Goal: Task Accomplishment & Management: Use online tool/utility

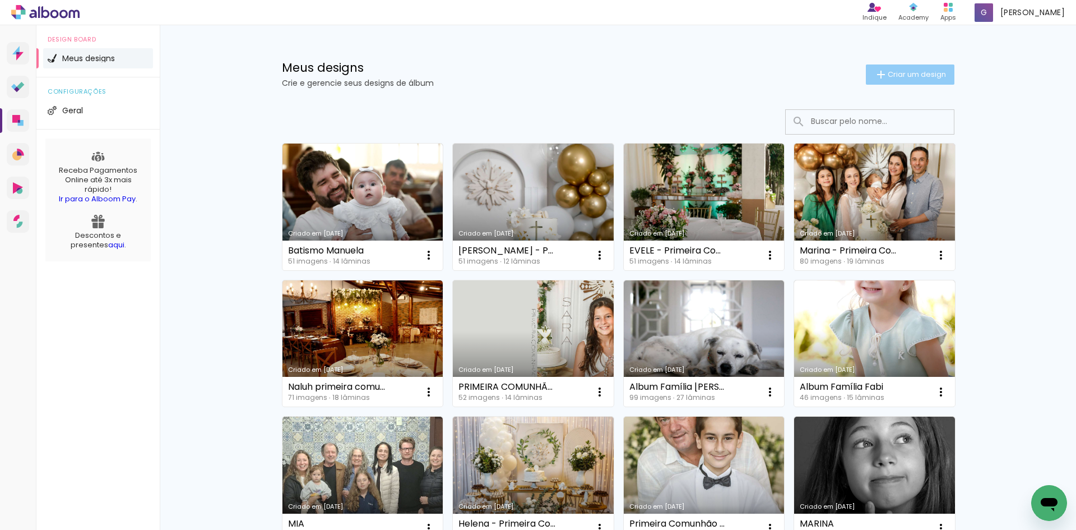
click at [896, 74] on span "Criar um design" at bounding box center [917, 74] width 58 height 7
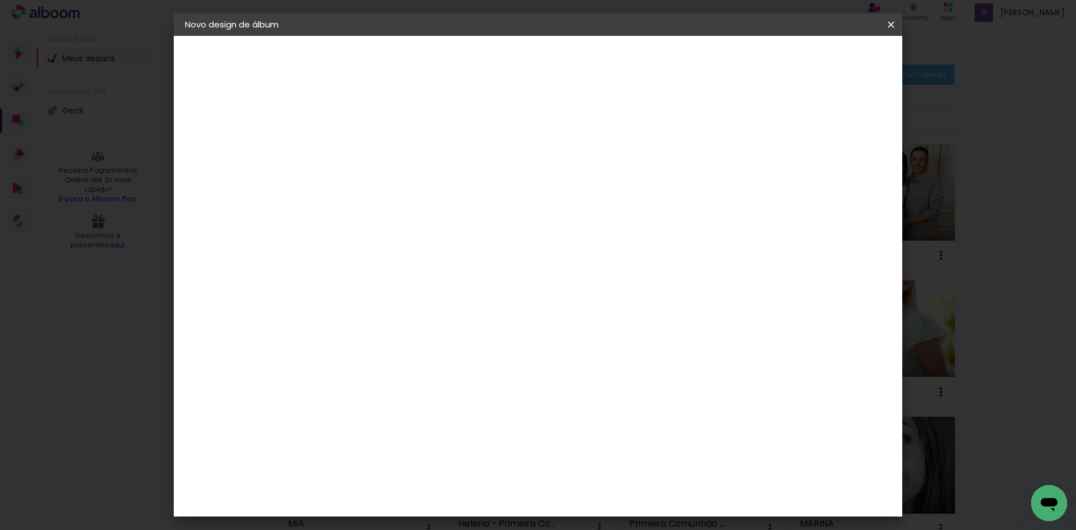
click at [368, 151] on input at bounding box center [368, 150] width 0 height 17
type input "Aniversário Heitor"
type paper-input "Aniversário Heitor"
click at [0, 0] on slot "Avançar" at bounding box center [0, 0] width 0 height 0
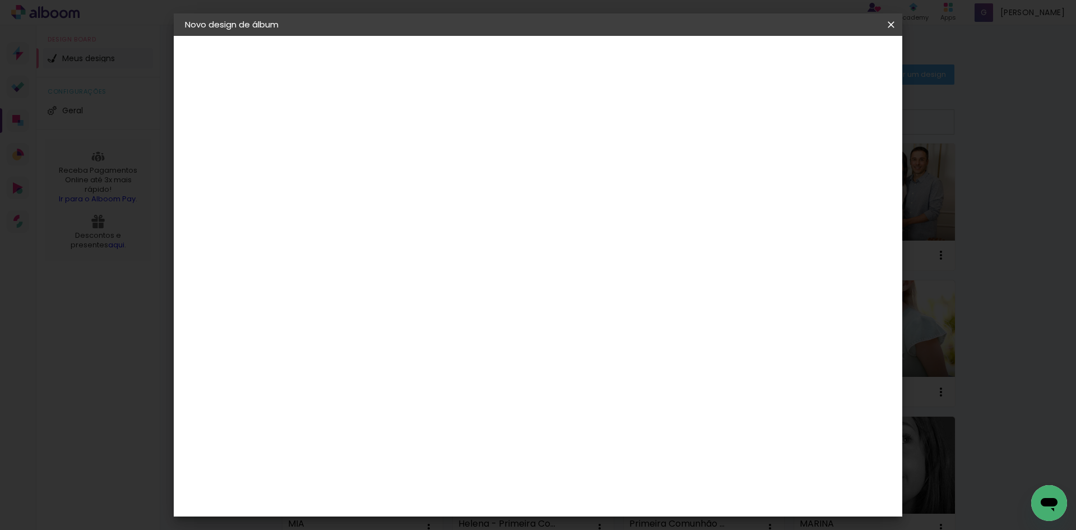
click at [578, 52] on paper-button "Avançar" at bounding box center [550, 59] width 55 height 19
click at [485, 383] on span "25 × 25 cm" at bounding box center [464, 398] width 41 height 30
click at [551, 52] on paper-button "Avançar" at bounding box center [523, 59] width 55 height 19
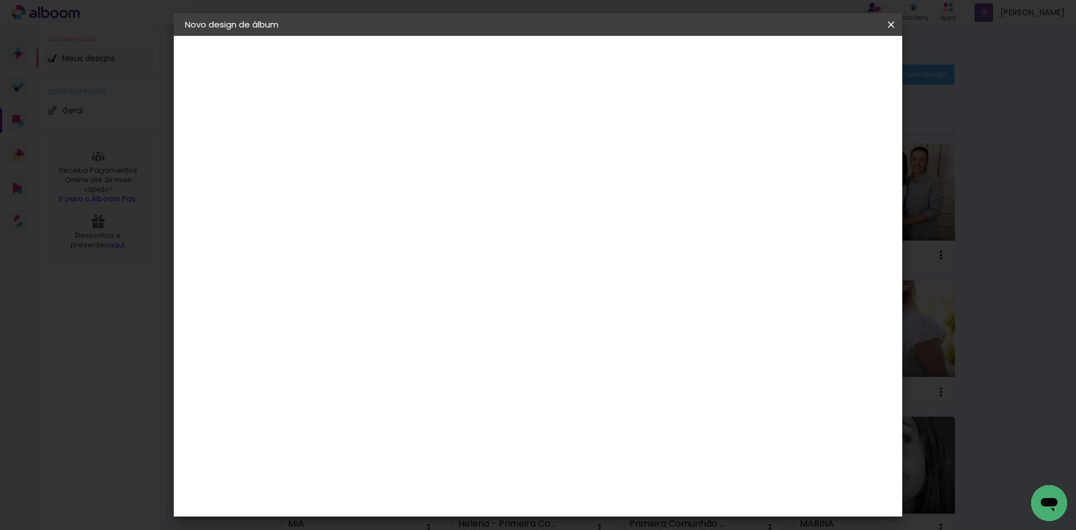
click at [758, 123] on div at bounding box center [753, 121] width 10 height 10
type paper-checkbox "on"
click at [821, 57] on span "Iniciar design" at bounding box center [795, 59] width 51 height 8
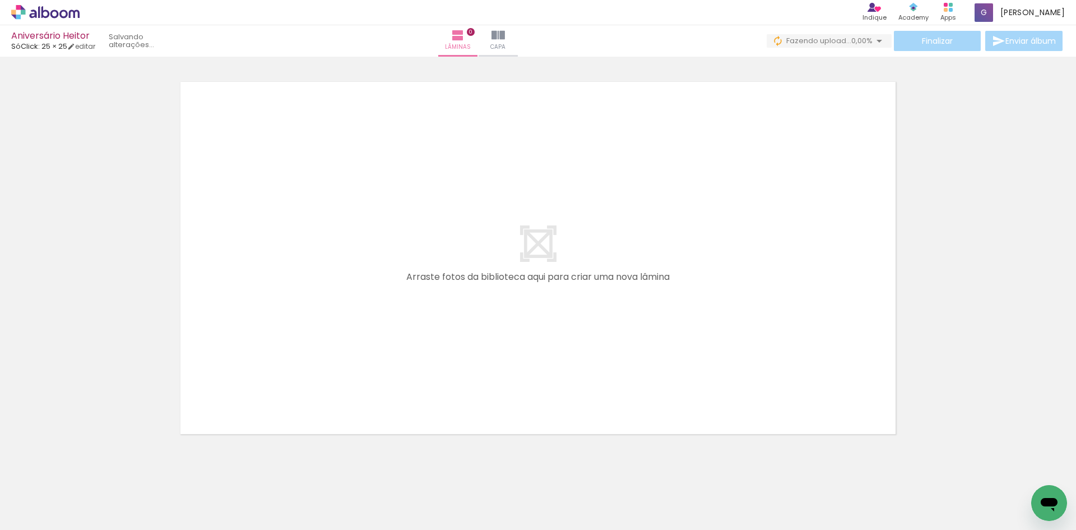
click at [113, 493] on div at bounding box center [112, 491] width 37 height 55
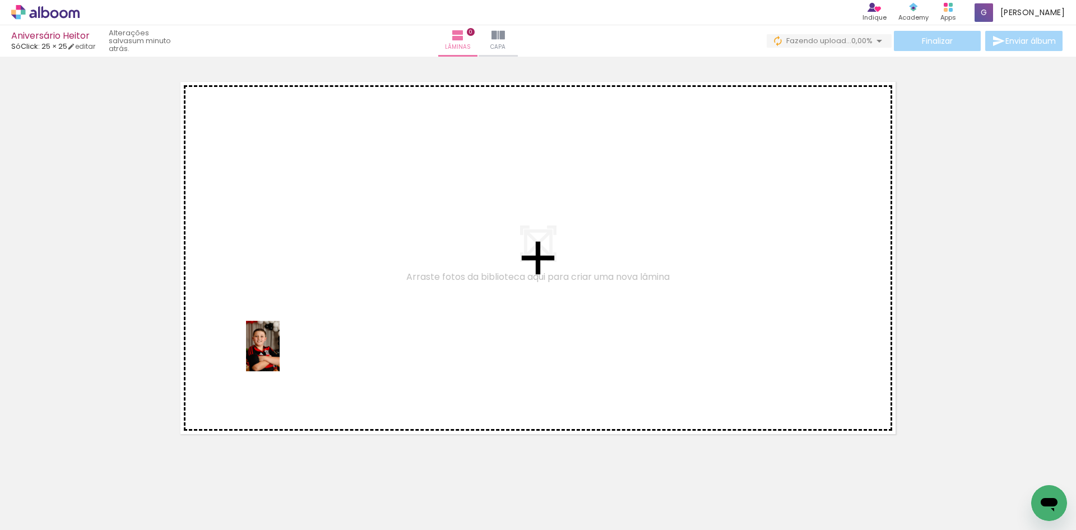
drag, startPoint x: 111, startPoint y: 490, endPoint x: 280, endPoint y: 354, distance: 216.4
click at [280, 354] on quentale-workspace at bounding box center [538, 265] width 1076 height 530
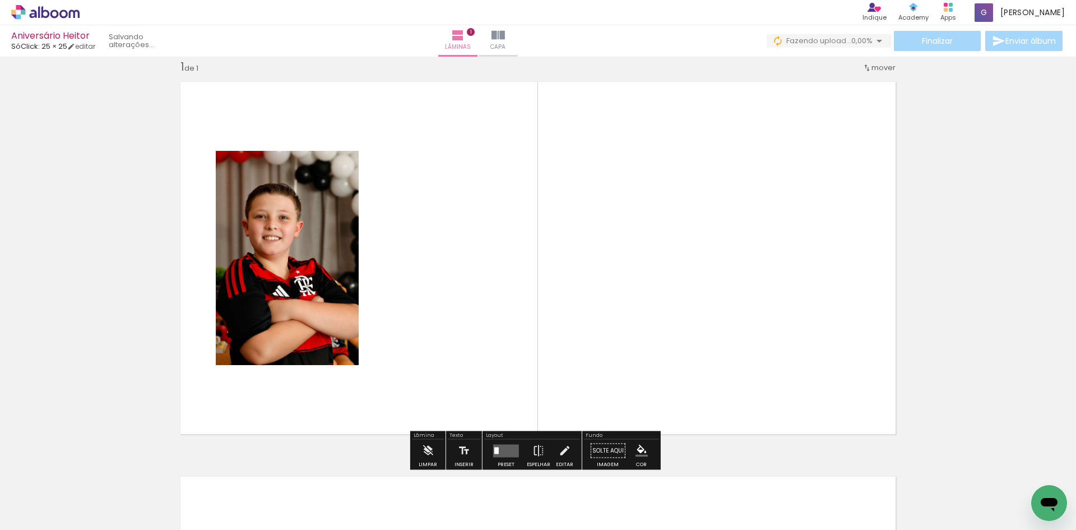
scroll to position [15, 0]
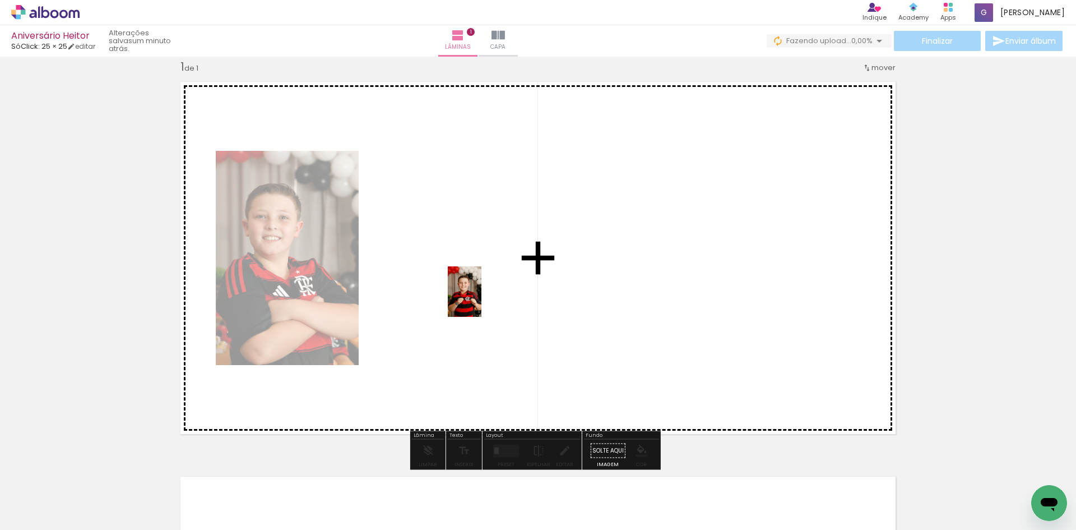
drag, startPoint x: 242, startPoint y: 502, endPoint x: 481, endPoint y: 300, distance: 313.4
click at [481, 300] on quentale-workspace at bounding box center [538, 265] width 1076 height 530
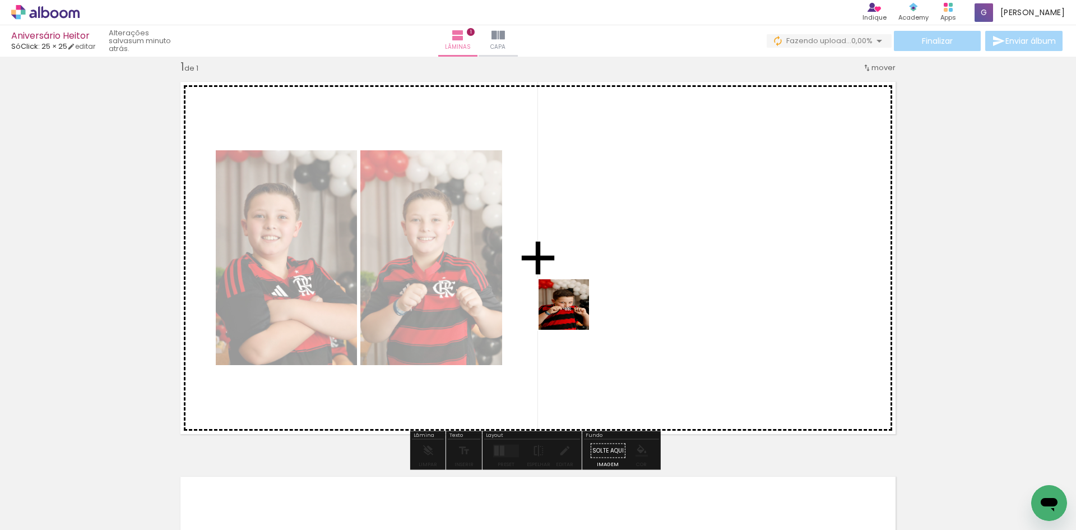
drag, startPoint x: 307, startPoint y: 488, endPoint x: 586, endPoint y: 303, distance: 335.3
click at [586, 303] on quentale-workspace at bounding box center [538, 265] width 1076 height 530
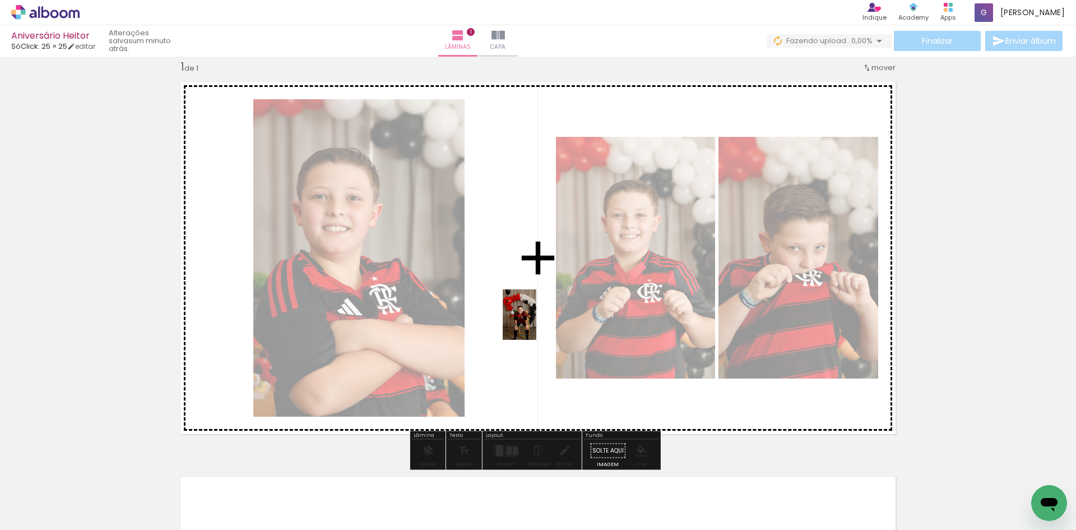
drag, startPoint x: 186, startPoint y: 488, endPoint x: 536, endPoint y: 323, distance: 387.1
click at [536, 323] on quentale-workspace at bounding box center [538, 265] width 1076 height 530
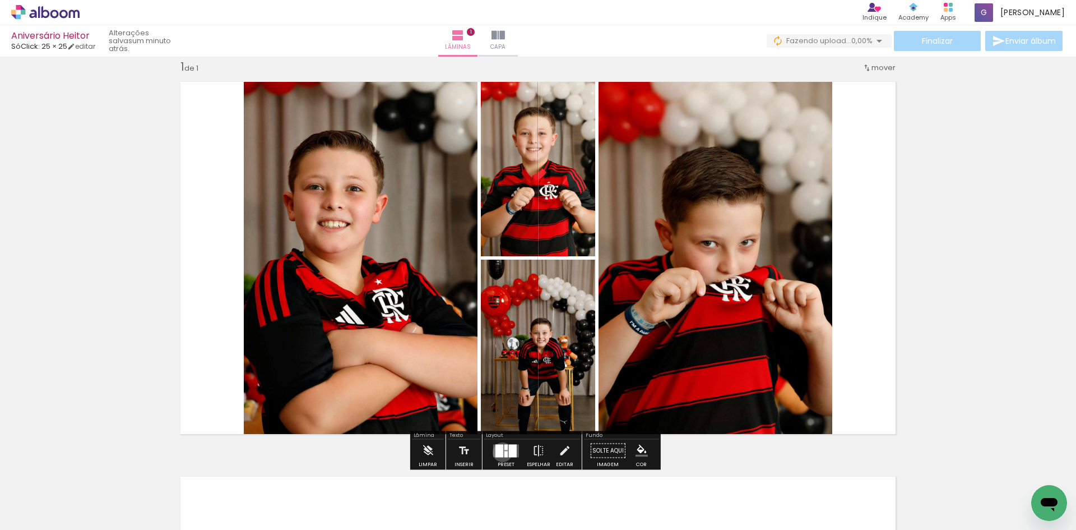
click at [500, 452] on div at bounding box center [499, 450] width 8 height 13
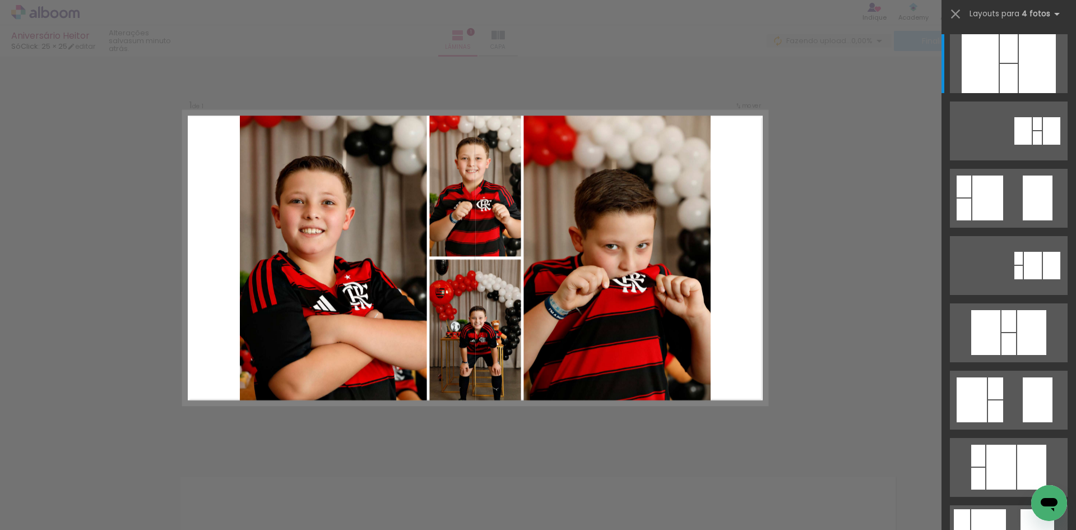
scroll to position [14, 0]
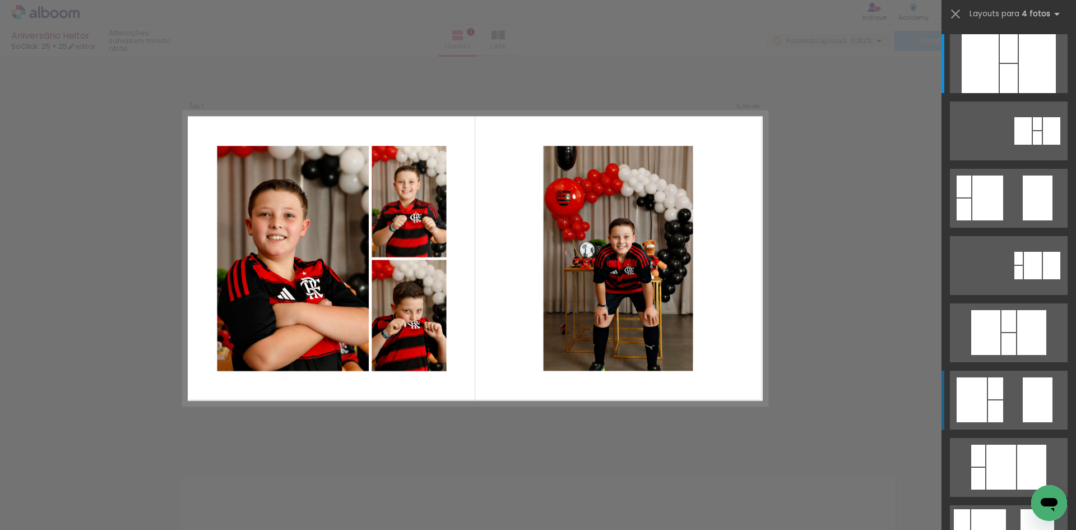
click at [966, 414] on div at bounding box center [972, 399] width 30 height 45
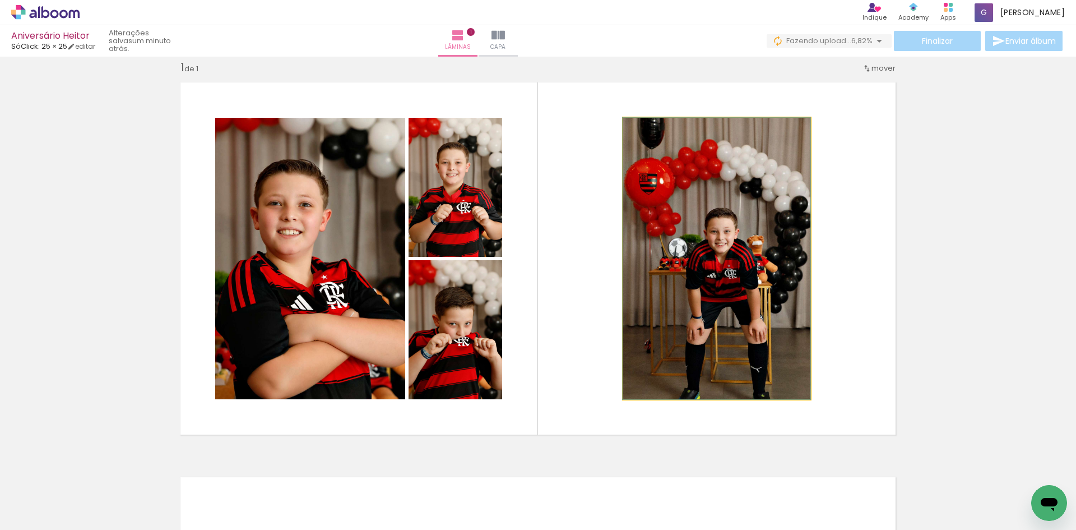
drag, startPoint x: 645, startPoint y: 358, endPoint x: 617, endPoint y: 370, distance: 30.8
click at [617, 370] on quentale-layouter at bounding box center [538, 258] width 730 height 367
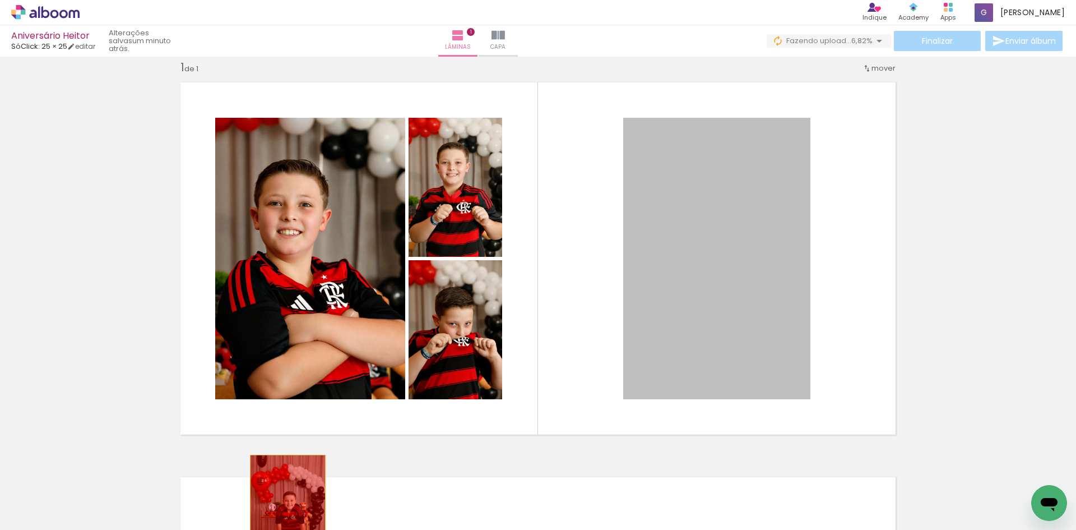
drag, startPoint x: 662, startPoint y: 282, endPoint x: 284, endPoint y: 511, distance: 442.0
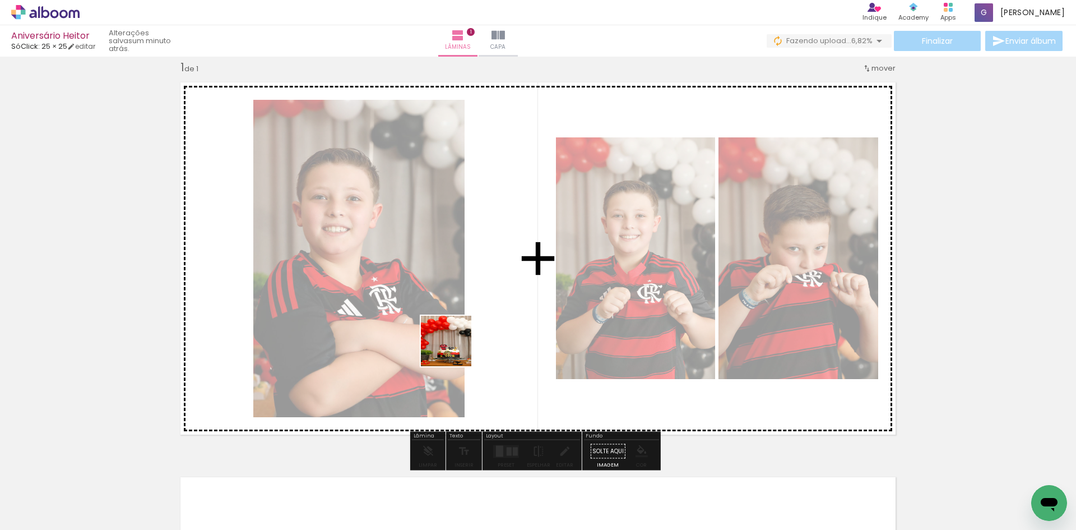
drag, startPoint x: 490, startPoint y: 500, endPoint x: 448, endPoint y: 307, distance: 198.0
click at [439, 302] on quentale-workspace at bounding box center [538, 265] width 1076 height 530
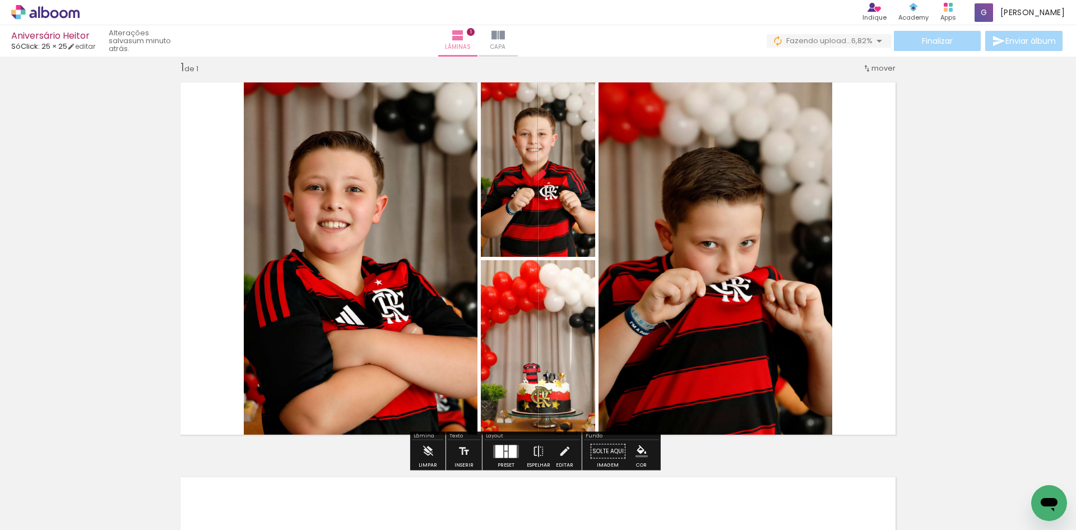
click at [496, 455] on div at bounding box center [499, 450] width 8 height 13
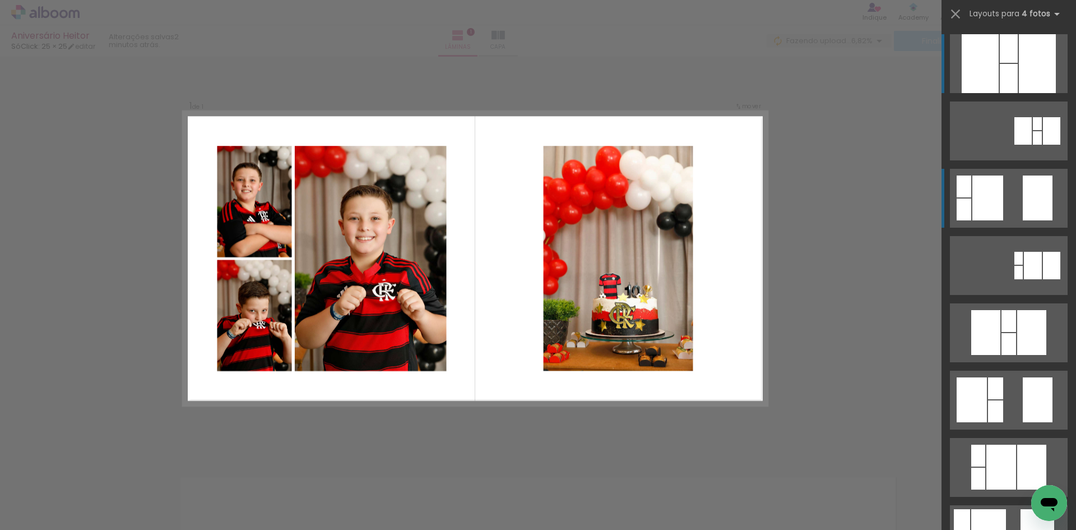
click at [963, 201] on div at bounding box center [964, 209] width 15 height 22
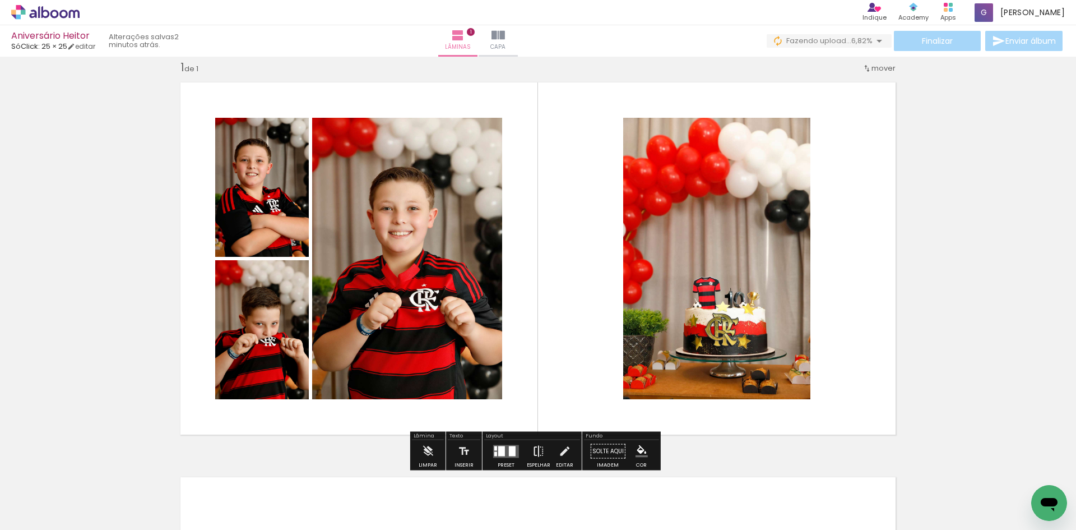
click at [534, 451] on iron-icon at bounding box center [538, 451] width 12 height 22
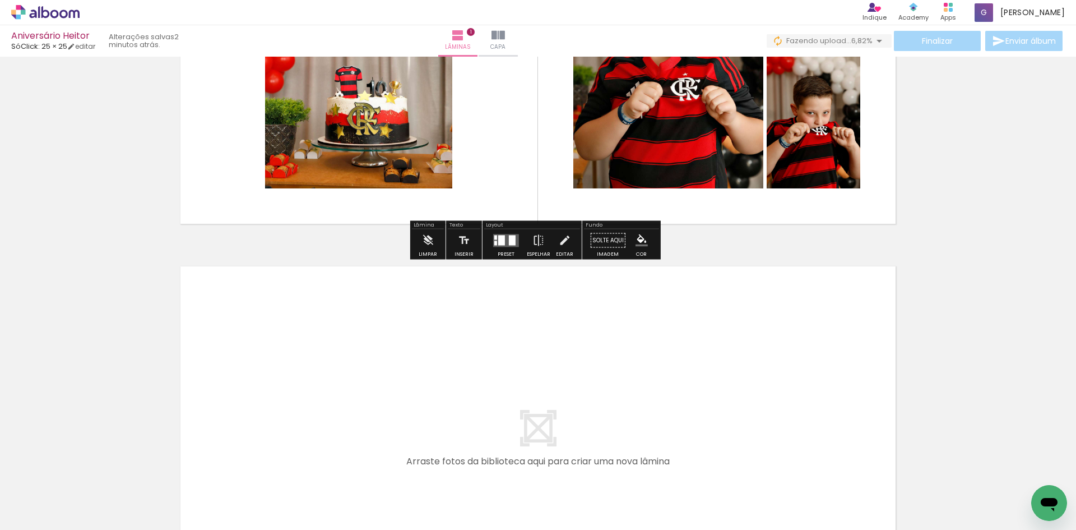
scroll to position [294, 0]
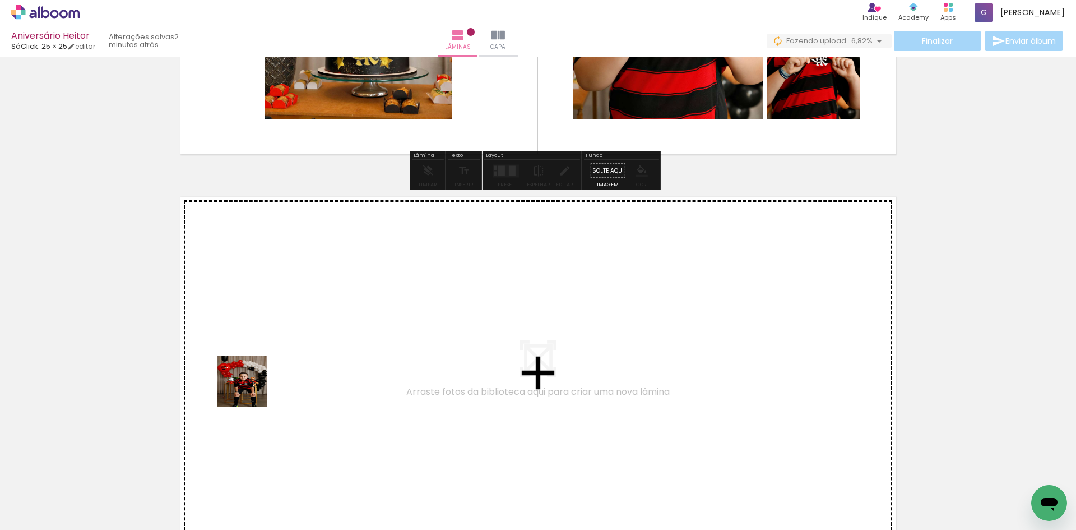
drag, startPoint x: 186, startPoint y: 503, endPoint x: 265, endPoint y: 370, distance: 154.8
click at [265, 370] on quentale-workspace at bounding box center [538, 265] width 1076 height 530
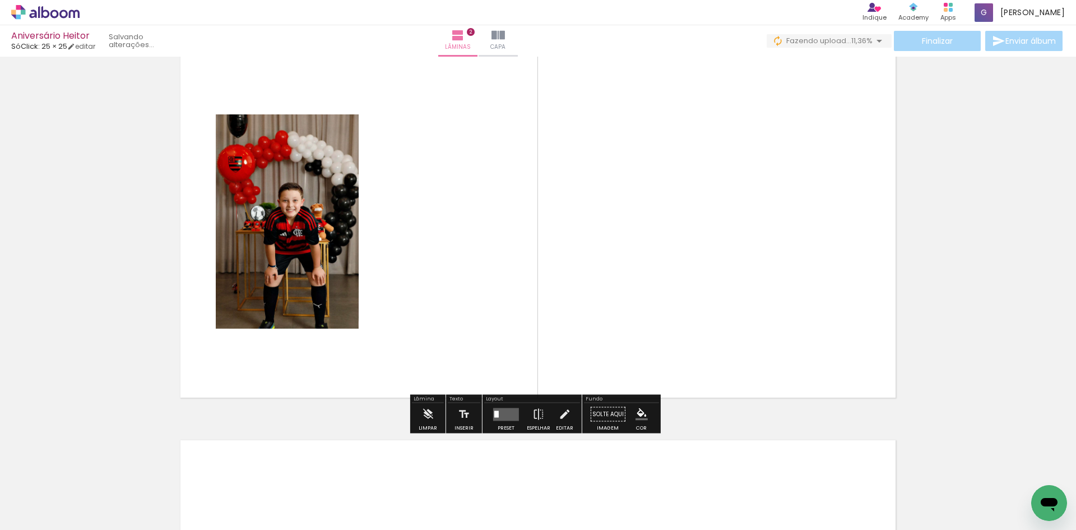
scroll to position [465, 0]
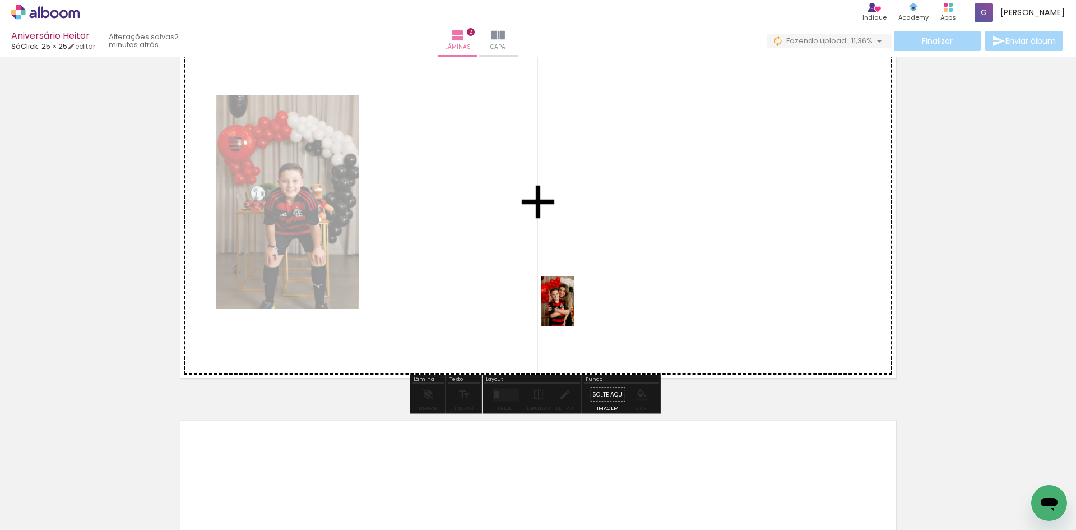
drag, startPoint x: 374, startPoint y: 500, endPoint x: 581, endPoint y: 303, distance: 285.8
click at [581, 303] on quentale-workspace at bounding box center [538, 265] width 1076 height 530
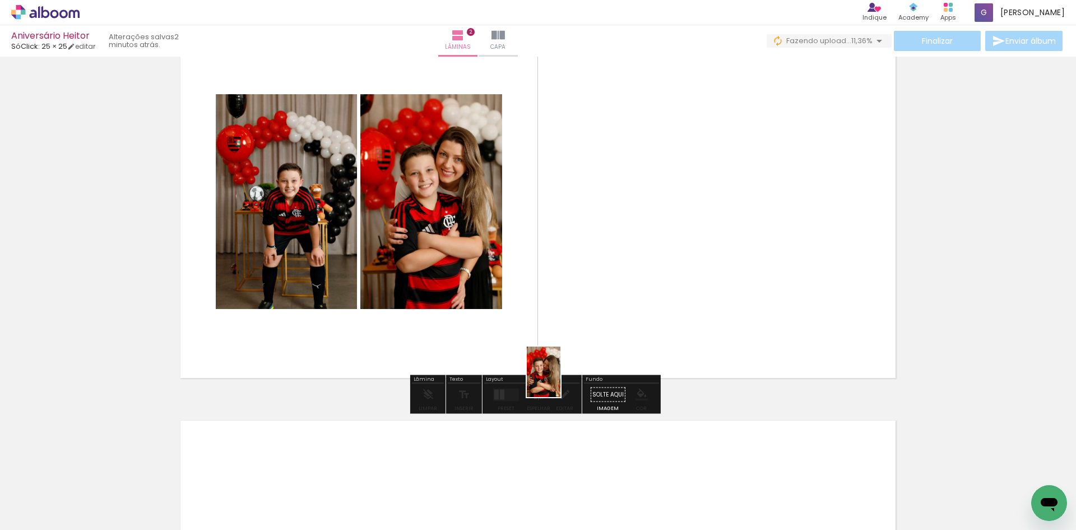
drag, startPoint x: 425, startPoint y: 498, endPoint x: 604, endPoint y: 302, distance: 265.4
click at [584, 340] on quentale-workspace at bounding box center [538, 265] width 1076 height 530
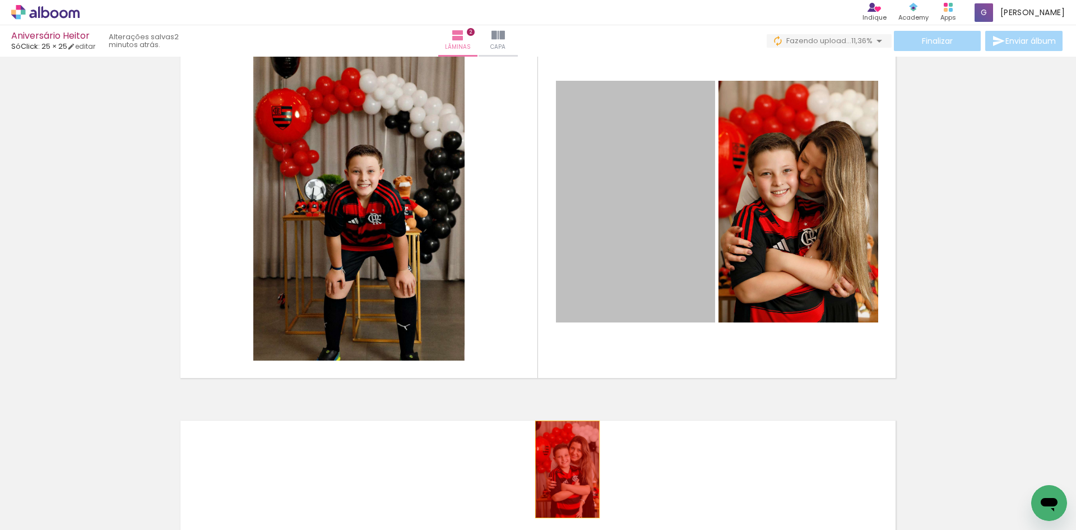
drag, startPoint x: 625, startPoint y: 177, endPoint x: 573, endPoint y: 504, distance: 330.9
click at [560, 480] on quentale-workspace at bounding box center [538, 265] width 1076 height 530
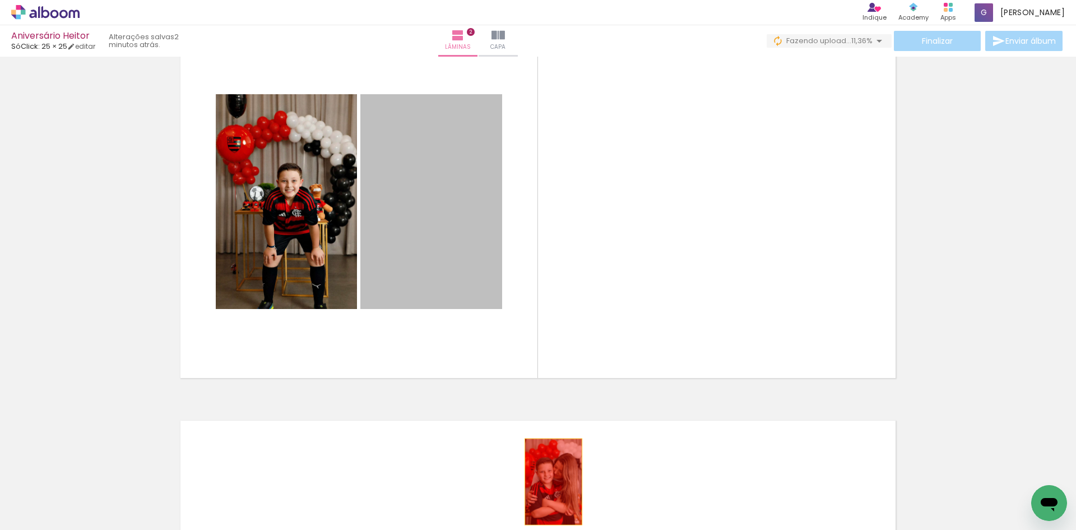
drag, startPoint x: 433, startPoint y: 214, endPoint x: 559, endPoint y: 494, distance: 307.3
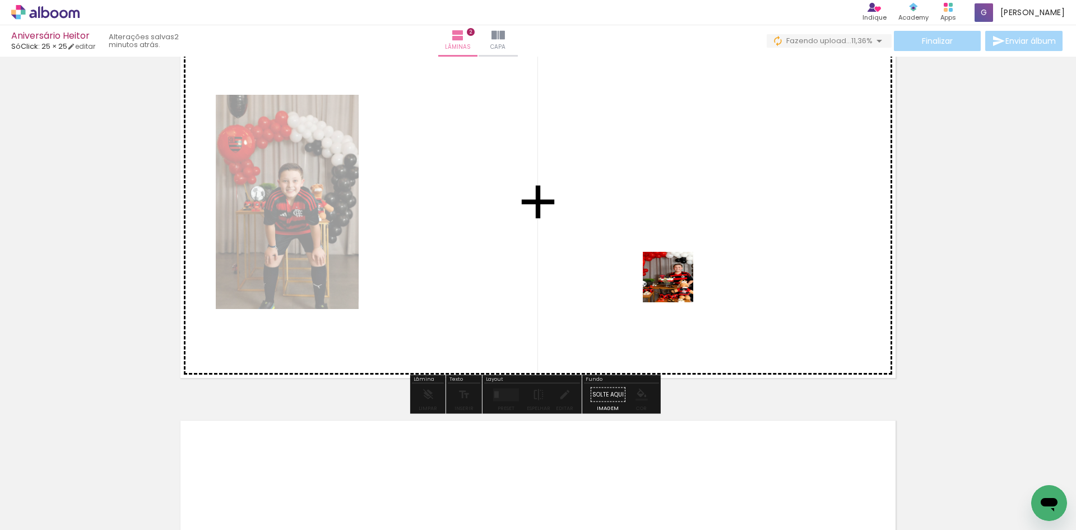
drag, startPoint x: 925, startPoint y: 505, endPoint x: 601, endPoint y: 234, distance: 422.1
click at [591, 223] on quentale-workspace at bounding box center [538, 265] width 1076 height 530
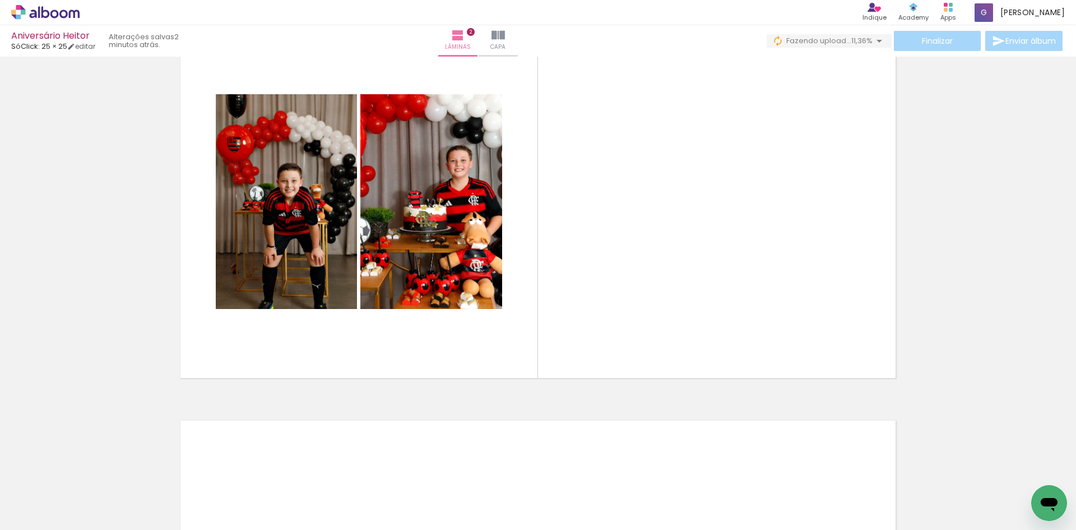
scroll to position [0, 490]
drag, startPoint x: 820, startPoint y: 491, endPoint x: 665, endPoint y: 245, distance: 290.7
click at [655, 237] on quentale-workspace at bounding box center [538, 265] width 1076 height 530
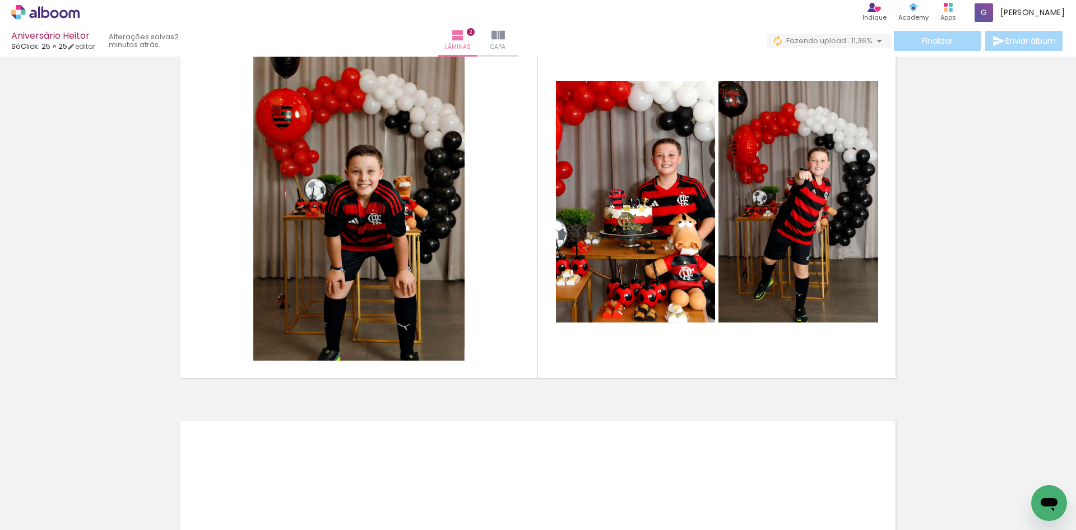
scroll to position [0, 1133]
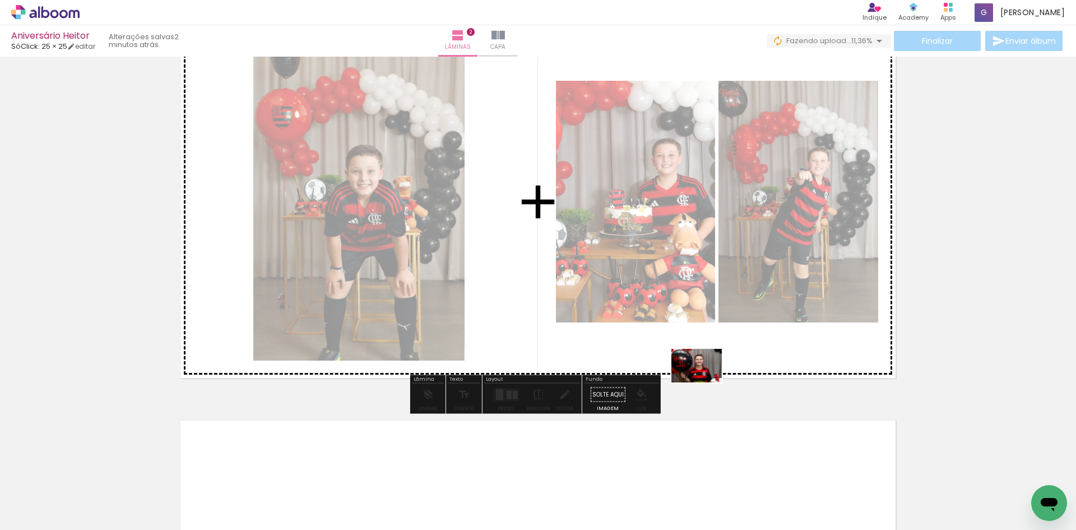
drag, startPoint x: 801, startPoint y: 499, endPoint x: 685, endPoint y: 356, distance: 183.7
click at [681, 354] on quentale-workspace at bounding box center [538, 265] width 1076 height 530
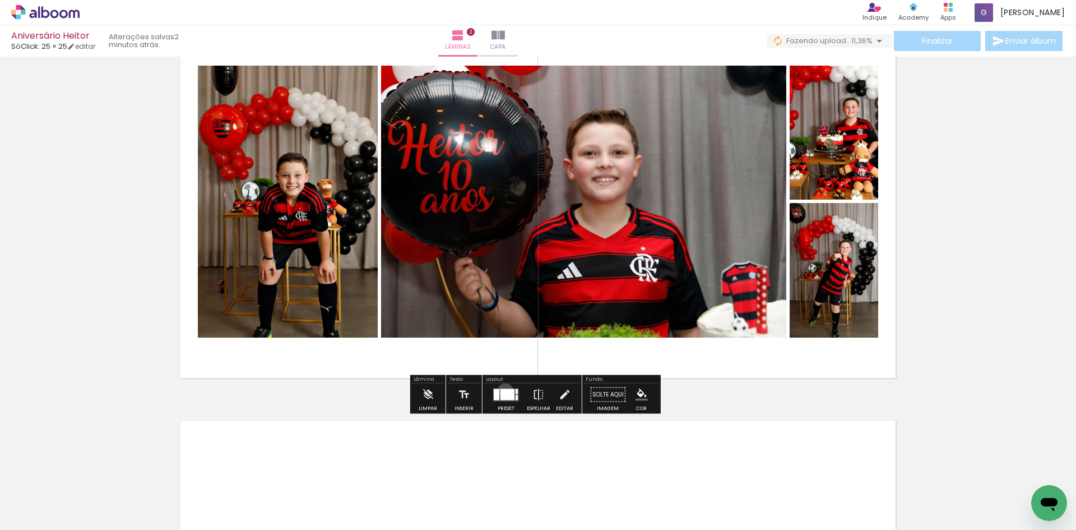
click at [503, 391] on div at bounding box center [507, 393] width 14 height 11
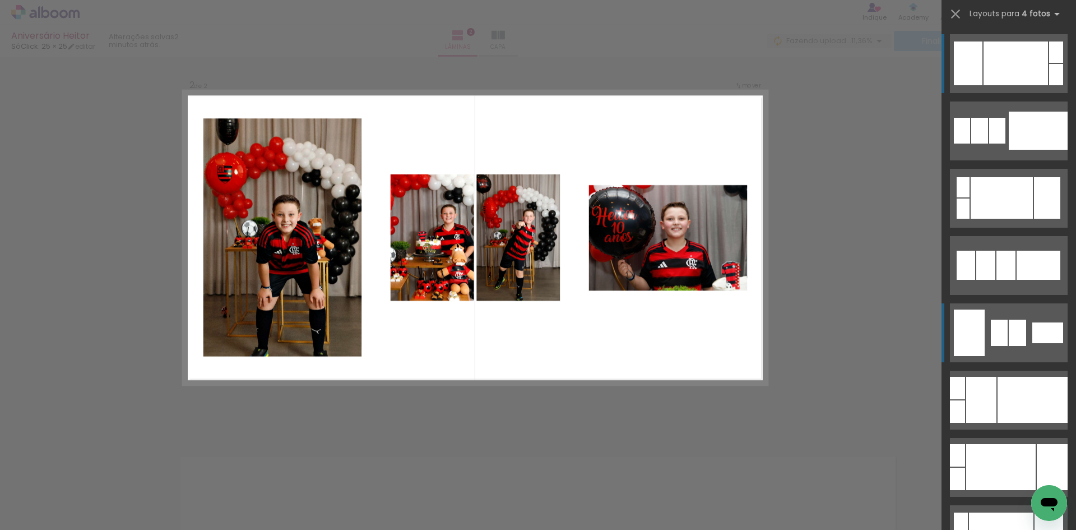
scroll to position [409, 0]
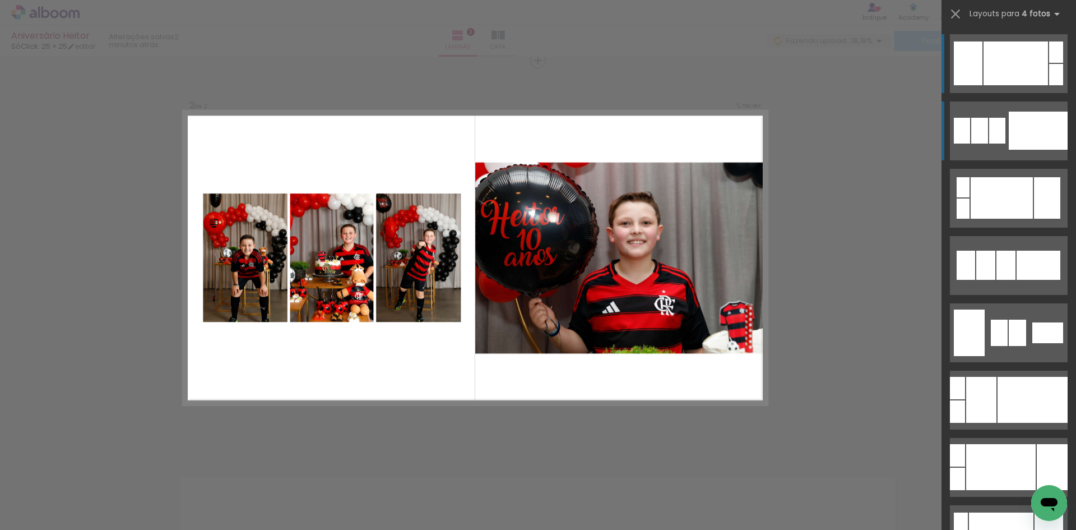
click at [971, 124] on div at bounding box center [979, 131] width 17 height 26
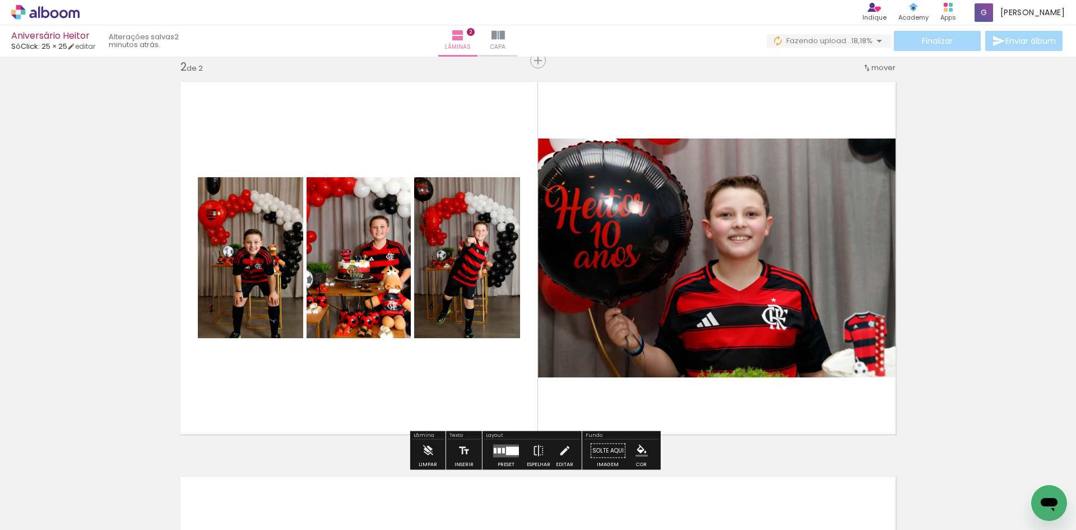
click at [502, 448] on div at bounding box center [503, 450] width 3 height 6
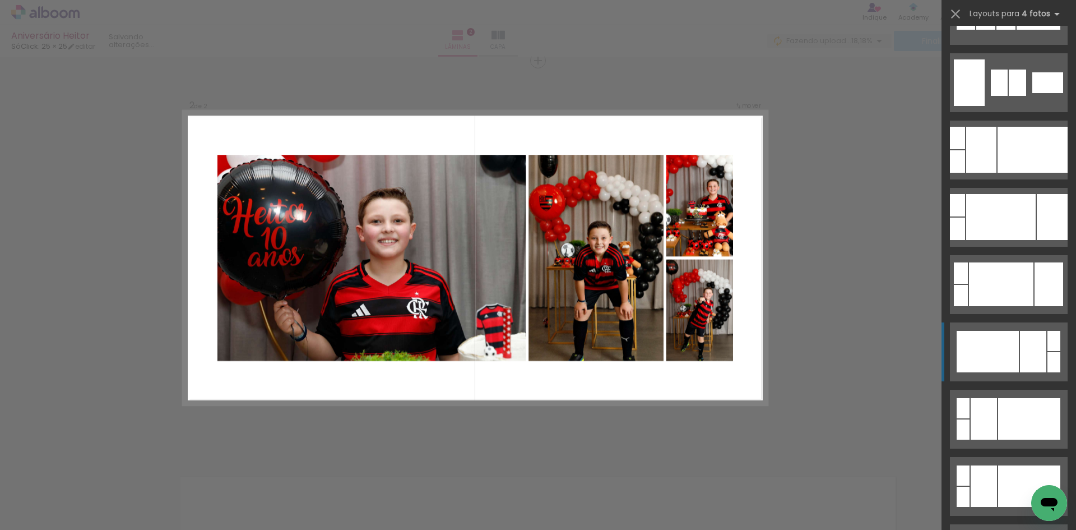
scroll to position [291, 0]
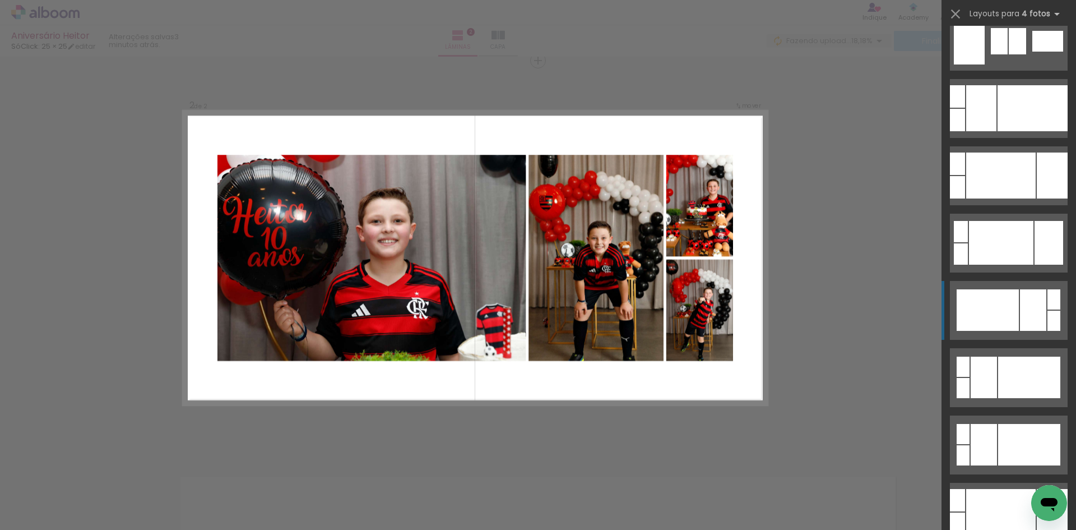
click at [969, 302] on div at bounding box center [988, 309] width 62 height 41
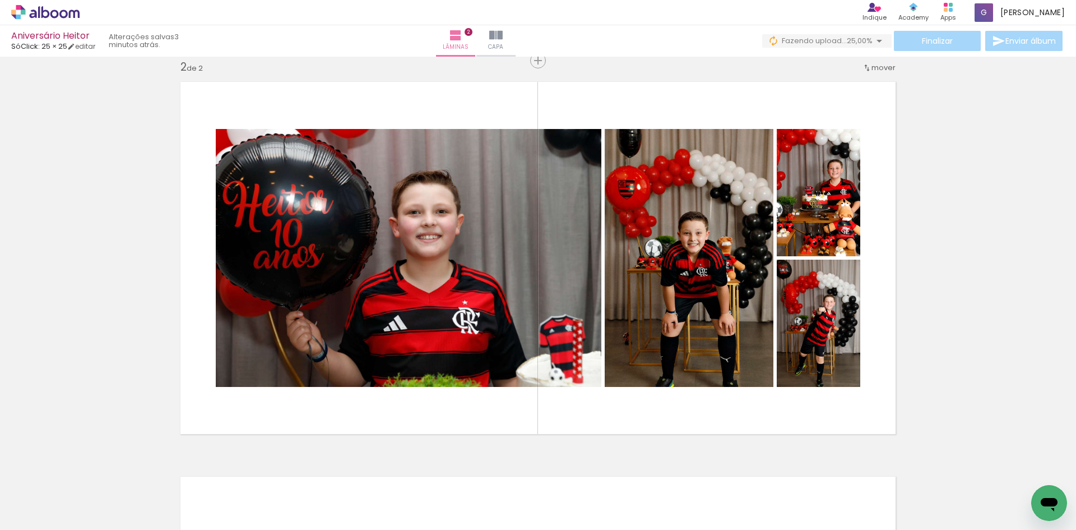
scroll to position [0, 1719]
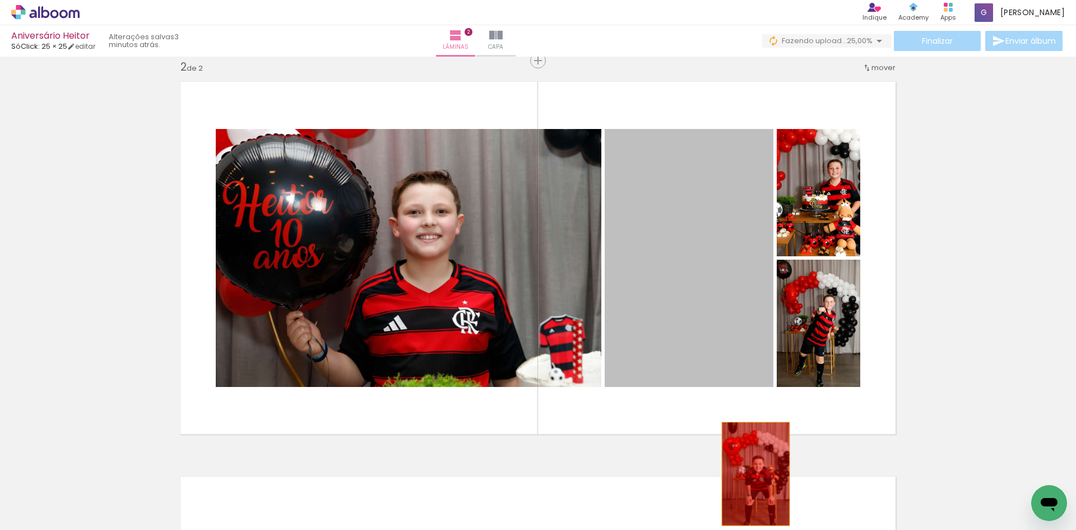
drag, startPoint x: 656, startPoint y: 292, endPoint x: 752, endPoint y: 474, distance: 205.1
click at [752, 474] on quentale-workspace at bounding box center [538, 265] width 1076 height 530
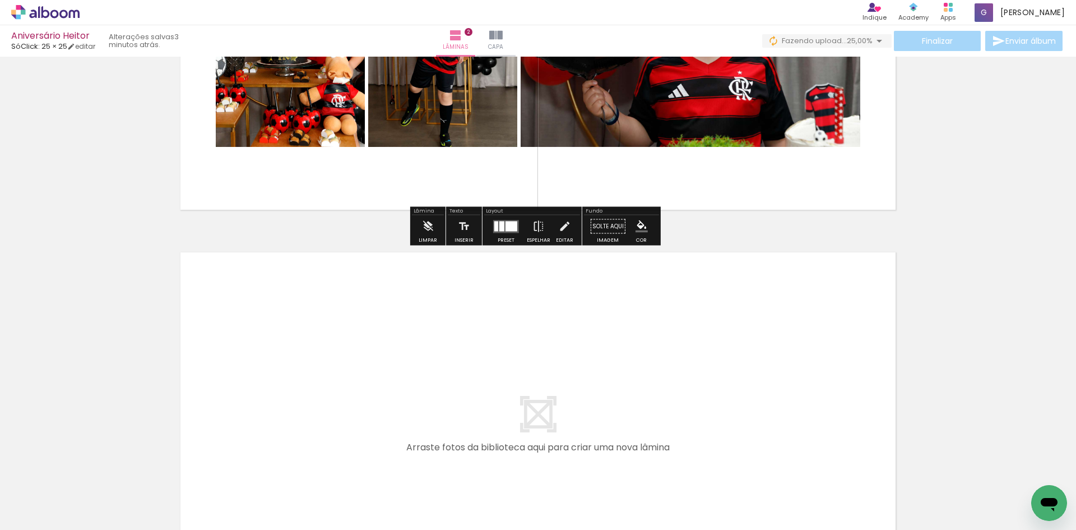
scroll to position [689, 0]
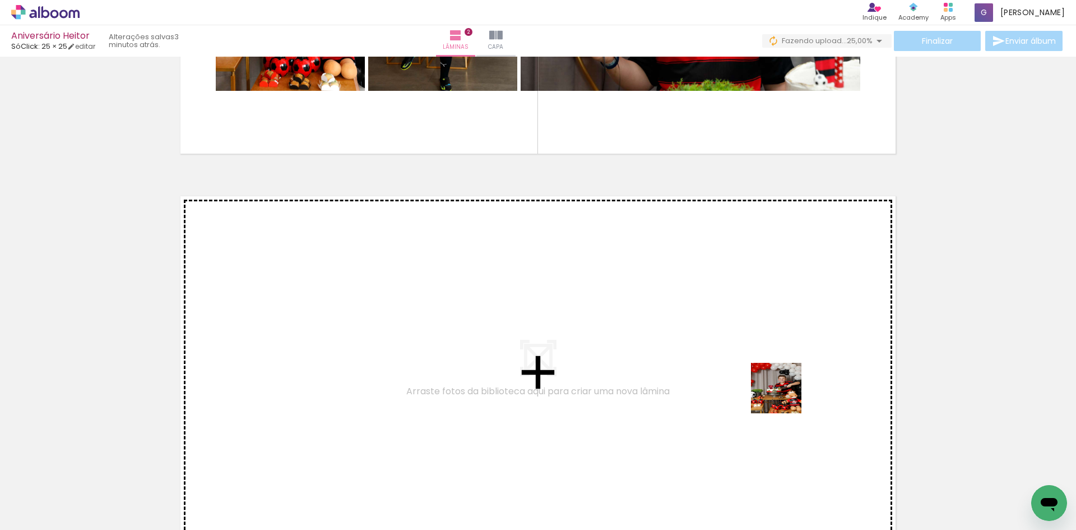
drag, startPoint x: 847, startPoint y: 503, endPoint x: 762, endPoint y: 368, distance: 159.4
click at [762, 368] on quentale-workspace at bounding box center [538, 265] width 1076 height 530
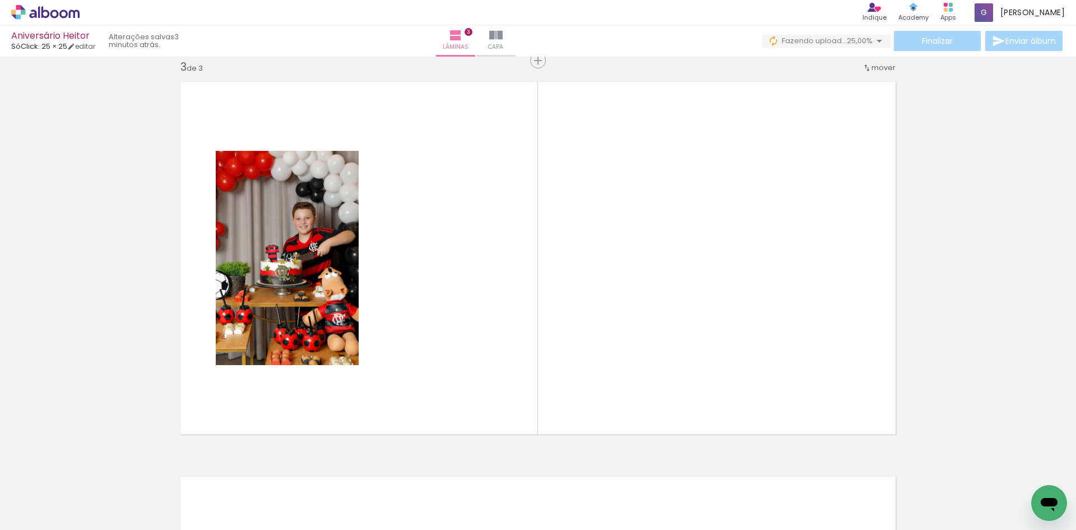
scroll to position [0, 0]
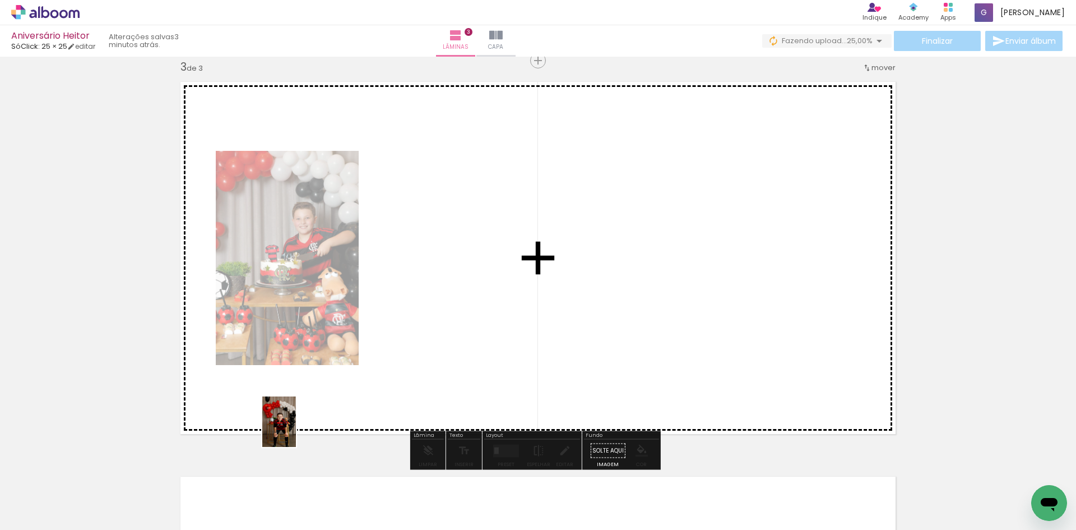
drag, startPoint x: 180, startPoint y: 499, endPoint x: 386, endPoint y: 384, distance: 235.4
click at [386, 384] on quentale-workspace at bounding box center [538, 265] width 1076 height 530
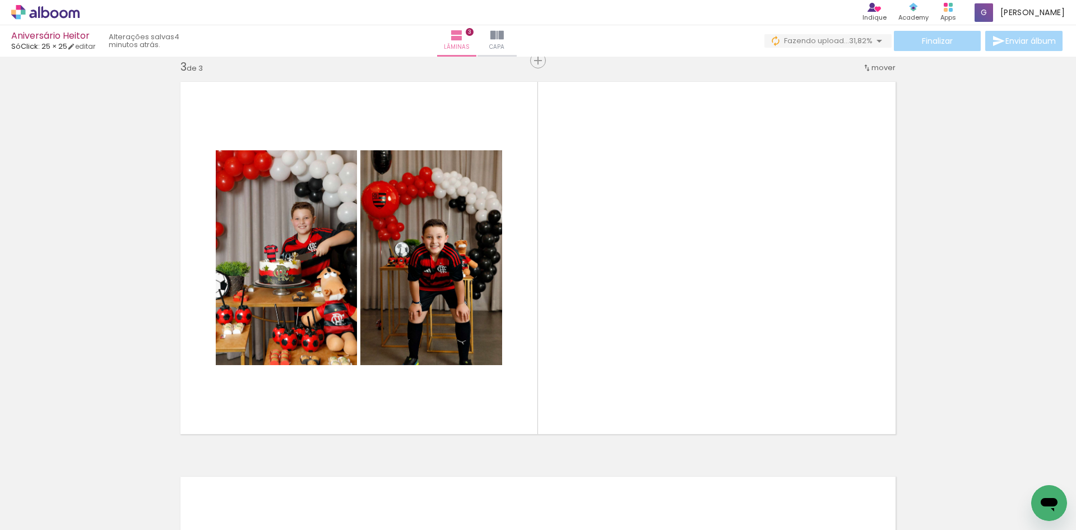
scroll to position [0, 673]
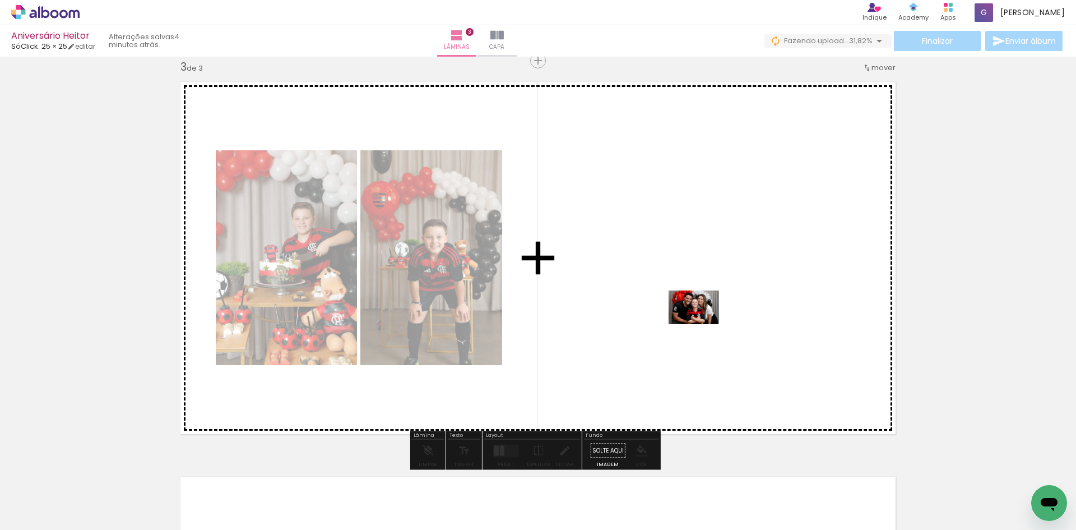
drag, startPoint x: 526, startPoint y: 498, endPoint x: 656, endPoint y: 406, distance: 159.7
click at [703, 323] on quentale-workspace at bounding box center [538, 265] width 1076 height 530
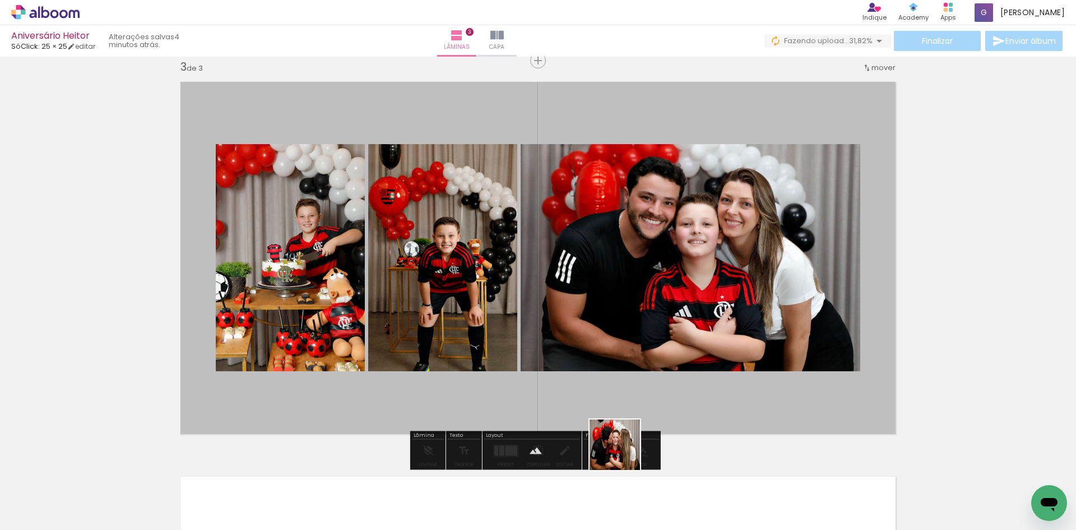
drag, startPoint x: 567, startPoint y: 494, endPoint x: 756, endPoint y: 322, distance: 255.5
click at [756, 322] on quentale-workspace at bounding box center [538, 265] width 1076 height 530
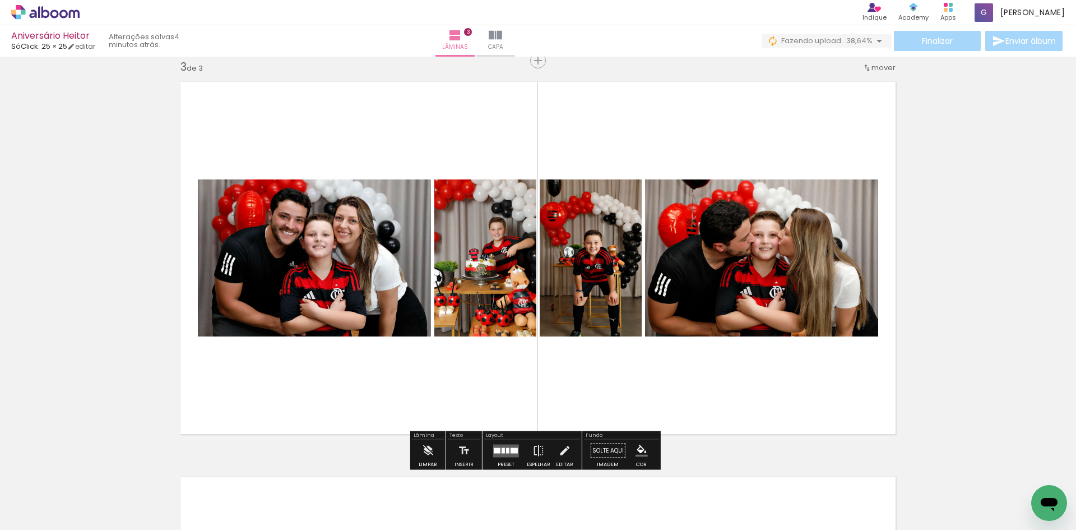
click at [497, 449] on div at bounding box center [497, 450] width 7 height 6
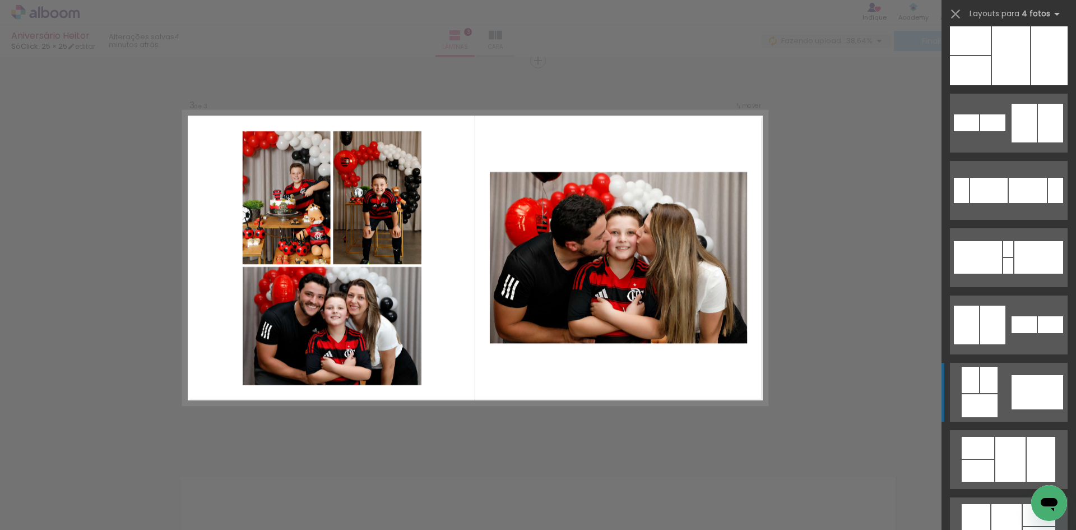
scroll to position [168, 0]
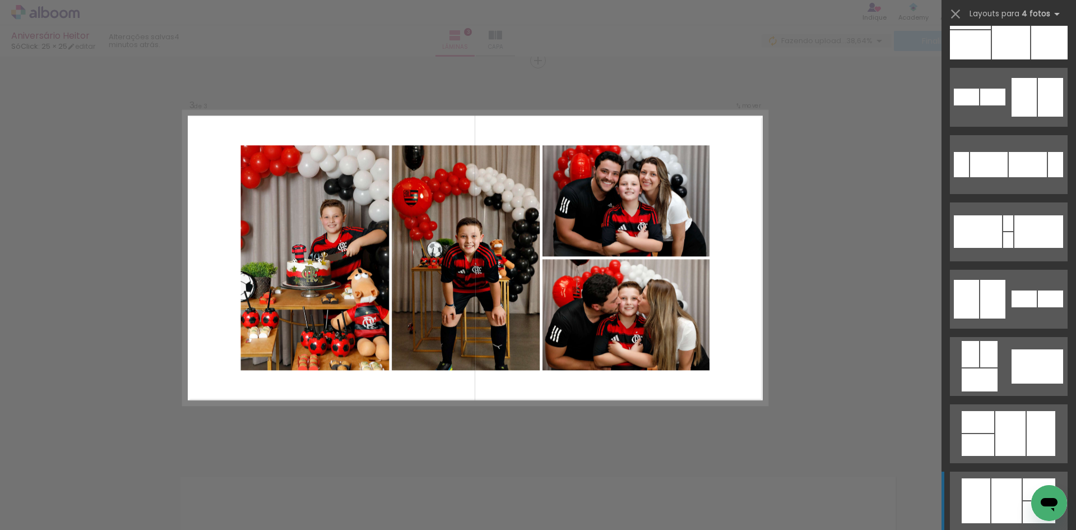
click at [981, 508] on div at bounding box center [976, 500] width 29 height 45
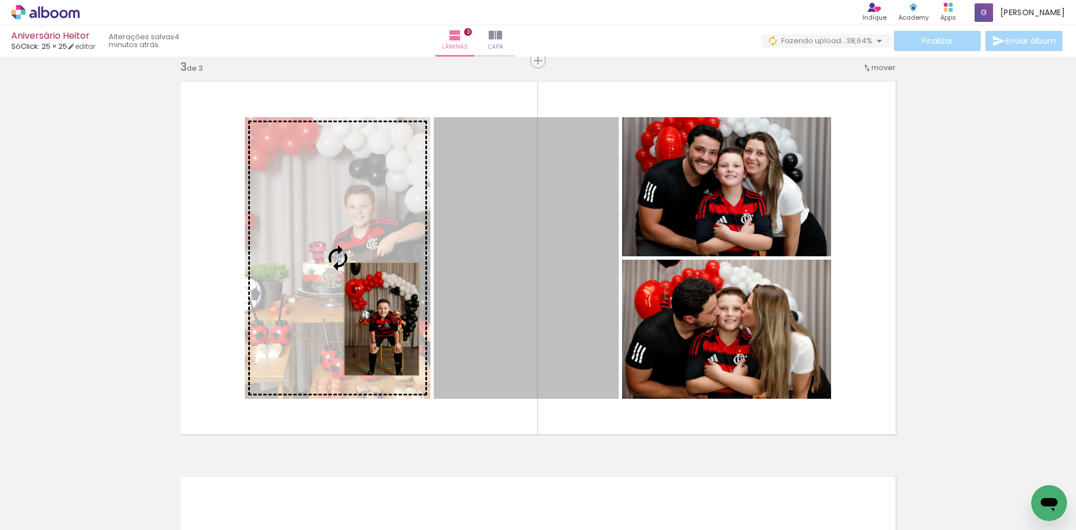
drag, startPoint x: 576, startPoint y: 316, endPoint x: 373, endPoint y: 319, distance: 203.5
click at [0, 0] on slot at bounding box center [0, 0] width 0 height 0
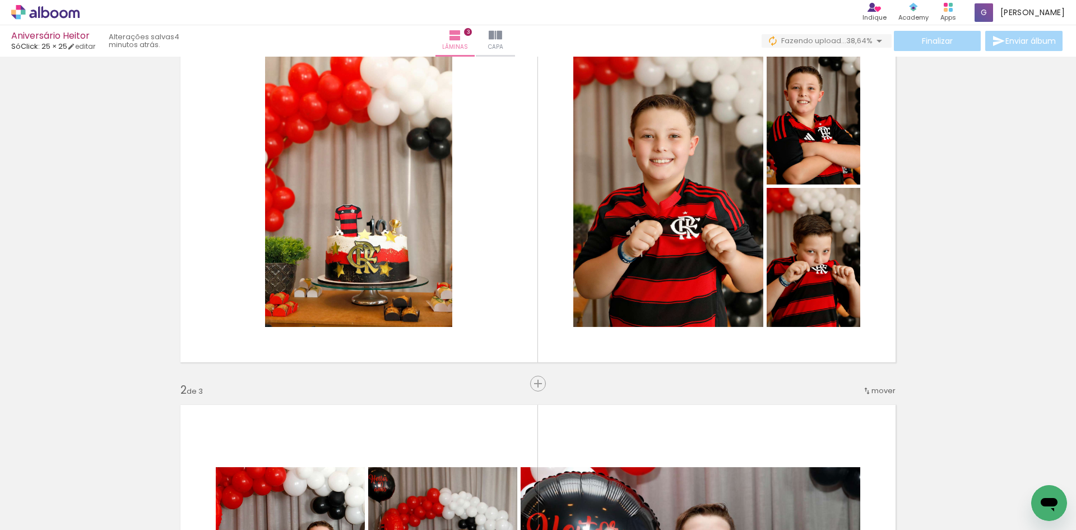
scroll to position [75, 0]
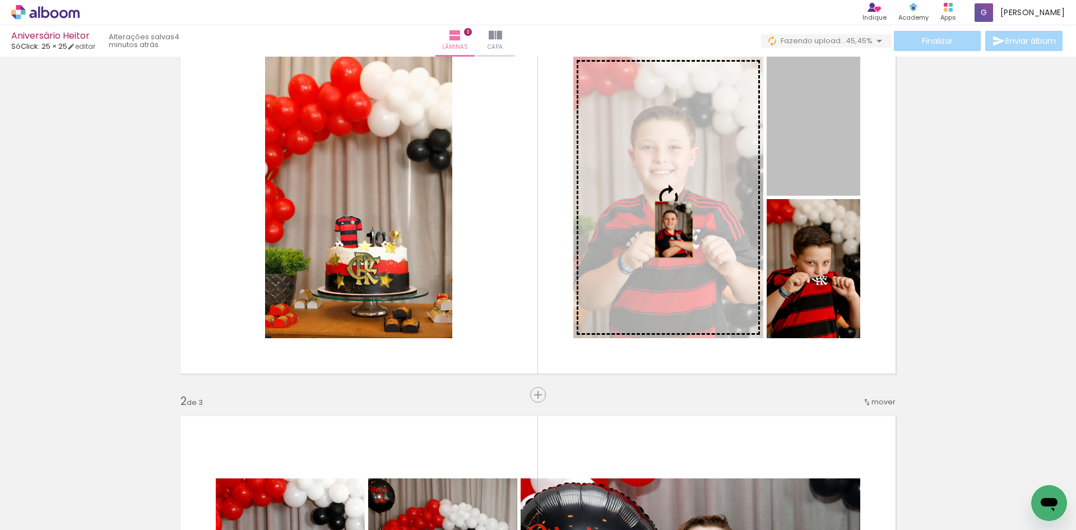
drag, startPoint x: 785, startPoint y: 159, endPoint x: 670, endPoint y: 240, distance: 141.5
click at [0, 0] on slot at bounding box center [0, 0] width 0 height 0
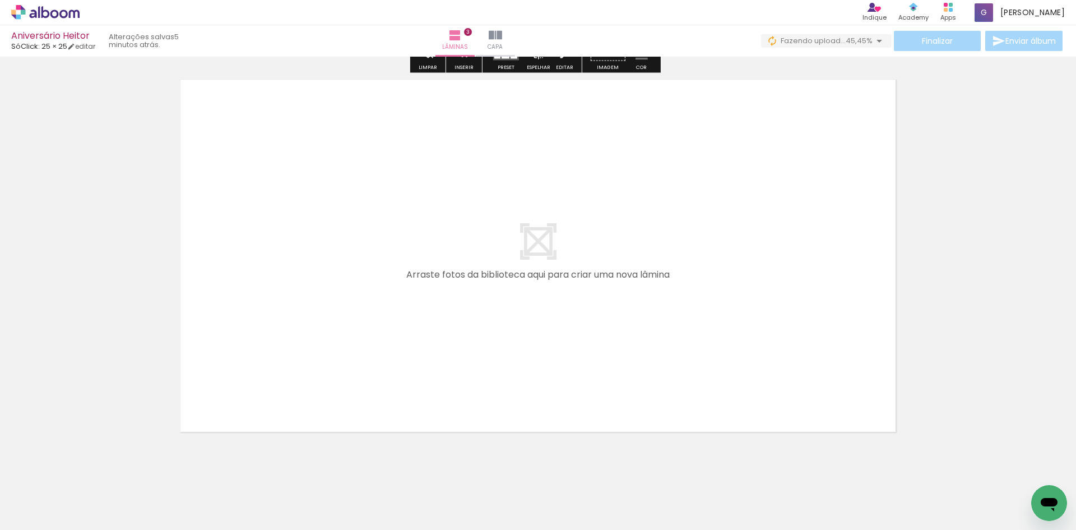
scroll to position [1219, 0]
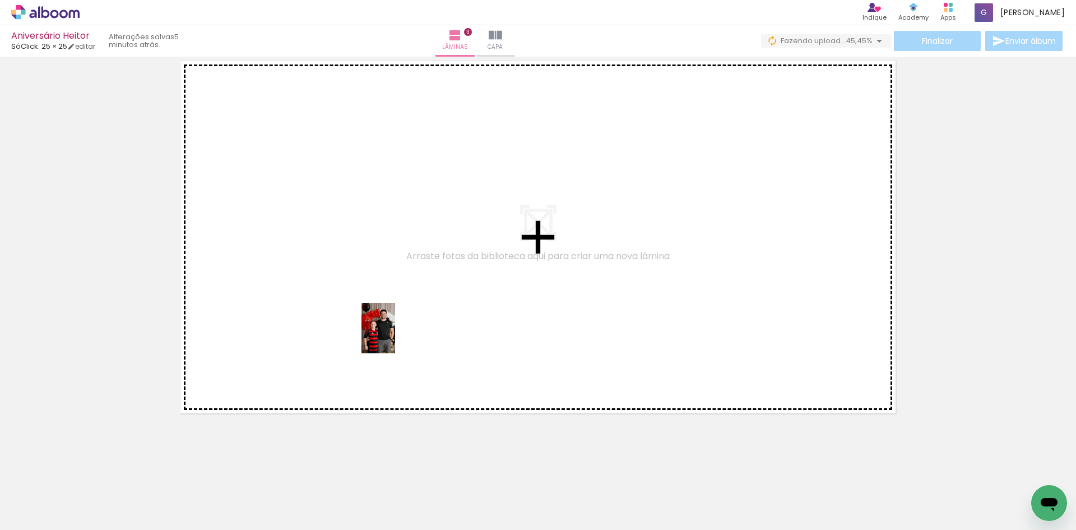
drag, startPoint x: 390, startPoint y: 449, endPoint x: 395, endPoint y: 336, distance: 113.3
click at [395, 336] on quentale-workspace at bounding box center [538, 265] width 1076 height 530
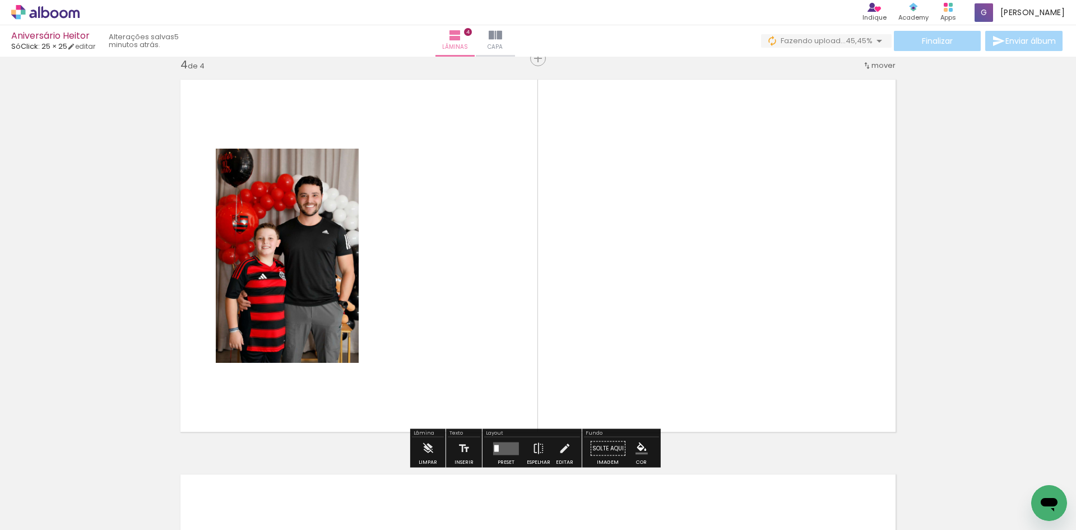
scroll to position [1198, 0]
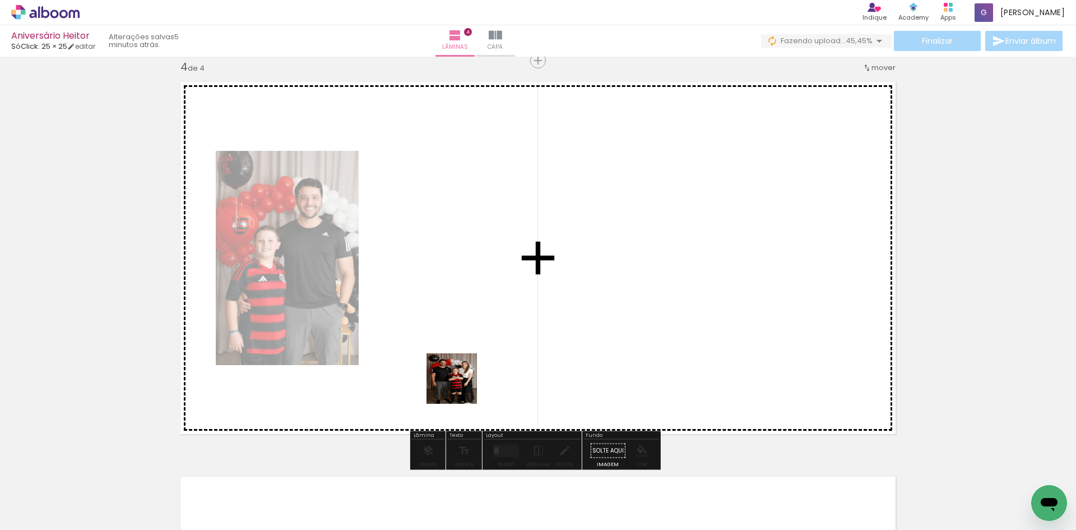
drag, startPoint x: 452, startPoint y: 509, endPoint x: 462, endPoint y: 344, distance: 165.7
click at [462, 344] on quentale-workspace at bounding box center [538, 265] width 1076 height 530
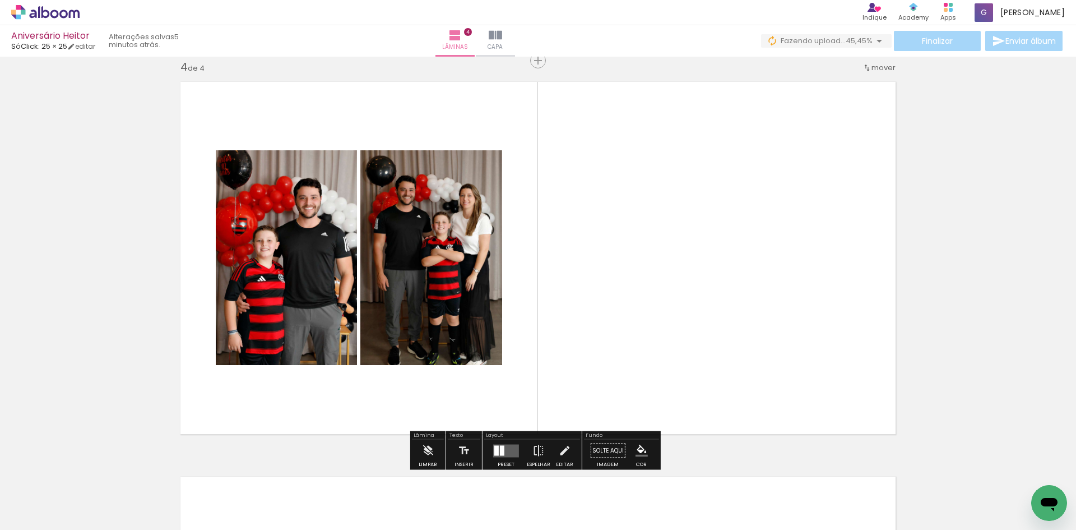
scroll to position [0, 0]
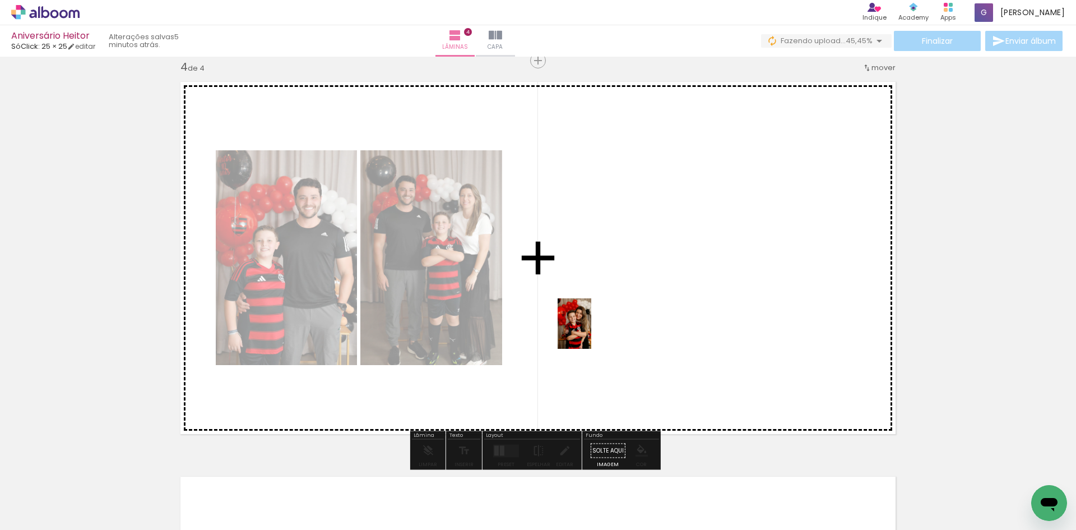
drag, startPoint x: 365, startPoint y: 495, endPoint x: 591, endPoint y: 334, distance: 277.7
click at [592, 331] on quentale-workspace at bounding box center [538, 265] width 1076 height 530
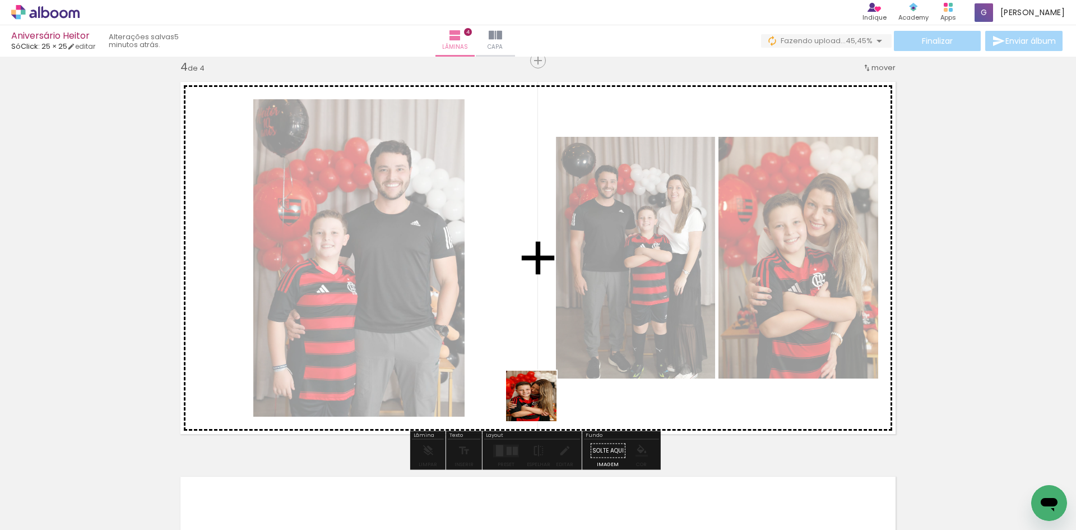
drag, startPoint x: 429, startPoint y: 484, endPoint x: 611, endPoint y: 364, distance: 217.8
click at [601, 360] on quentale-workspace at bounding box center [538, 265] width 1076 height 530
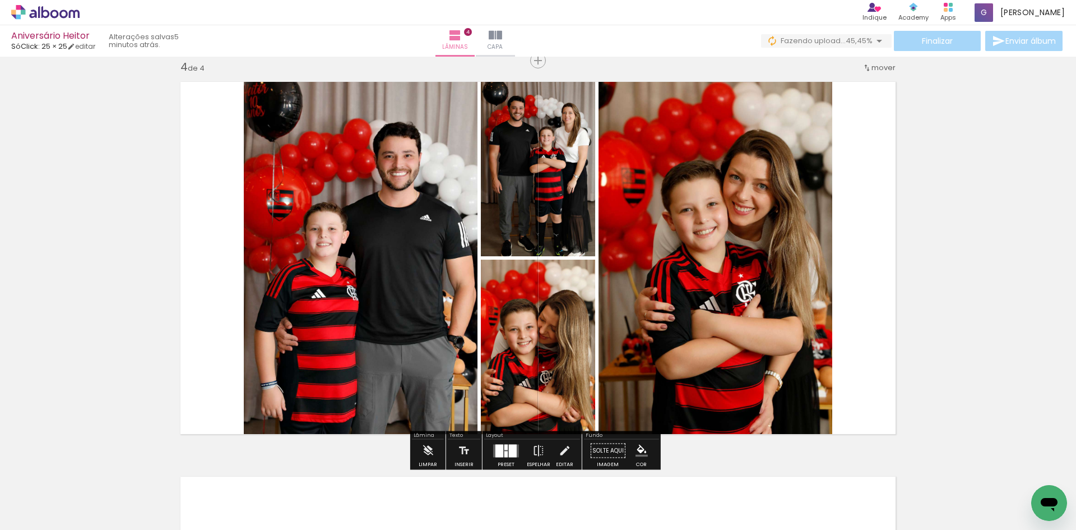
click at [505, 455] on div at bounding box center [505, 454] width 3 height 6
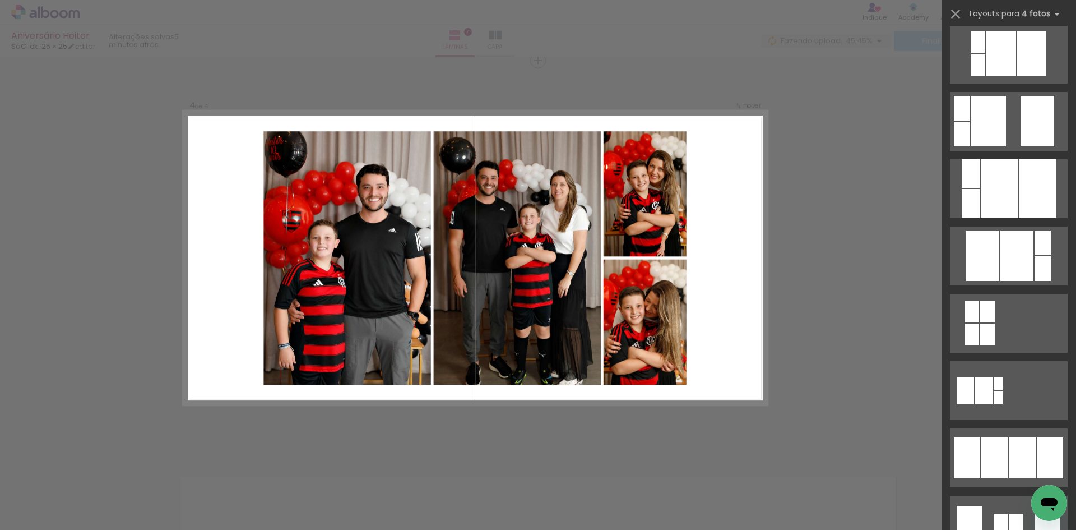
scroll to position [448, 0]
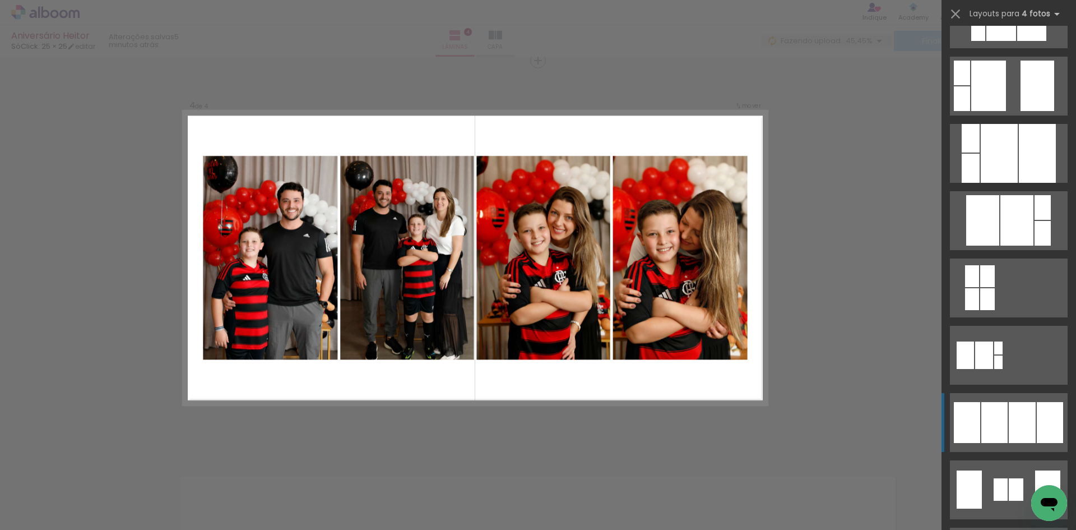
click at [957, 426] on div at bounding box center [967, 422] width 26 height 41
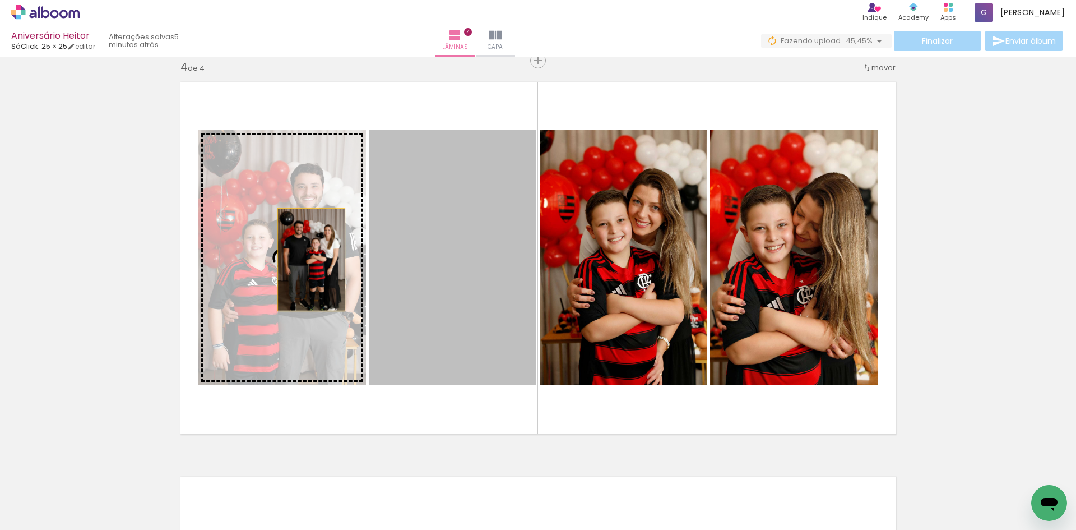
drag, startPoint x: 457, startPoint y: 258, endPoint x: 304, endPoint y: 259, distance: 153.0
click at [0, 0] on slot at bounding box center [0, 0] width 0 height 0
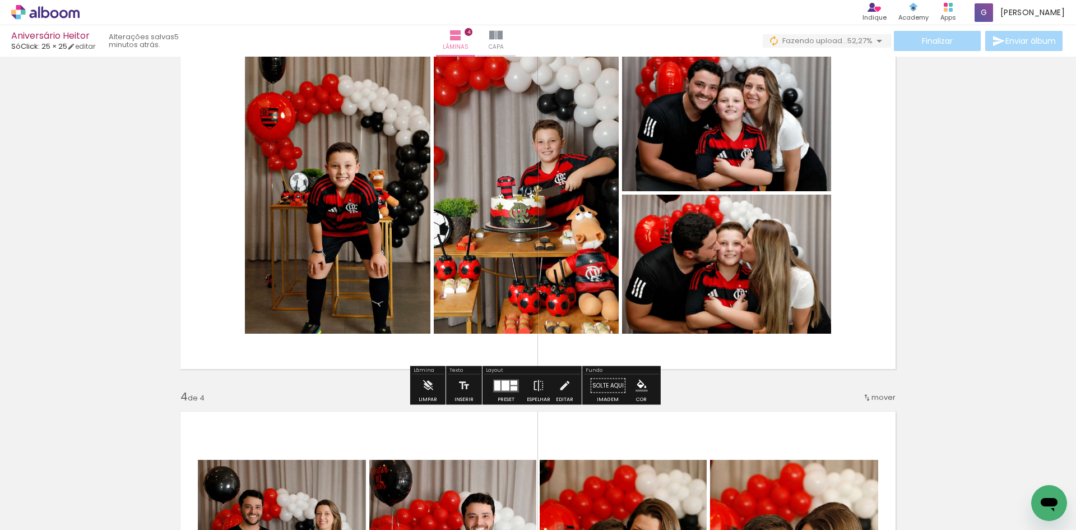
scroll to position [862, 0]
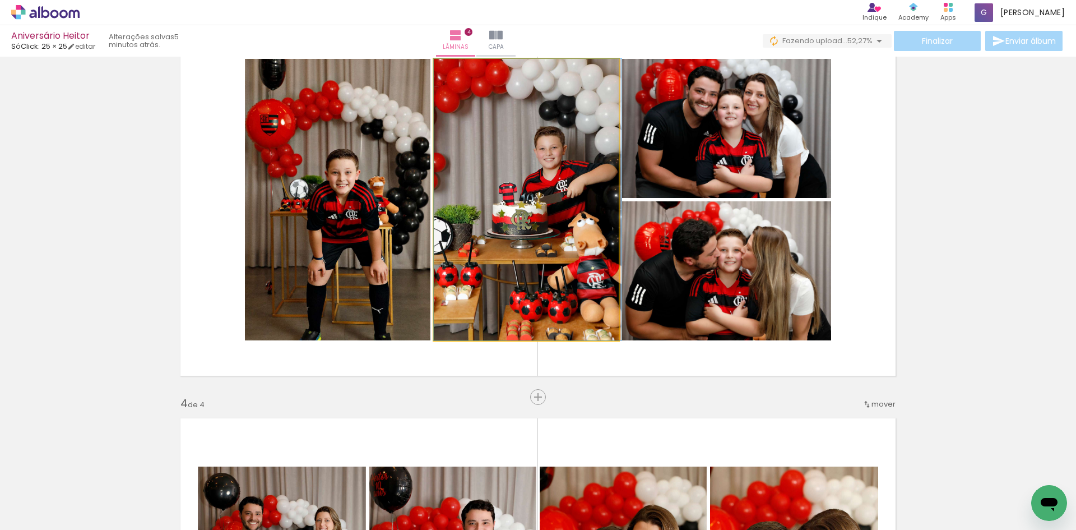
drag, startPoint x: 475, startPoint y: 154, endPoint x: 486, endPoint y: 154, distance: 10.6
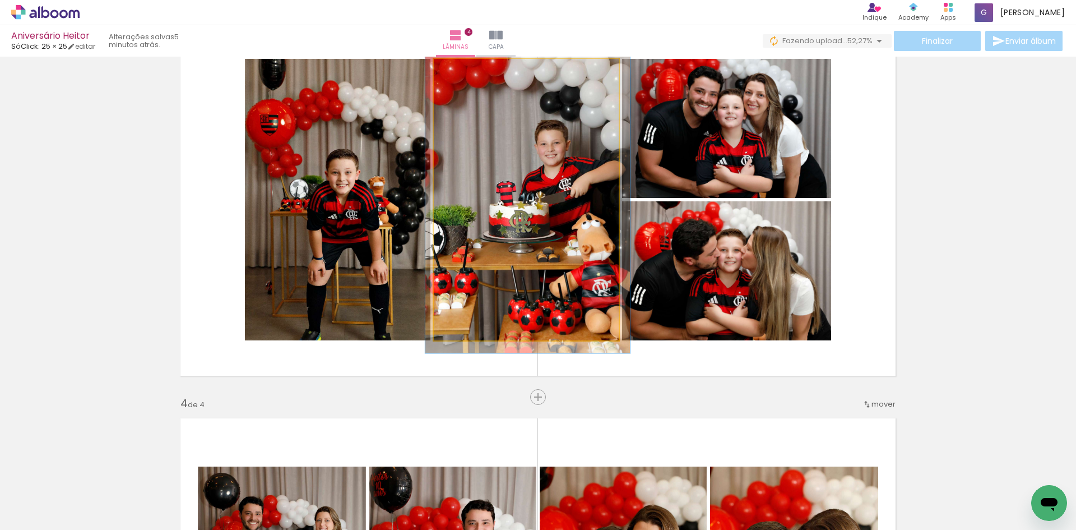
click at [461, 68] on div at bounding box center [463, 71] width 10 height 10
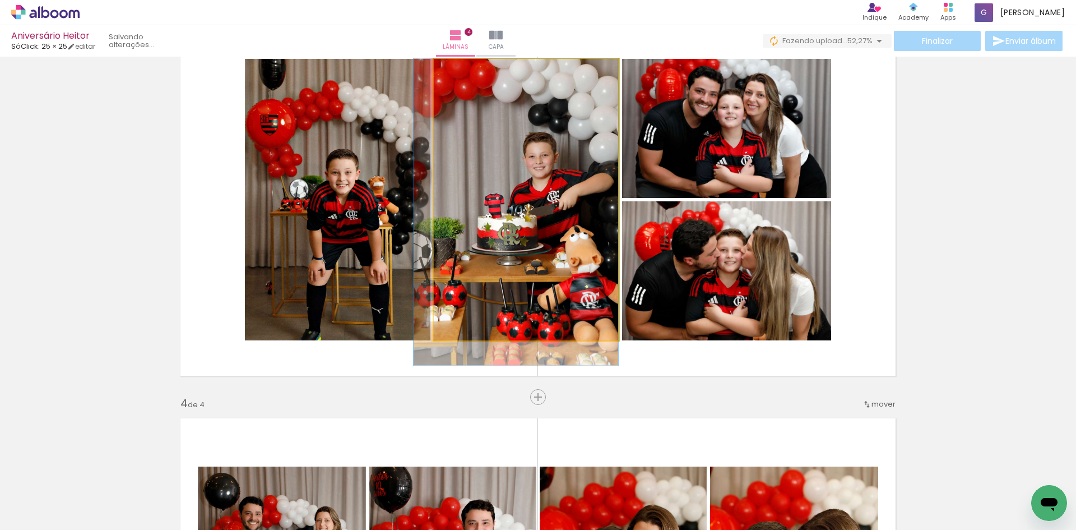
drag, startPoint x: 517, startPoint y: 245, endPoint x: 445, endPoint y: 261, distance: 74.0
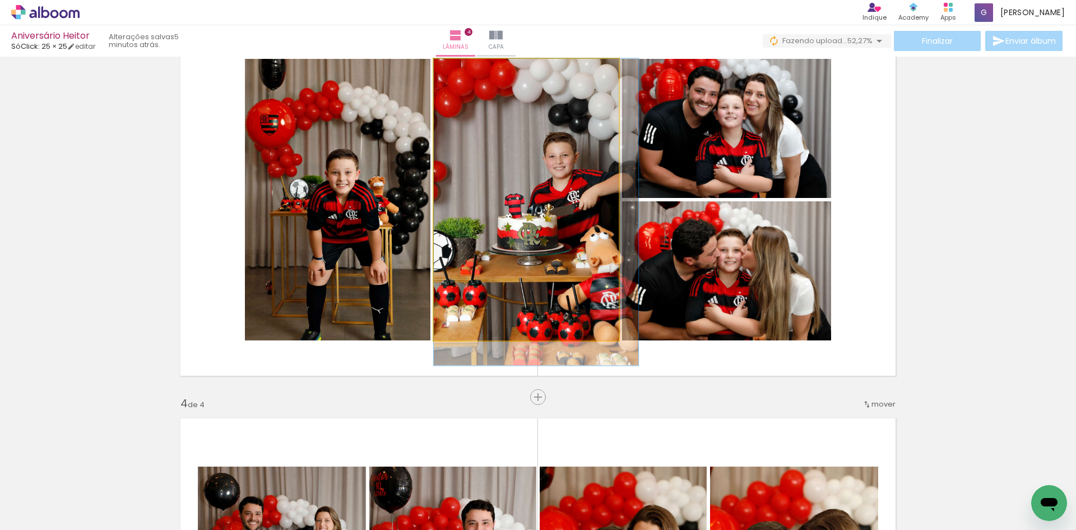
drag, startPoint x: 472, startPoint y: 264, endPoint x: 505, endPoint y: 265, distance: 32.5
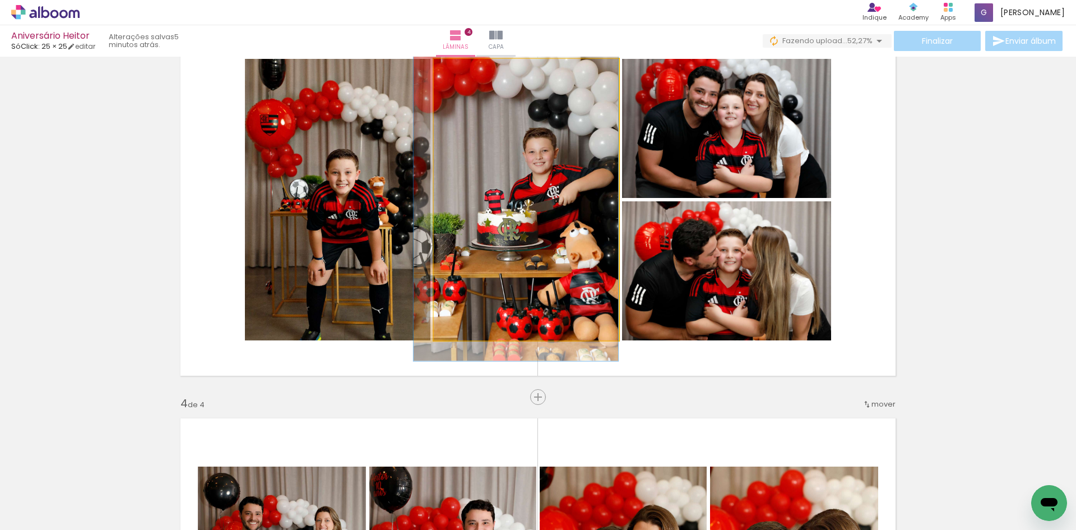
drag, startPoint x: 531, startPoint y: 277, endPoint x: 474, endPoint y: 273, distance: 57.9
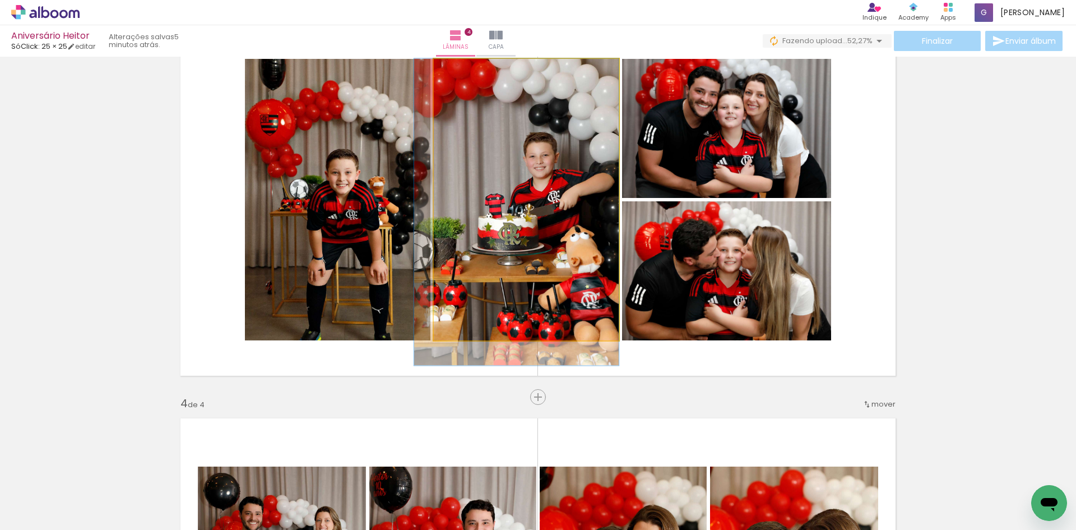
drag, startPoint x: 488, startPoint y: 262, endPoint x: 488, endPoint y: 279, distance: 17.4
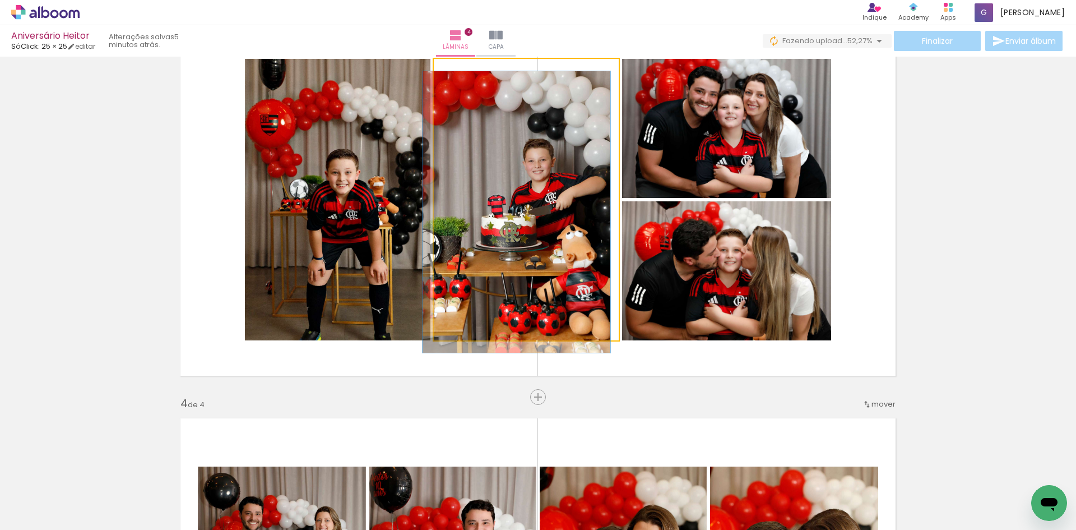
drag, startPoint x: 461, startPoint y: 73, endPoint x: 369, endPoint y: 93, distance: 93.6
click at [0, 0] on slot at bounding box center [0, 0] width 0 height 0
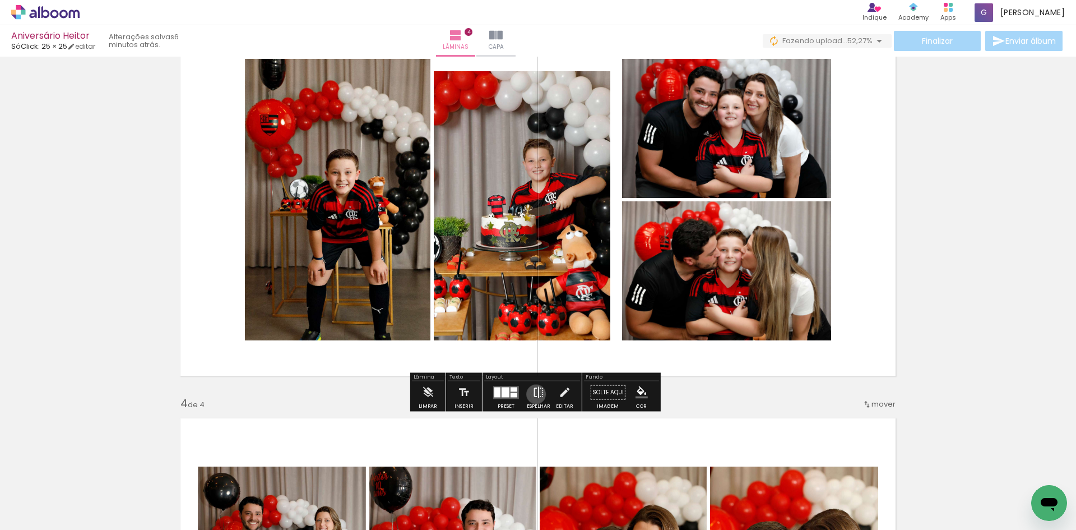
click at [534, 394] on iron-icon at bounding box center [538, 392] width 12 height 22
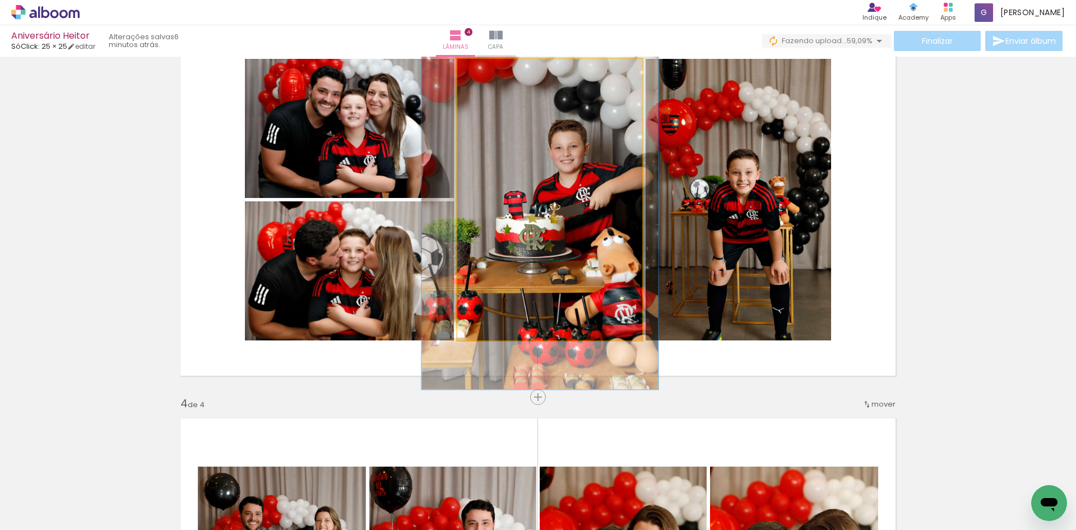
drag, startPoint x: 483, startPoint y: 69, endPoint x: 516, endPoint y: 74, distance: 32.9
click at [499, 72] on div at bounding box center [494, 71] width 10 height 10
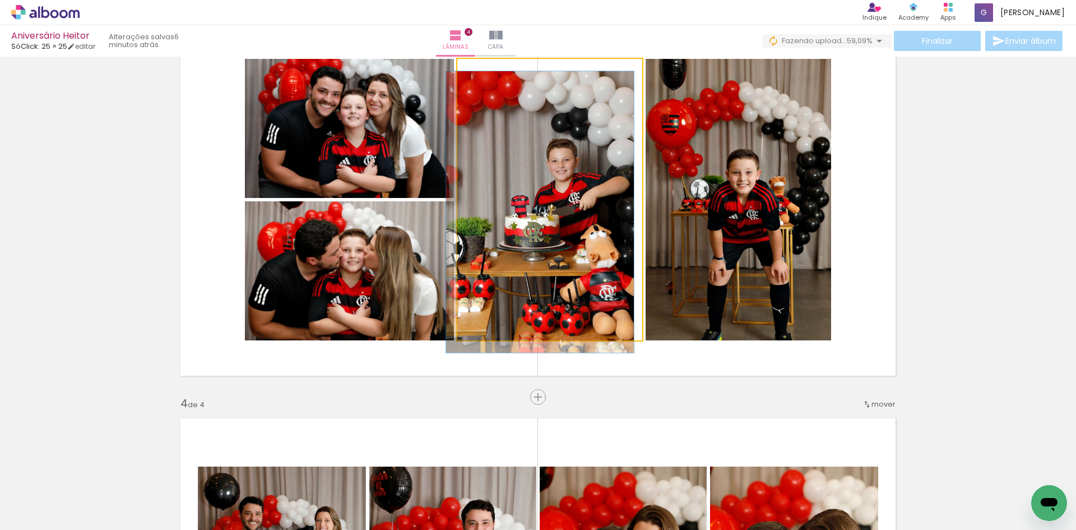
drag, startPoint x: 516, startPoint y: 72, endPoint x: 440, endPoint y: 72, distance: 75.7
type paper-slider "100"
click at [0, 0] on slot at bounding box center [0, 0] width 0 height 0
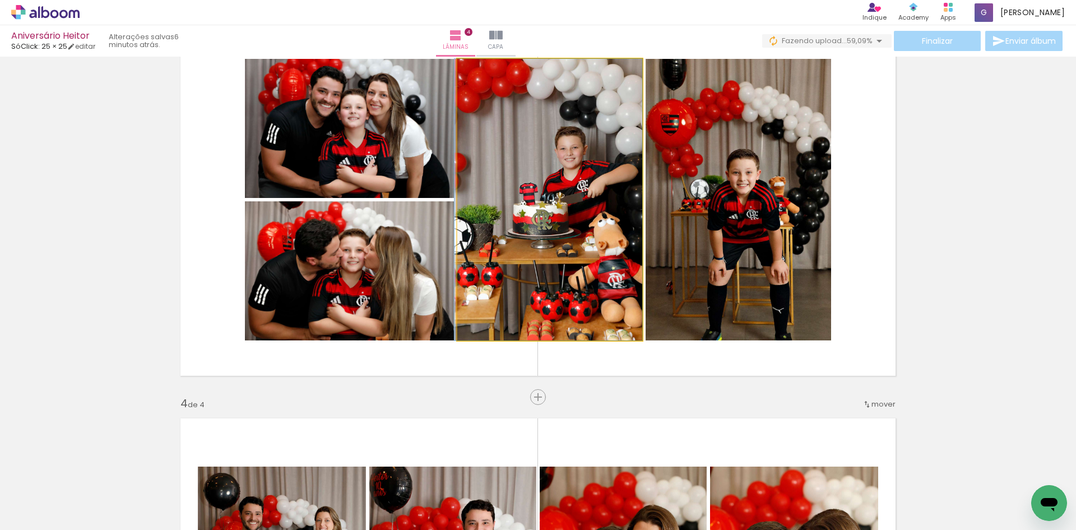
drag, startPoint x: 501, startPoint y: 122, endPoint x: 502, endPoint y: 103, distance: 19.1
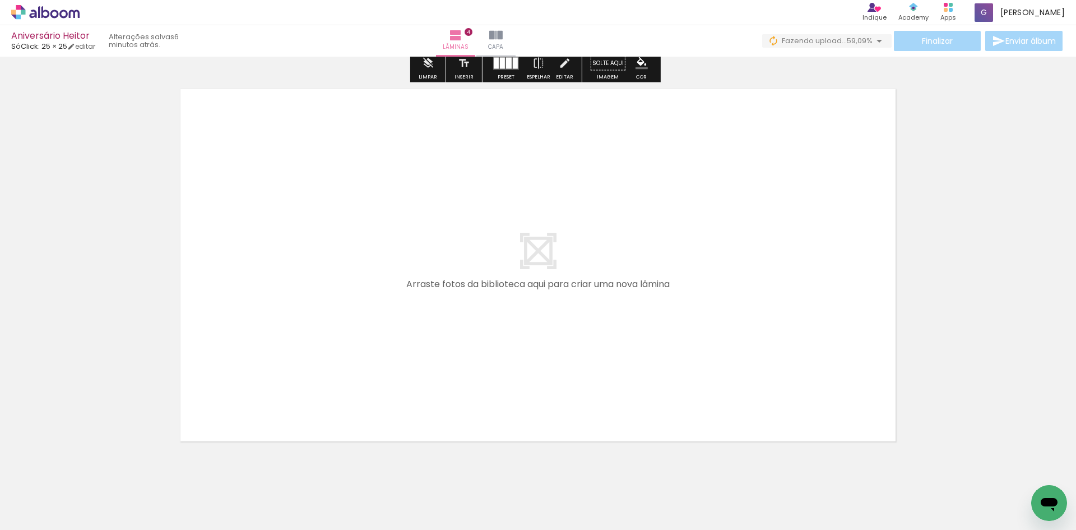
scroll to position [1590, 0]
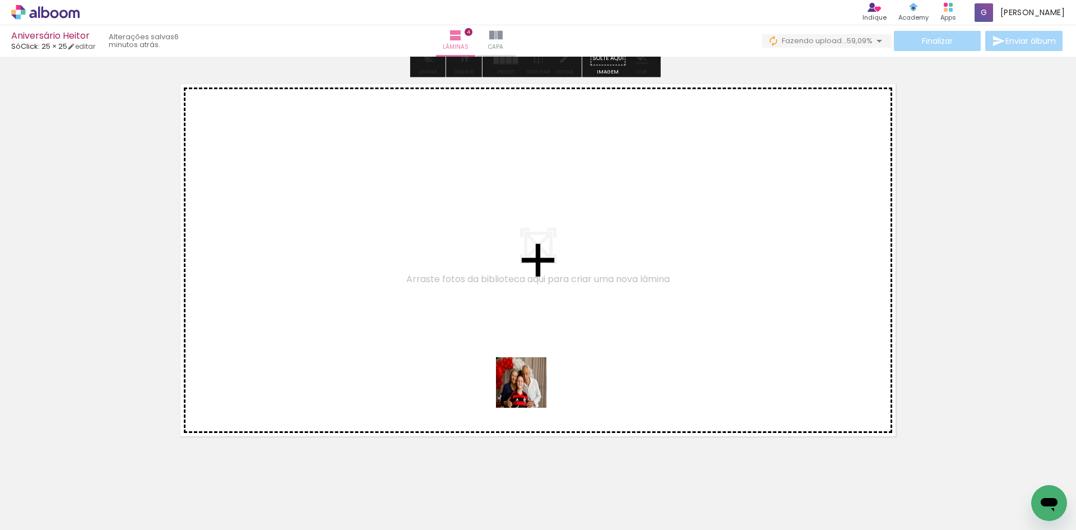
drag, startPoint x: 560, startPoint y: 491, endPoint x: 510, endPoint y: 363, distance: 137.4
click at [510, 363] on quentale-workspace at bounding box center [538, 265] width 1076 height 530
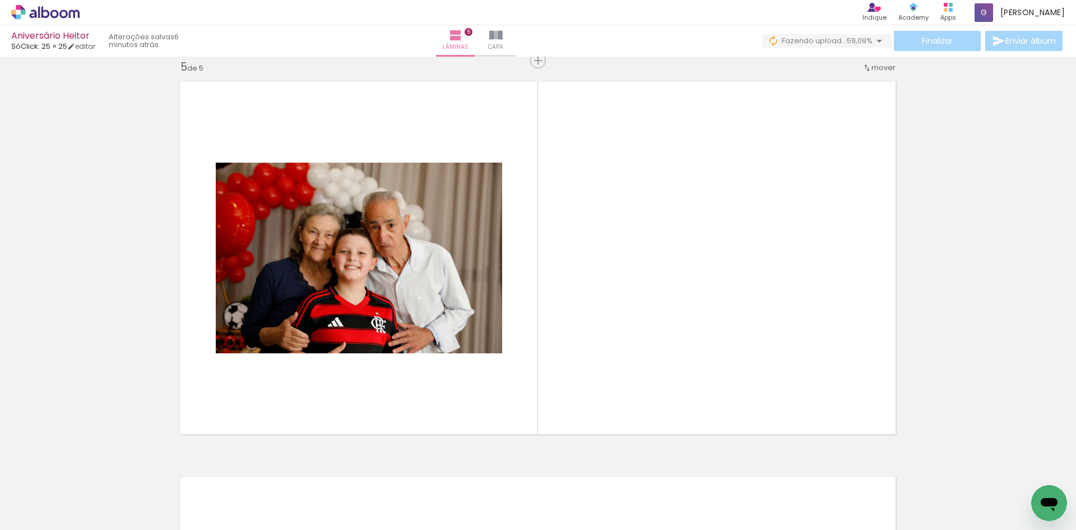
scroll to position [0, 243]
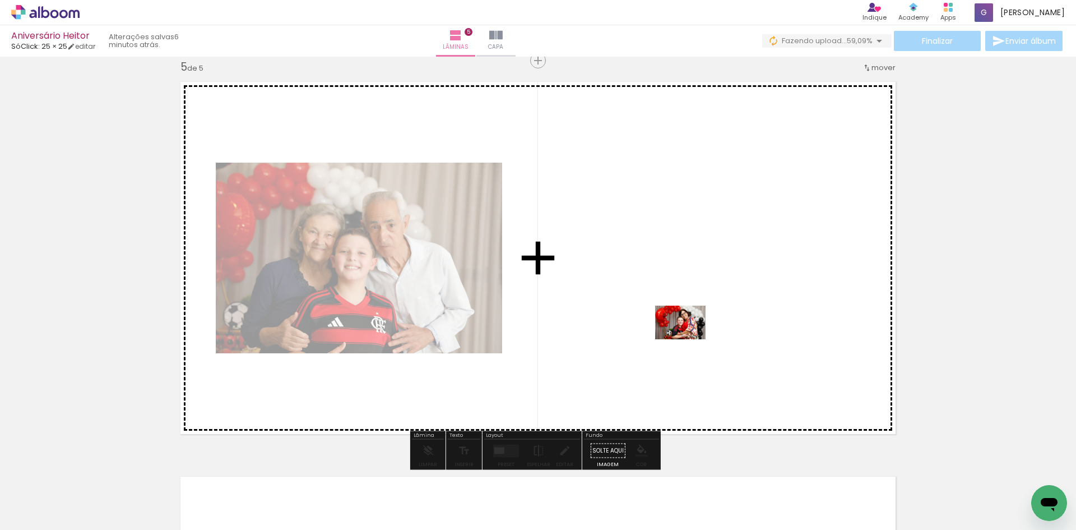
drag, startPoint x: 634, startPoint y: 499, endPoint x: 689, endPoint y: 339, distance: 169.1
click at [689, 339] on quentale-workspace at bounding box center [538, 265] width 1076 height 530
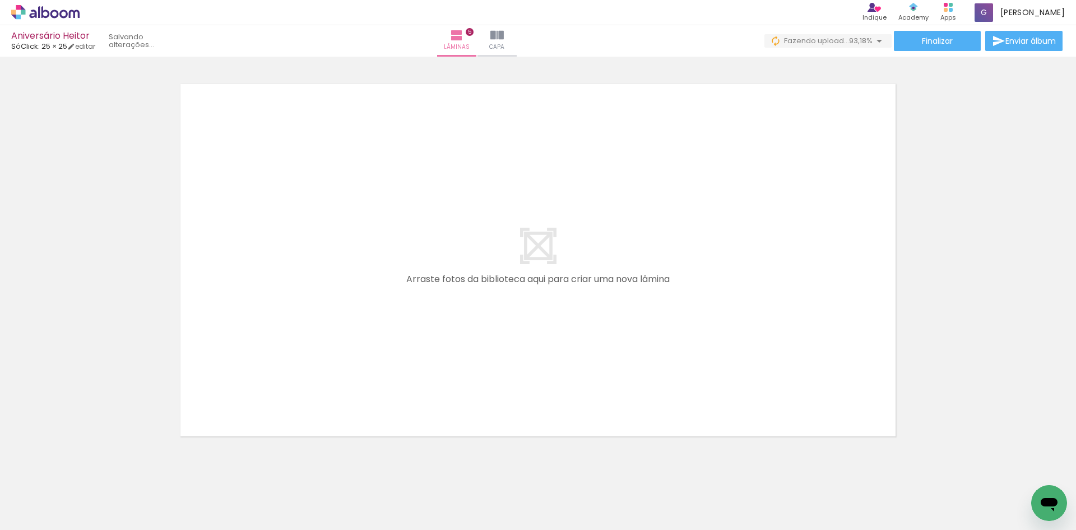
scroll to position [0, 989]
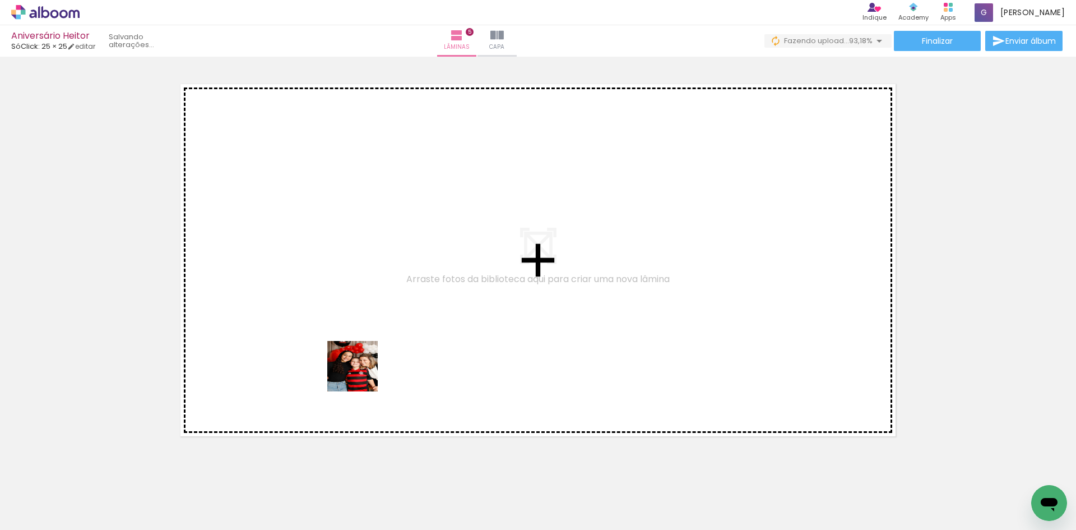
drag, startPoint x: 379, startPoint y: 503, endPoint x: 360, endPoint y: 367, distance: 137.4
click at [360, 367] on quentale-workspace at bounding box center [538, 265] width 1076 height 530
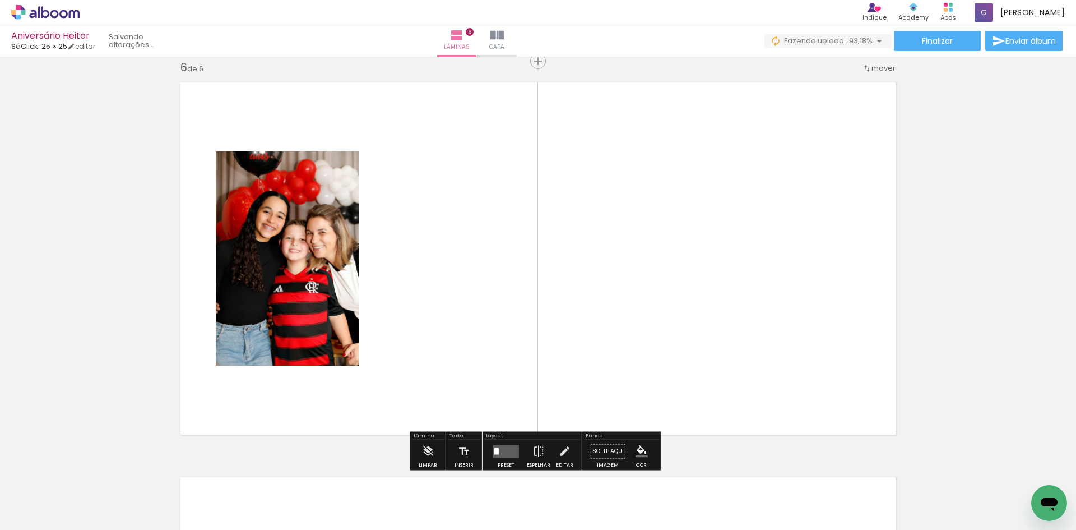
scroll to position [1987, 0]
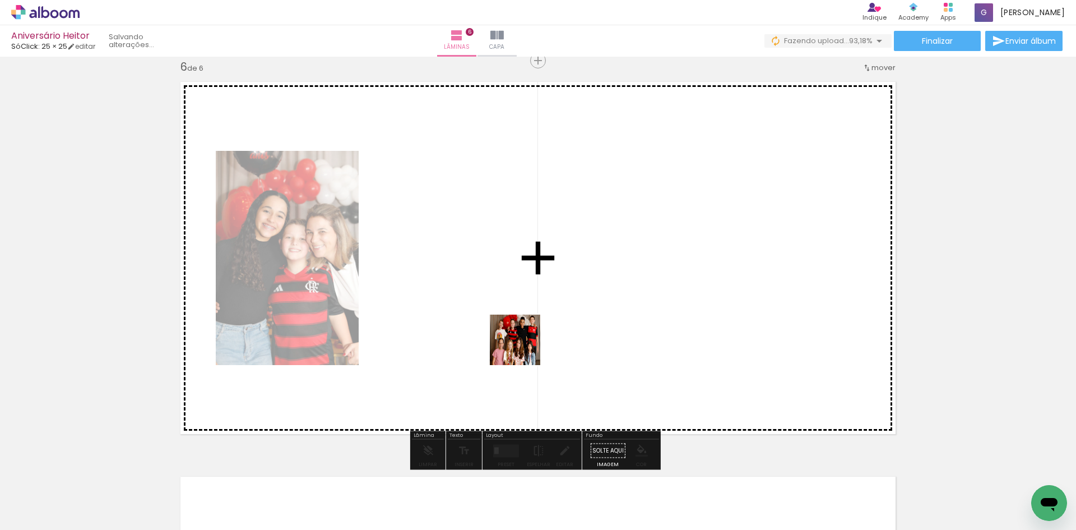
drag, startPoint x: 507, startPoint y: 506, endPoint x: 523, endPoint y: 324, distance: 182.3
click at [523, 324] on quentale-workspace at bounding box center [538, 265] width 1076 height 530
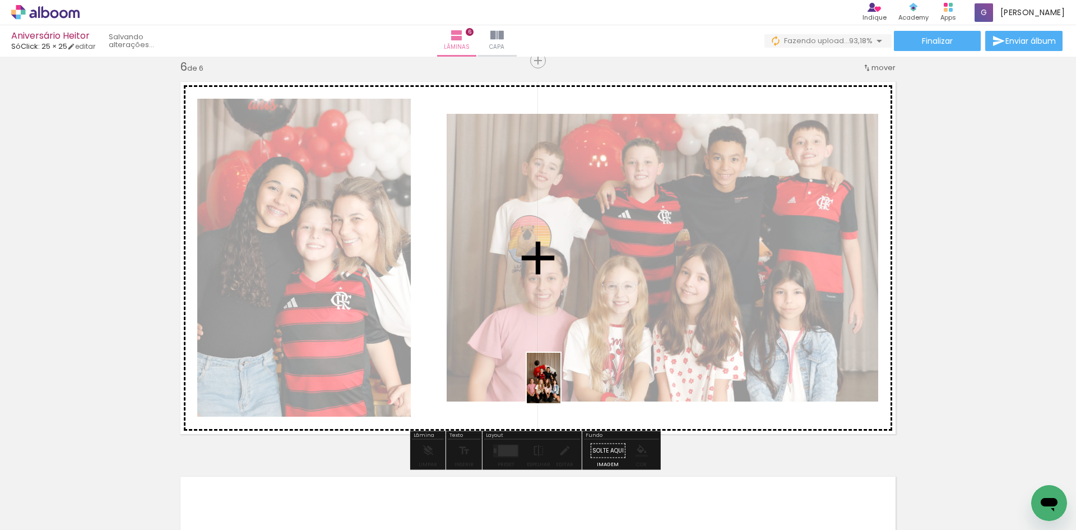
drag, startPoint x: 567, startPoint y: 507, endPoint x: 557, endPoint y: 358, distance: 149.4
click at [557, 358] on quentale-workspace at bounding box center [538, 265] width 1076 height 530
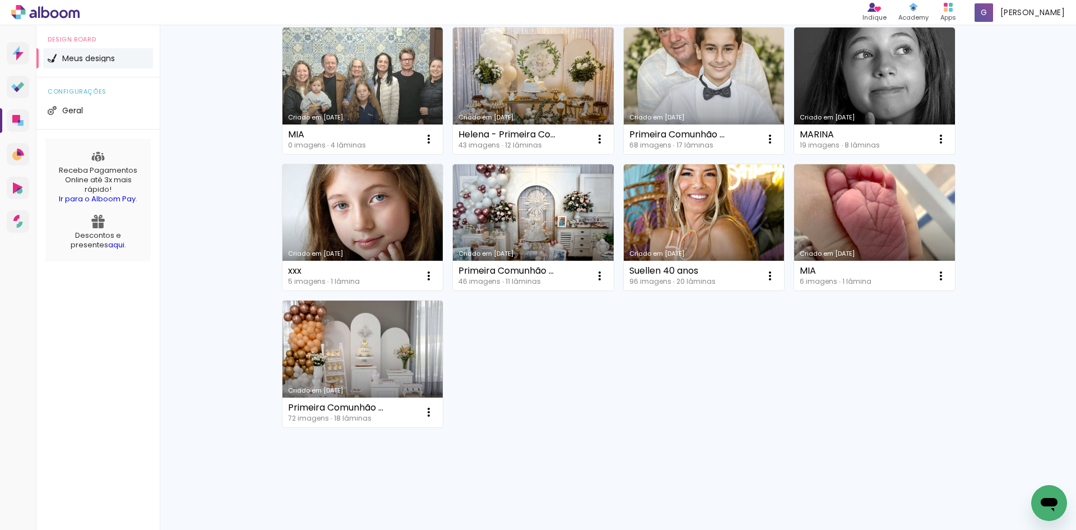
scroll to position [391, 0]
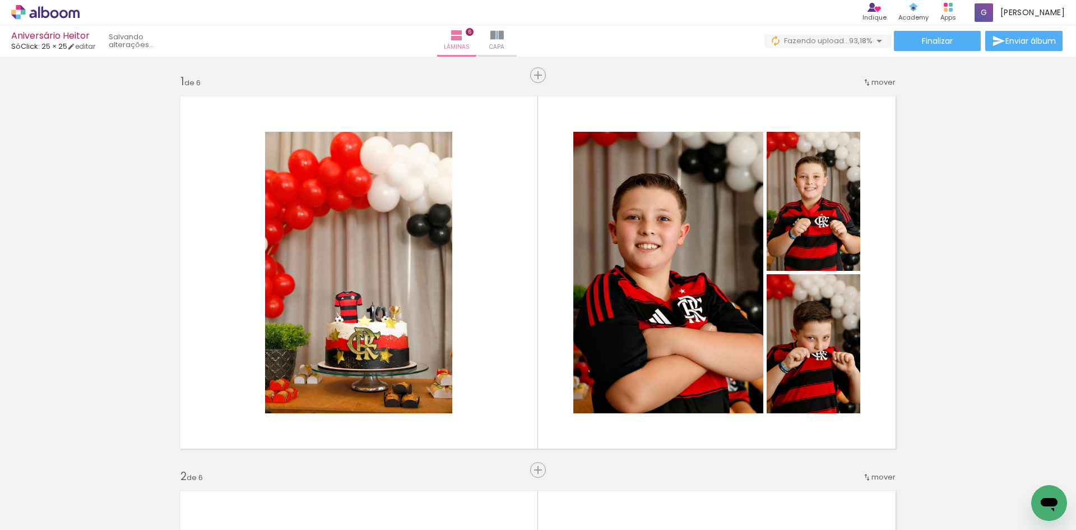
scroll to position [0, 989]
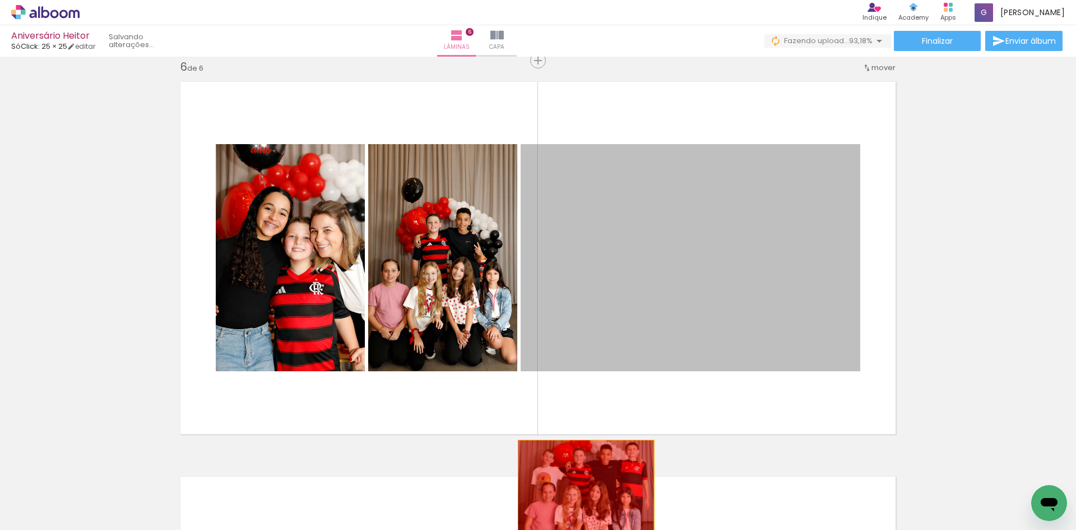
drag, startPoint x: 644, startPoint y: 257, endPoint x: 580, endPoint y: 499, distance: 250.4
click at [580, 499] on quentale-workspace at bounding box center [538, 265] width 1076 height 530
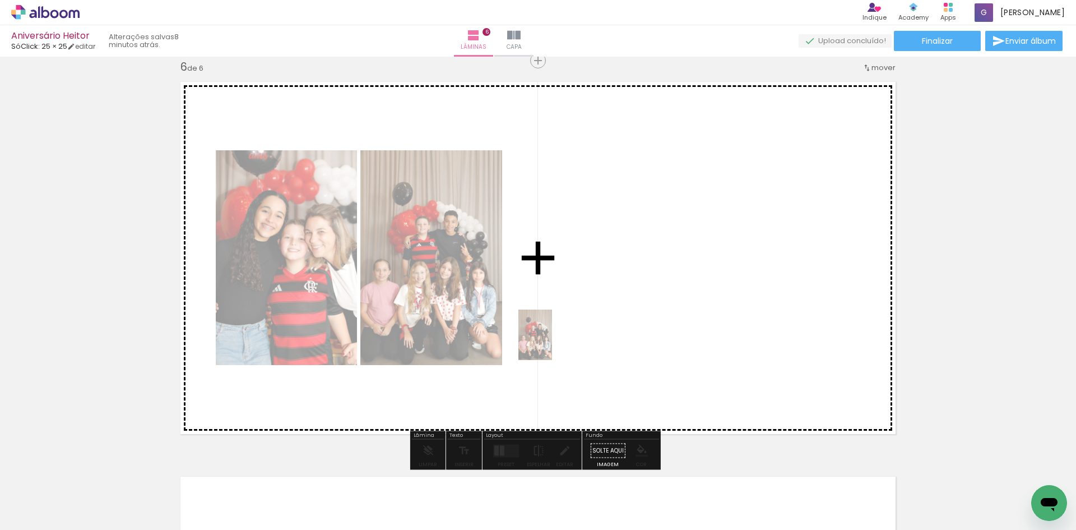
drag, startPoint x: 571, startPoint y: 498, endPoint x: 554, endPoint y: 340, distance: 159.0
click at [552, 340] on quentale-workspace at bounding box center [538, 265] width 1076 height 530
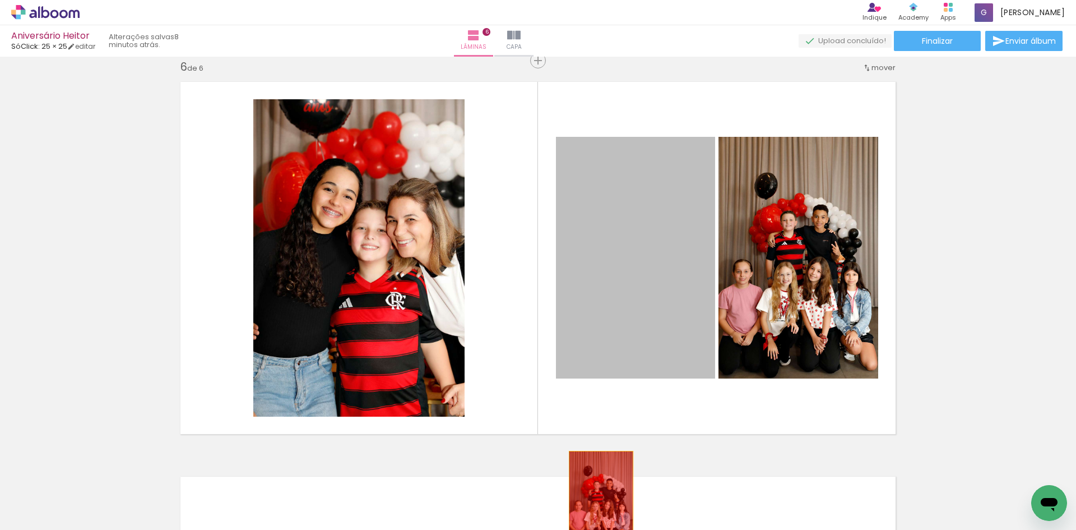
drag, startPoint x: 641, startPoint y: 307, endPoint x: 592, endPoint y: 509, distance: 208.8
click at [595, 503] on quentale-workspace at bounding box center [538, 265] width 1076 height 530
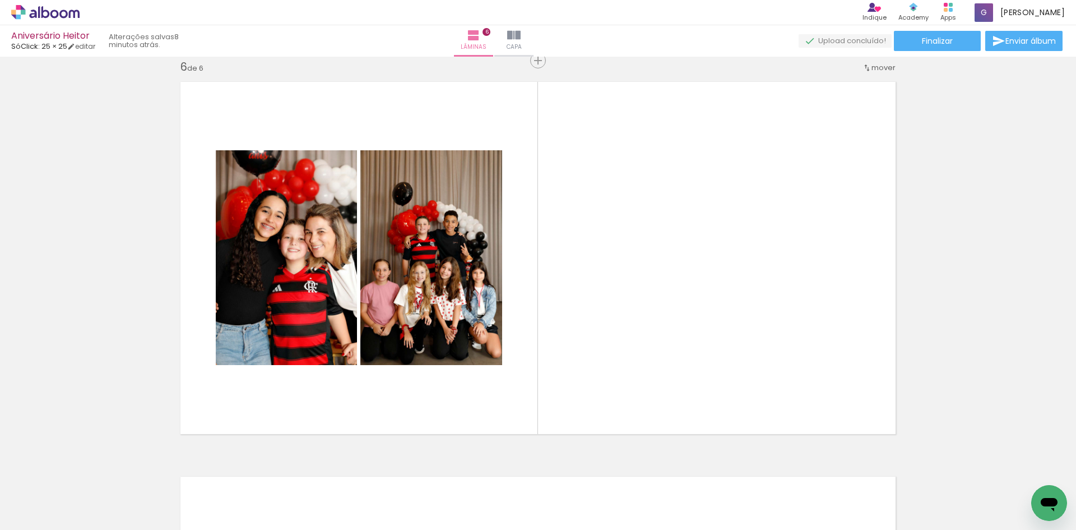
click at [23, 494] on input "Todas as fotos" at bounding box center [31, 496] width 43 height 10
click at [0, 0] on slot "Não utilizadas" at bounding box center [0, 0] width 0 height 0
type input "Não utilizadas"
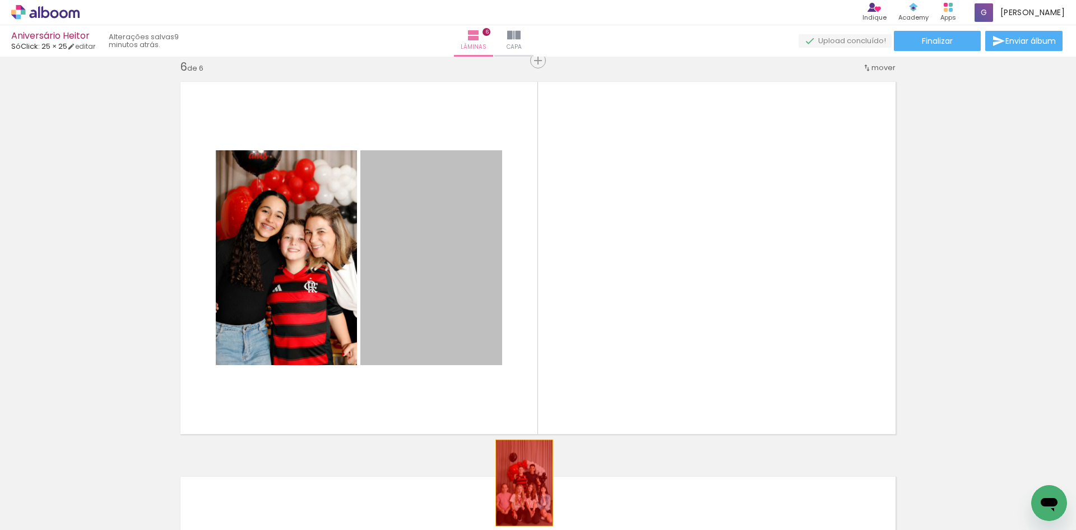
drag, startPoint x: 433, startPoint y: 279, endPoint x: 514, endPoint y: 488, distance: 225.0
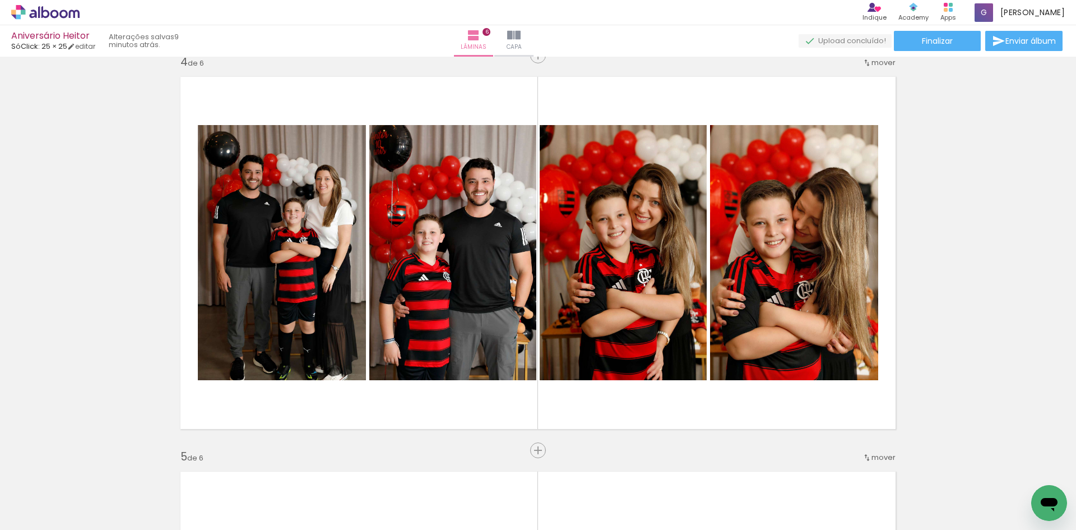
scroll to position [1203, 0]
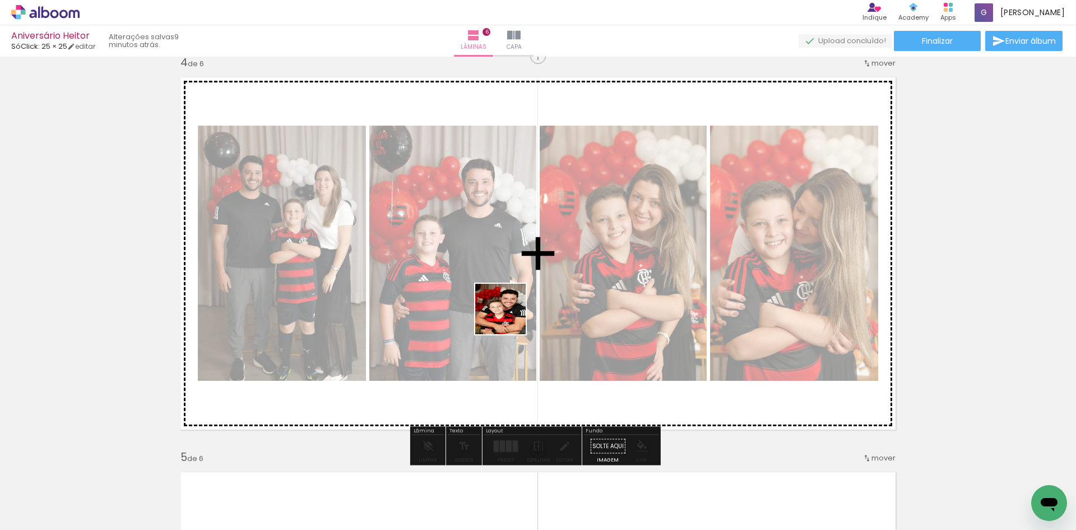
drag, startPoint x: 533, startPoint y: 498, endPoint x: 507, endPoint y: 313, distance: 186.8
click at [507, 313] on quentale-workspace at bounding box center [538, 265] width 1076 height 530
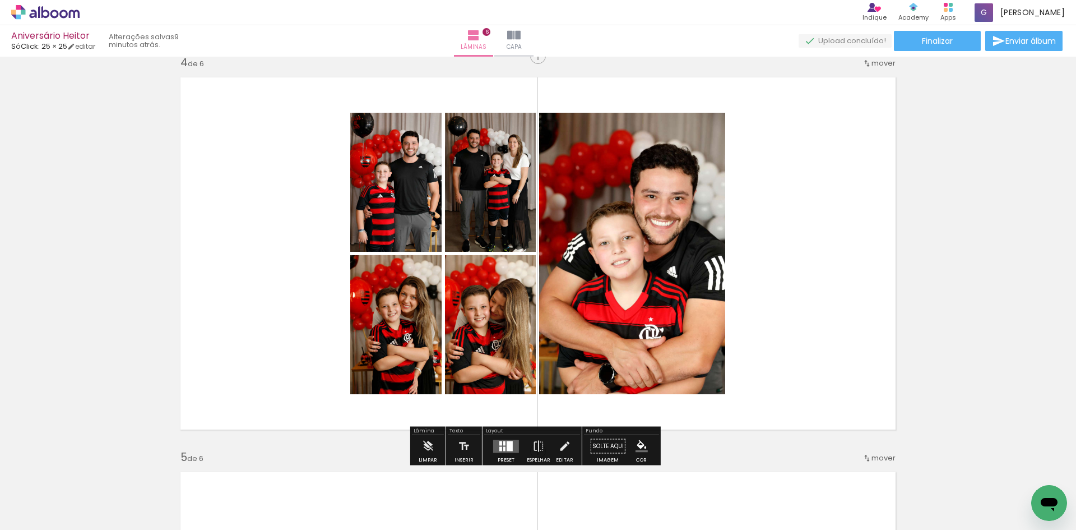
click at [499, 447] on div at bounding box center [500, 448] width 3 height 4
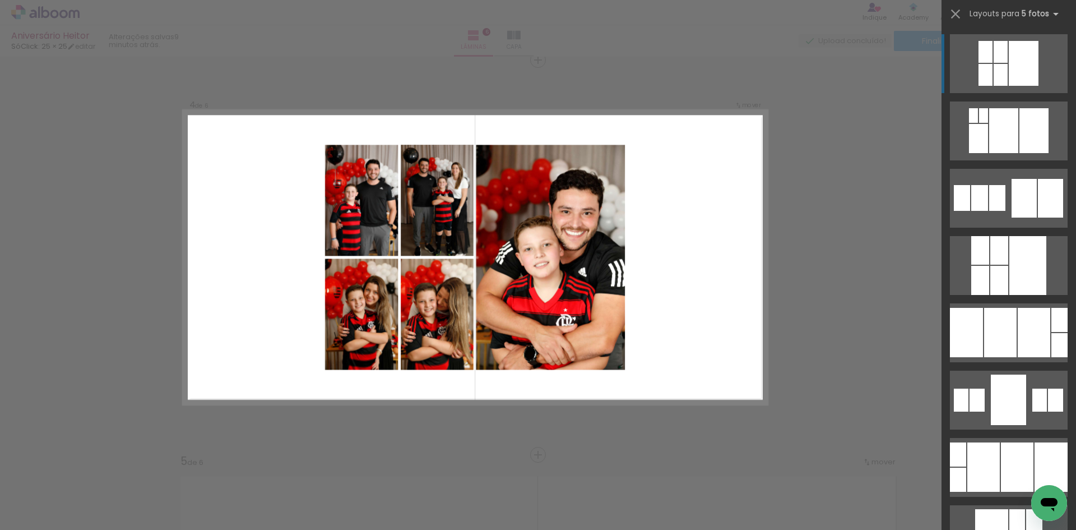
scroll to position [1198, 0]
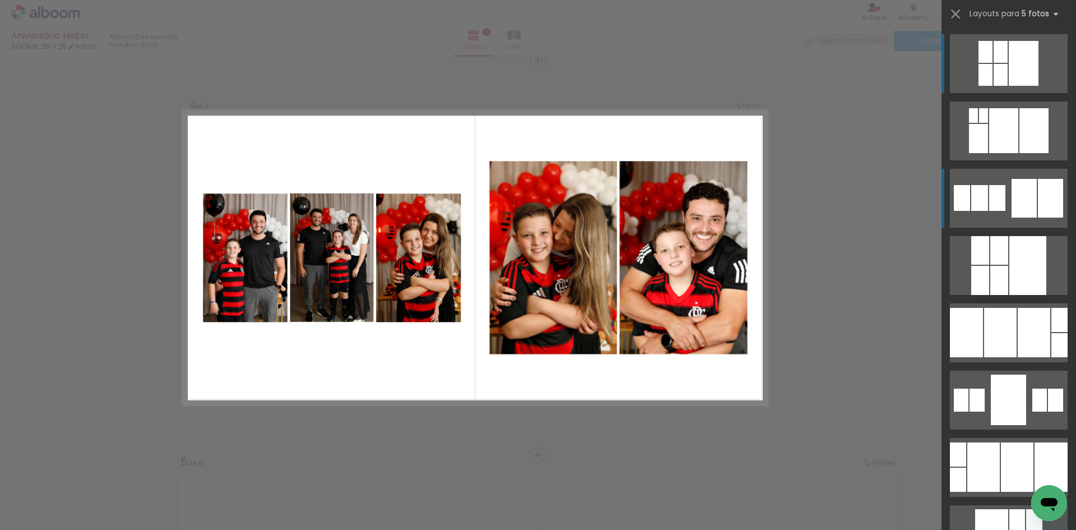
click at [966, 204] on quentale-layouter at bounding box center [1009, 198] width 118 height 59
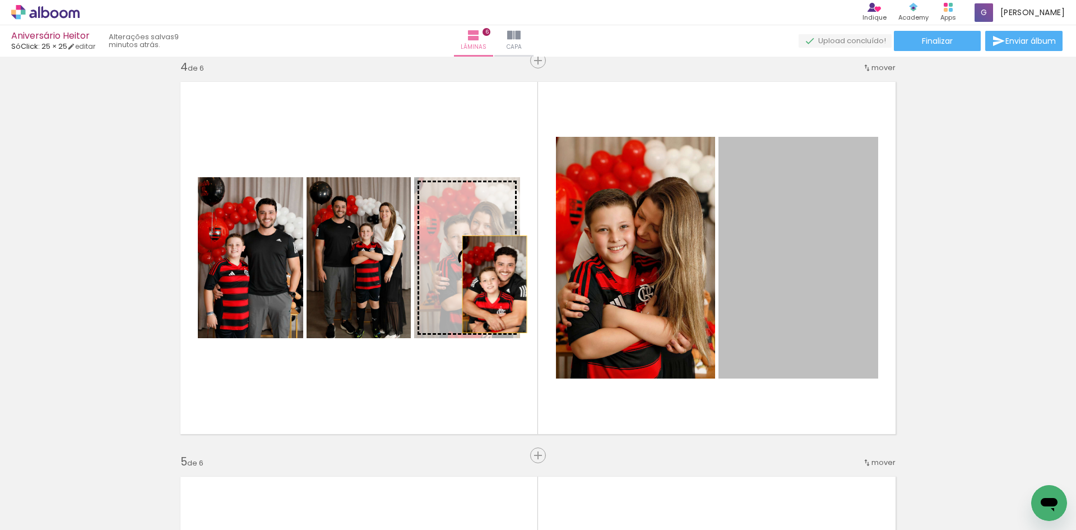
drag, startPoint x: 804, startPoint y: 259, endPoint x: 490, endPoint y: 284, distance: 314.8
click at [0, 0] on slot at bounding box center [0, 0] width 0 height 0
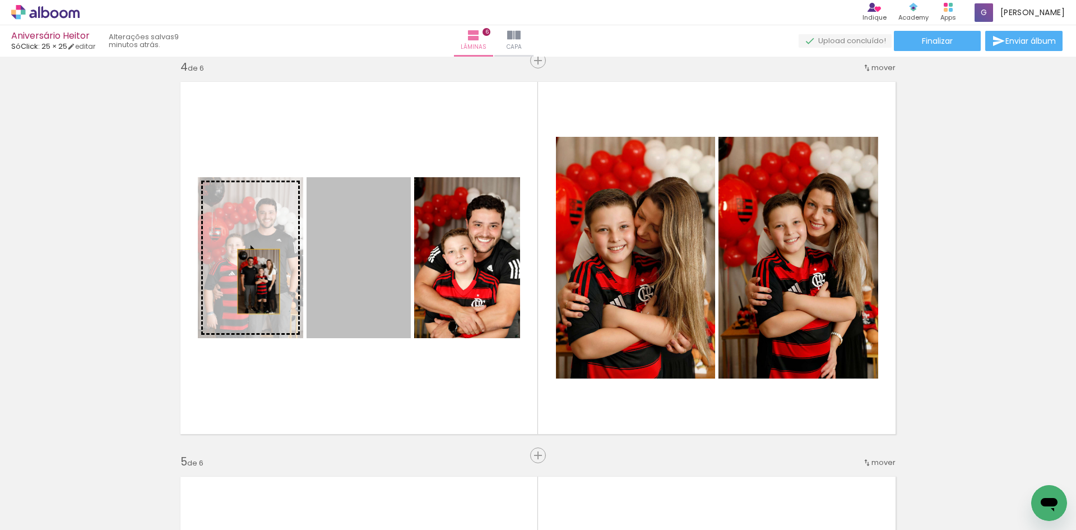
drag, startPoint x: 342, startPoint y: 277, endPoint x: 251, endPoint y: 281, distance: 90.9
click at [0, 0] on slot at bounding box center [0, 0] width 0 height 0
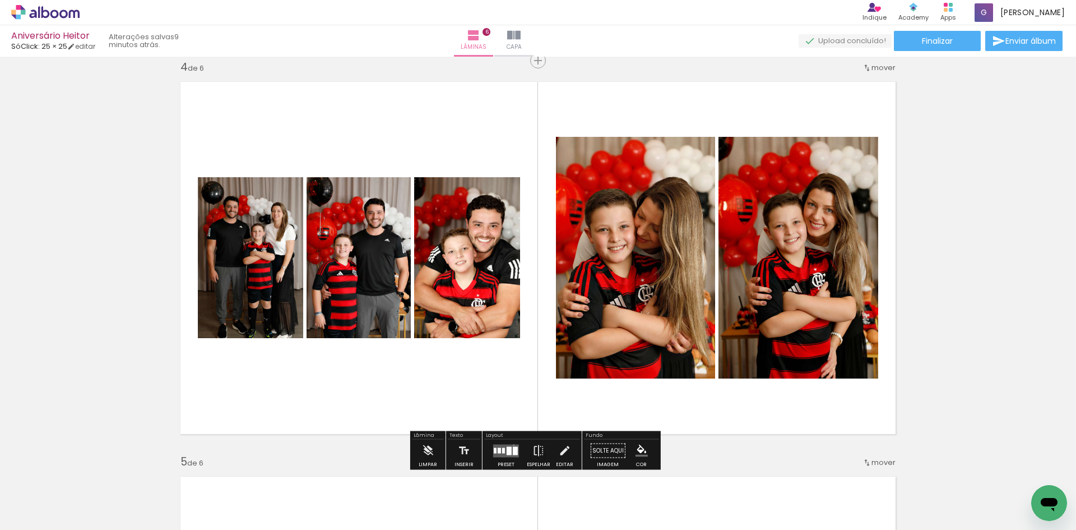
click at [511, 444] on quentale-layouter at bounding box center [506, 450] width 26 height 13
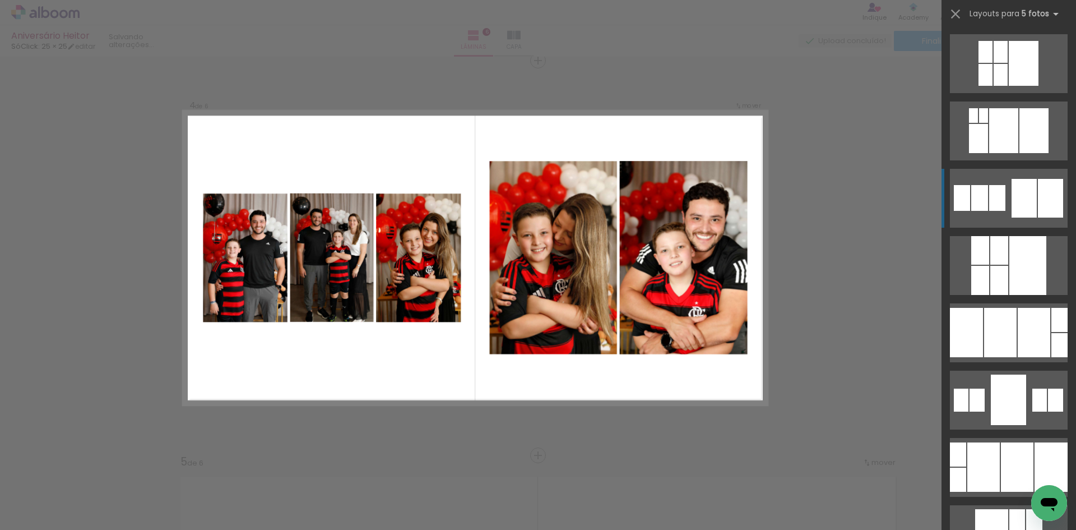
scroll to position [135, 0]
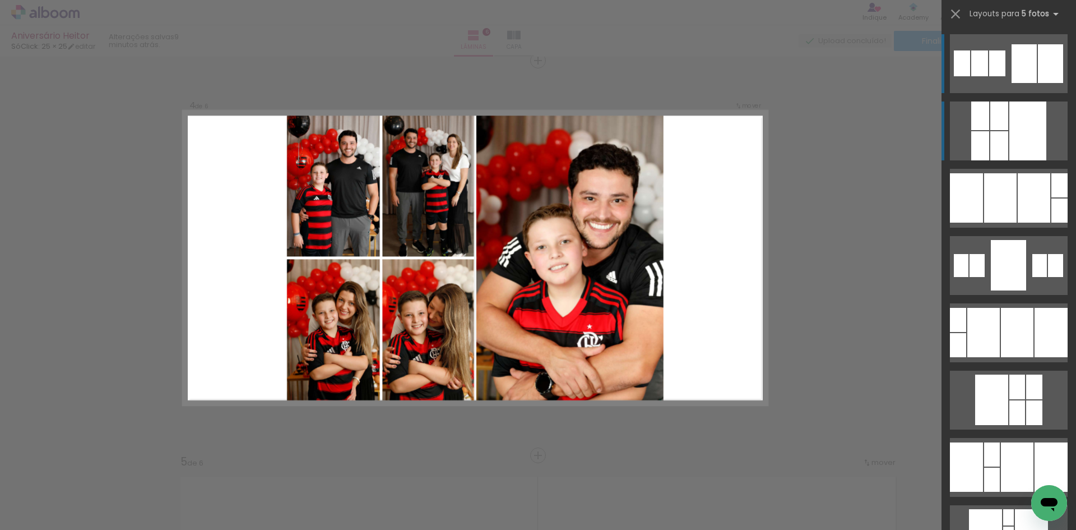
click at [975, 138] on div at bounding box center [980, 145] width 18 height 29
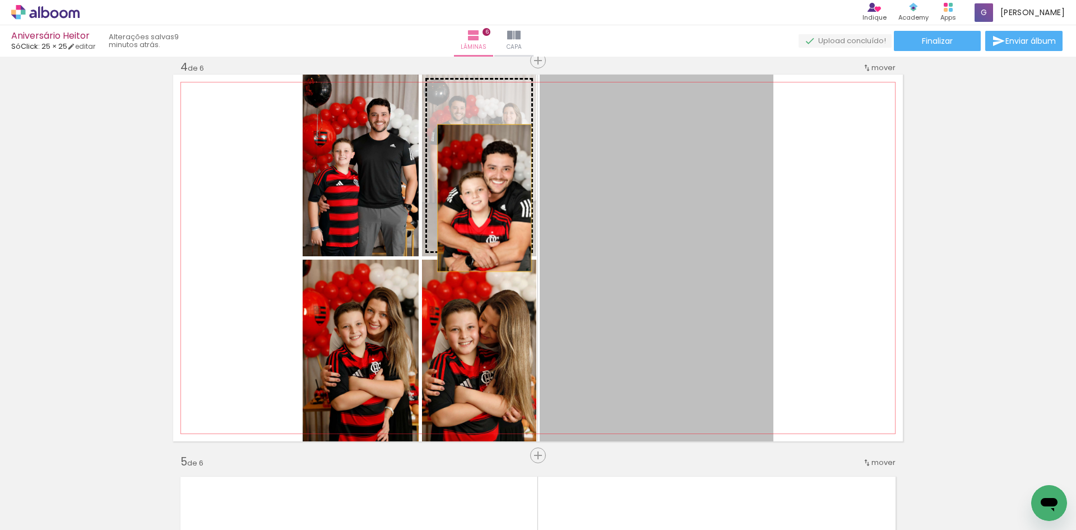
drag, startPoint x: 685, startPoint y: 242, endPoint x: 480, endPoint y: 198, distance: 209.8
click at [0, 0] on slot at bounding box center [0, 0] width 0 height 0
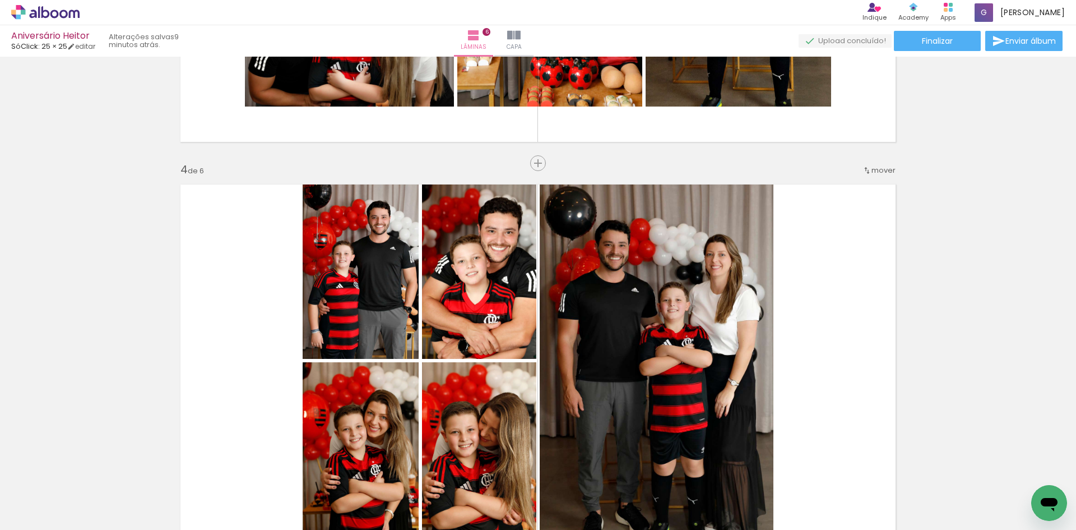
scroll to position [1086, 0]
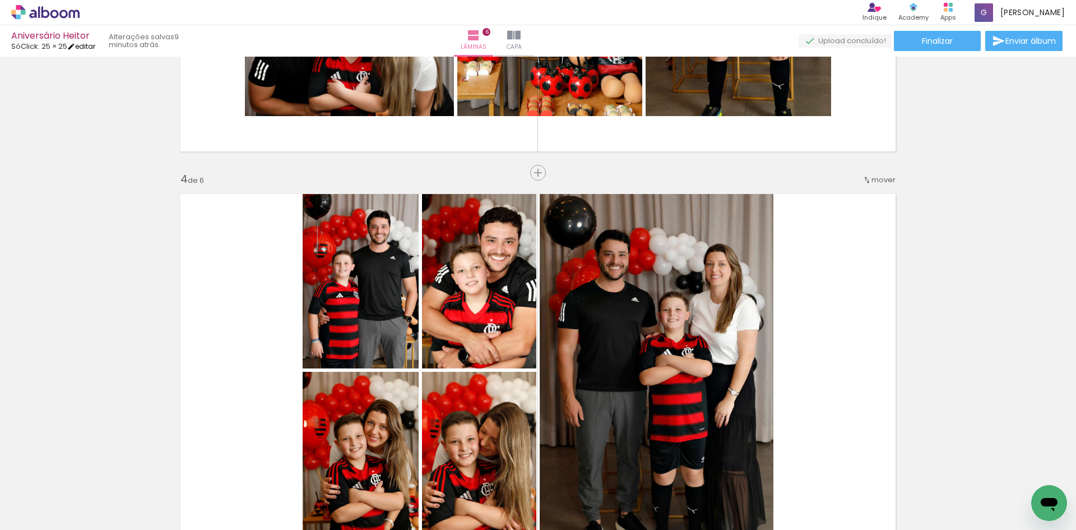
click at [95, 49] on link "editar" at bounding box center [81, 46] width 28 height 10
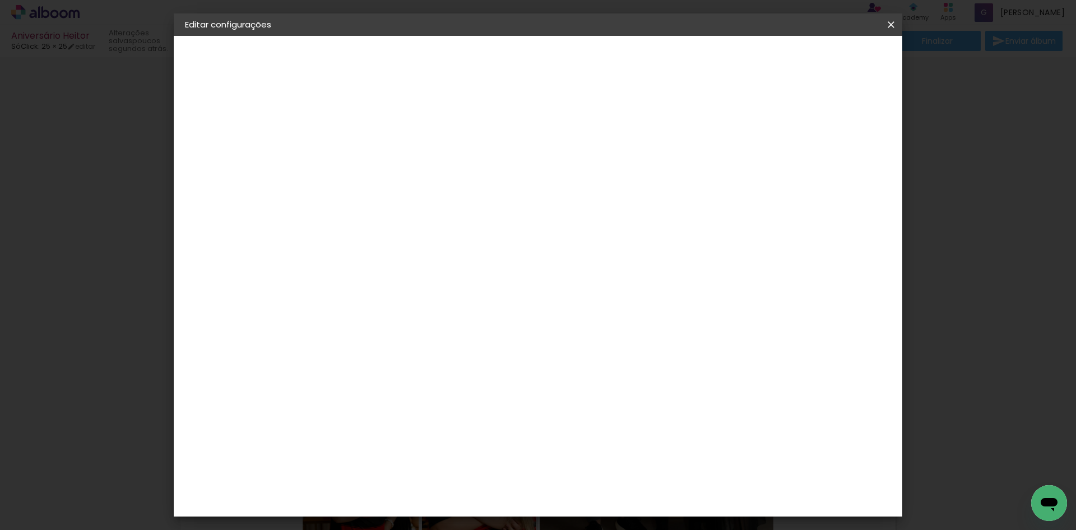
click at [758, 123] on div at bounding box center [753, 121] width 10 height 10
type paper-checkbox "on"
click at [823, 53] on paper-button "Salvar configurações" at bounding box center [779, 59] width 105 height 19
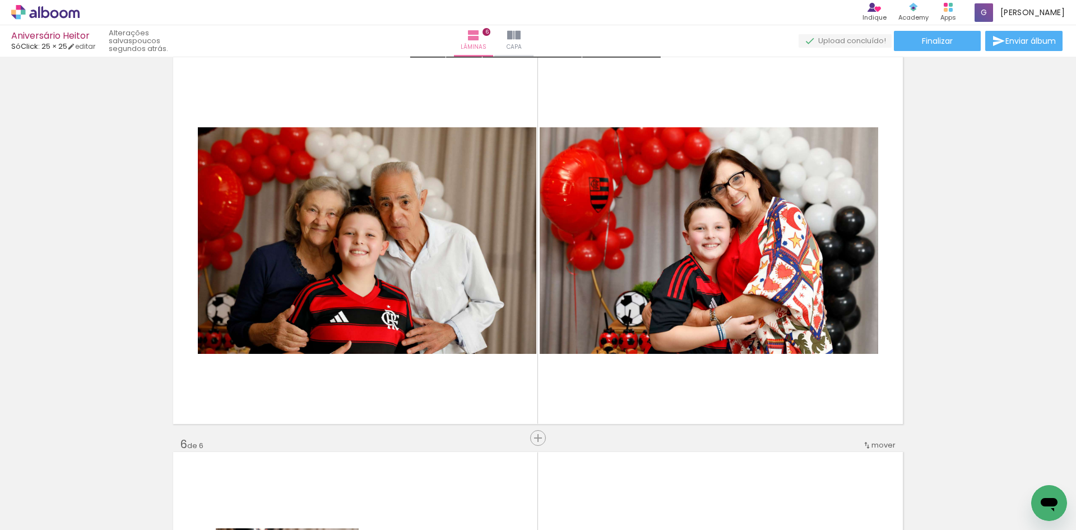
scroll to position [1647, 0]
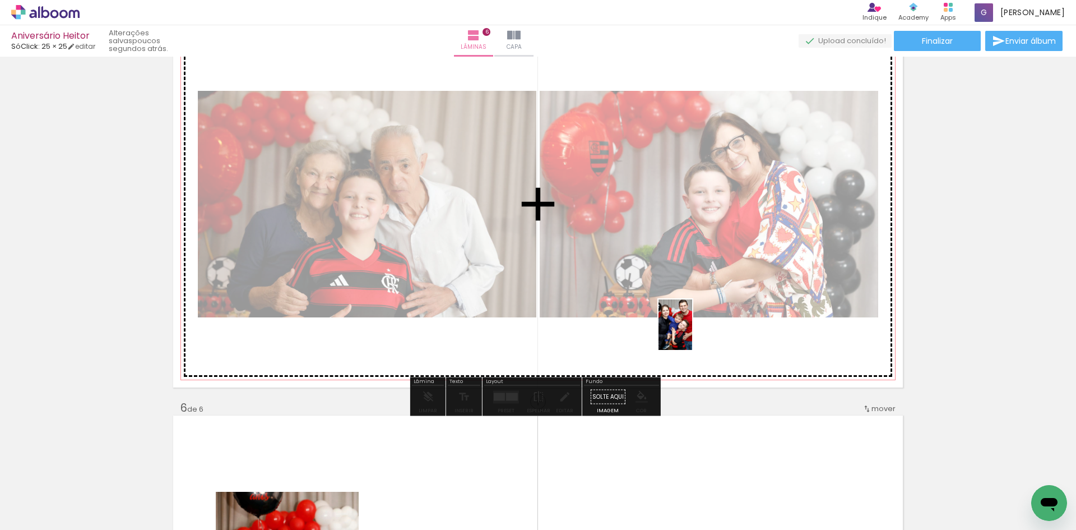
drag, startPoint x: 660, startPoint y: 509, endPoint x: 693, endPoint y: 330, distance: 182.3
click at [693, 330] on quentale-workspace at bounding box center [538, 265] width 1076 height 530
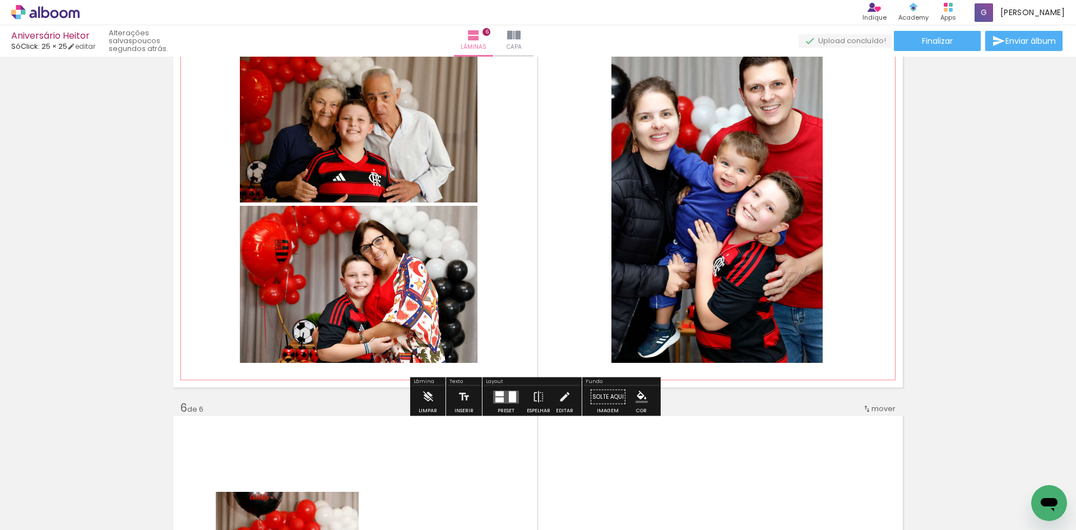
scroll to position [1590, 0]
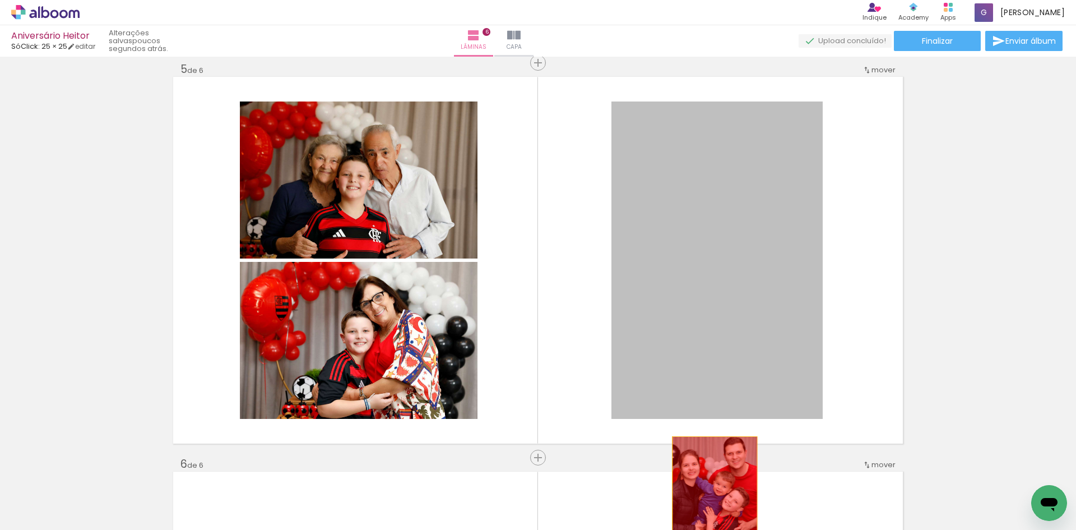
drag, startPoint x: 710, startPoint y: 291, endPoint x: 711, endPoint y: 500, distance: 208.5
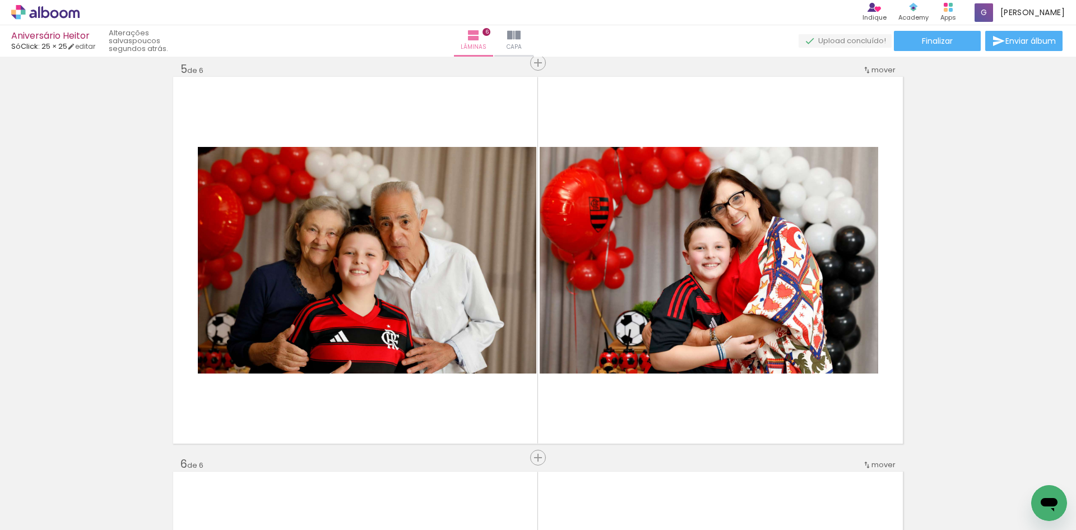
scroll to position [0, 588]
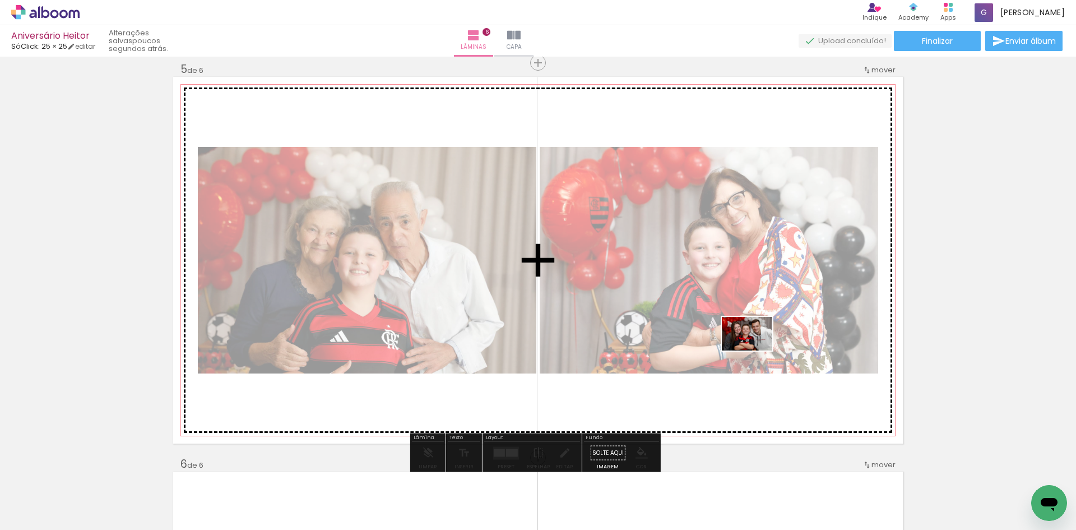
drag, startPoint x: 781, startPoint y: 502, endPoint x: 755, endPoint y: 350, distance: 154.0
click at [755, 350] on quentale-workspace at bounding box center [538, 265] width 1076 height 530
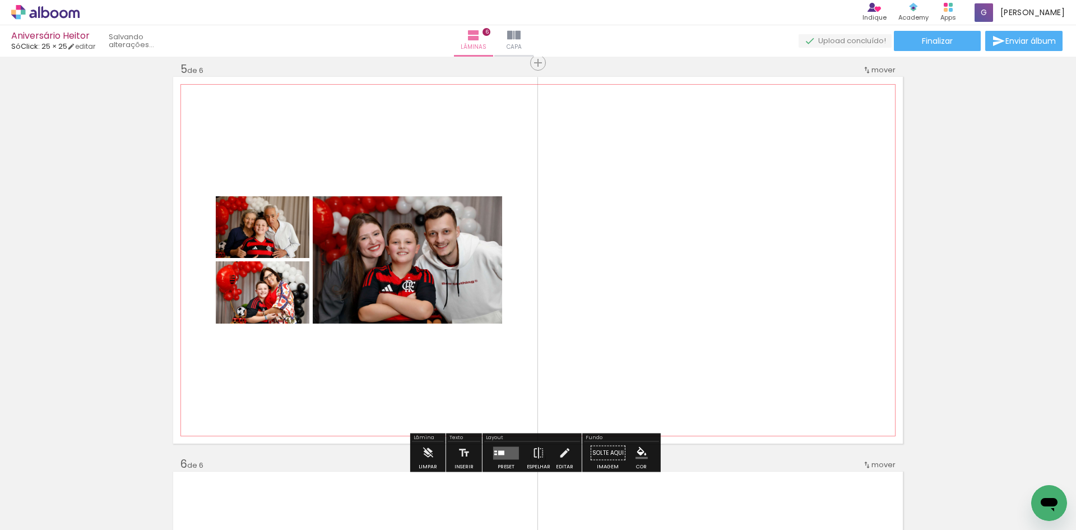
scroll to position [0, 526]
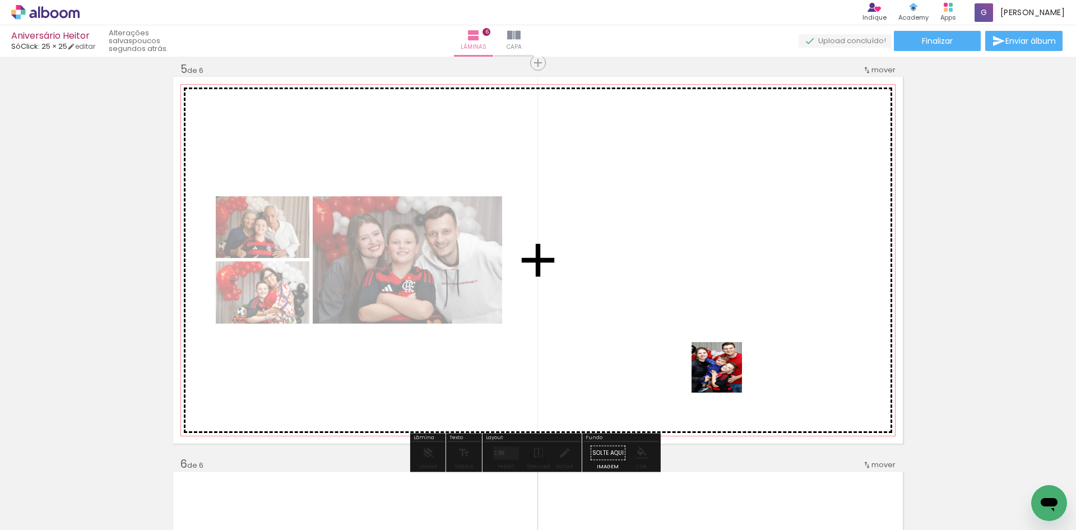
drag, startPoint x: 725, startPoint y: 500, endPoint x: 725, endPoint y: 375, distance: 125.0
click at [725, 375] on quentale-workspace at bounding box center [538, 265] width 1076 height 530
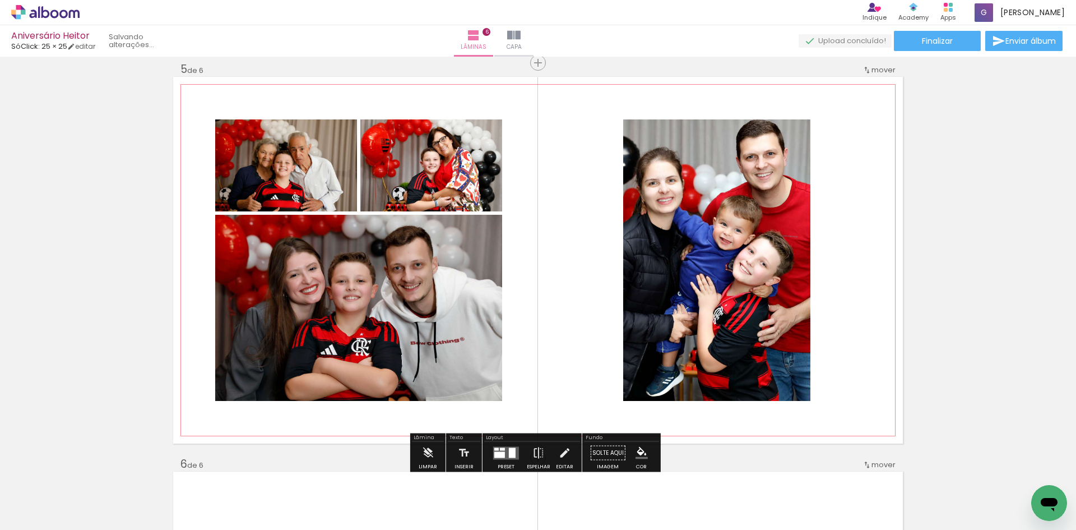
scroll to position [0, 463]
click at [509, 455] on div at bounding box center [512, 452] width 7 height 10
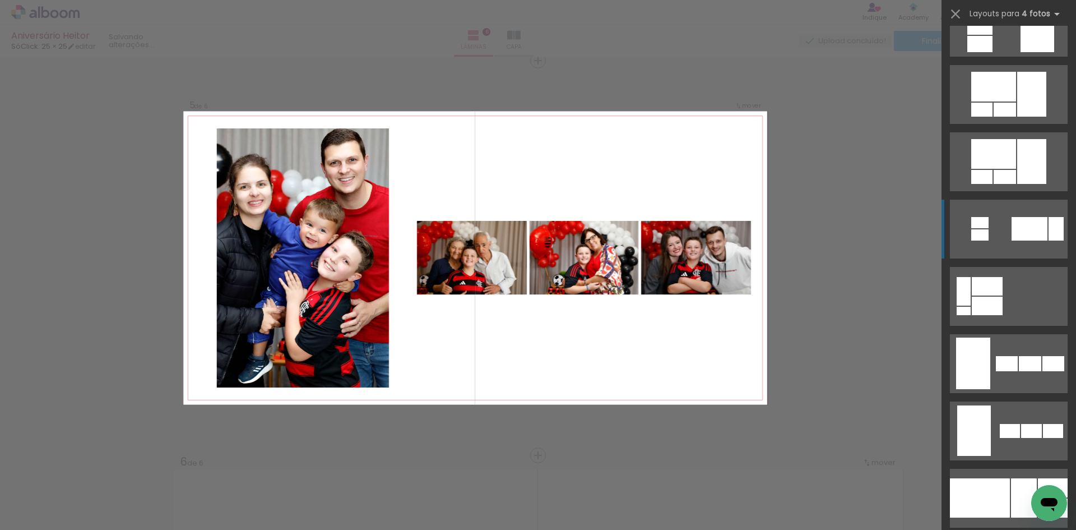
scroll to position [560, 0]
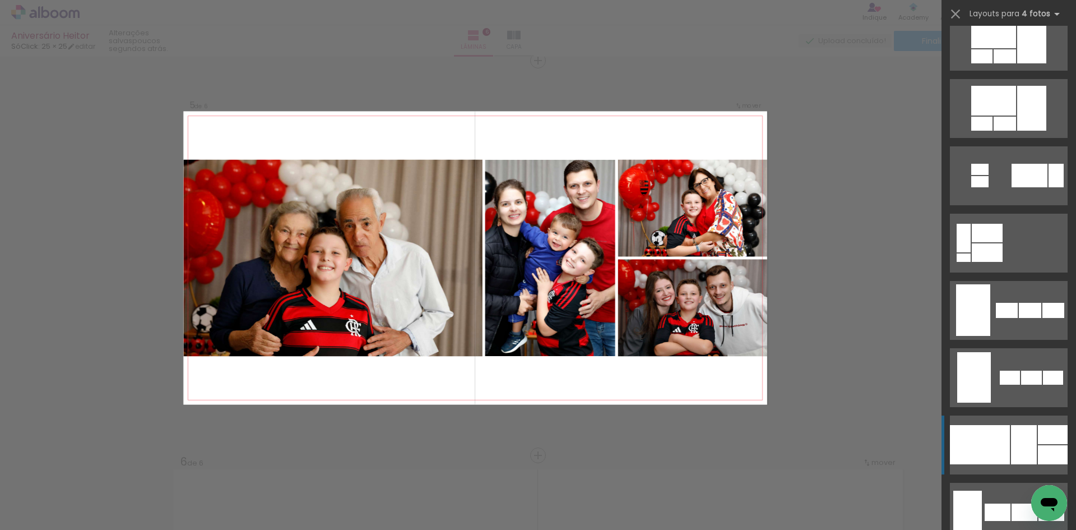
click at [975, 446] on div at bounding box center [980, 444] width 60 height 39
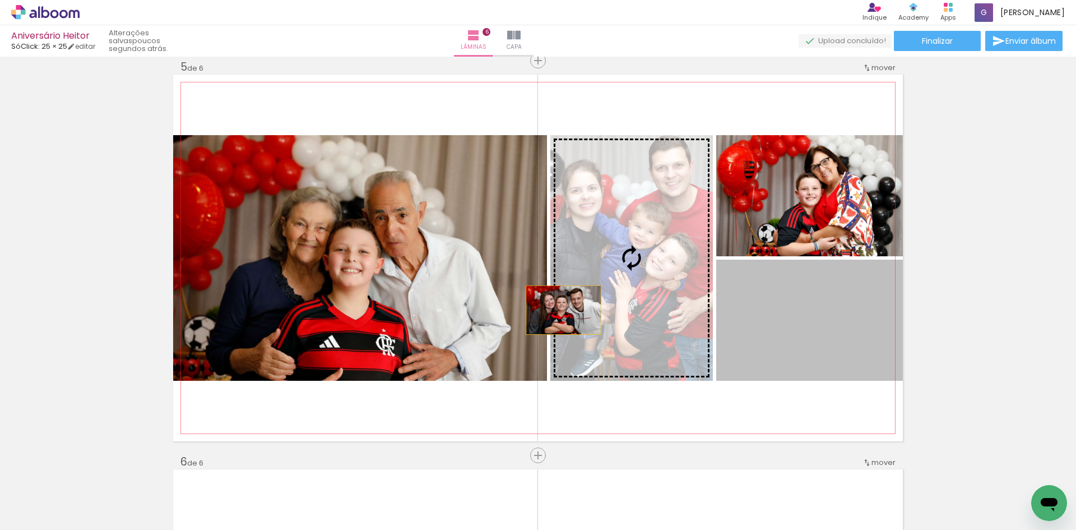
drag, startPoint x: 806, startPoint y: 347, endPoint x: 506, endPoint y: 299, distance: 303.7
click at [0, 0] on slot at bounding box center [0, 0] width 0 height 0
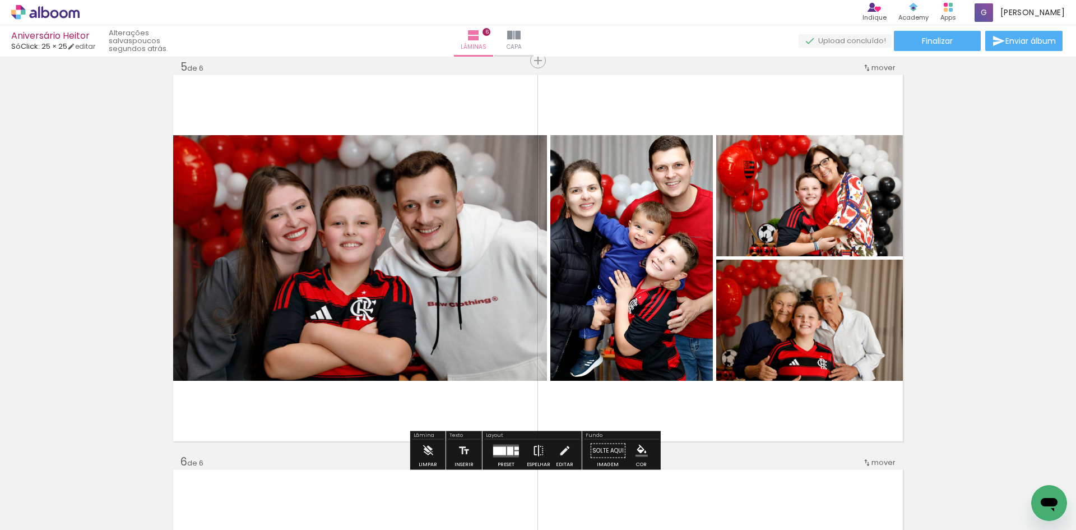
click at [536, 448] on iron-icon at bounding box center [538, 450] width 12 height 22
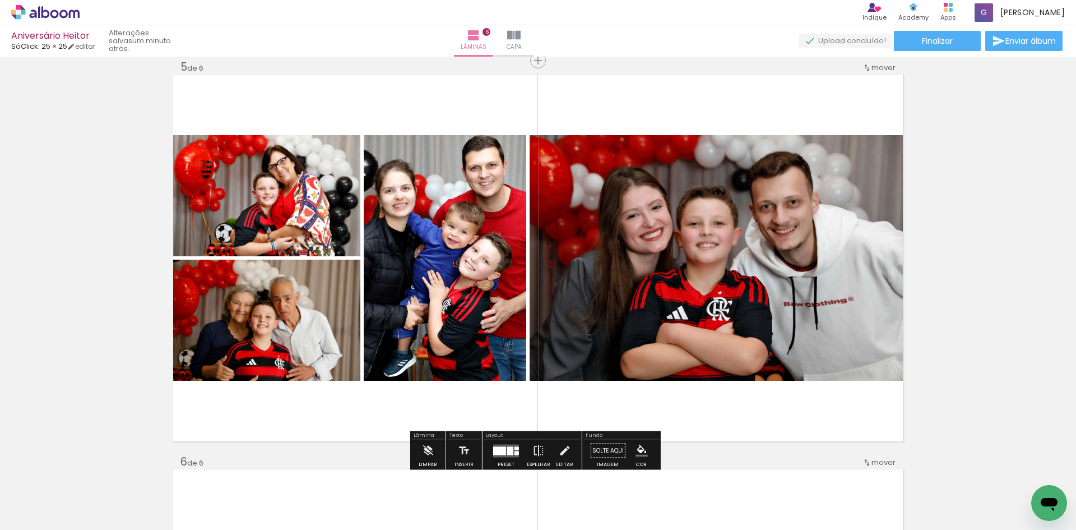
click at [503, 446] on div at bounding box center [499, 450] width 13 height 8
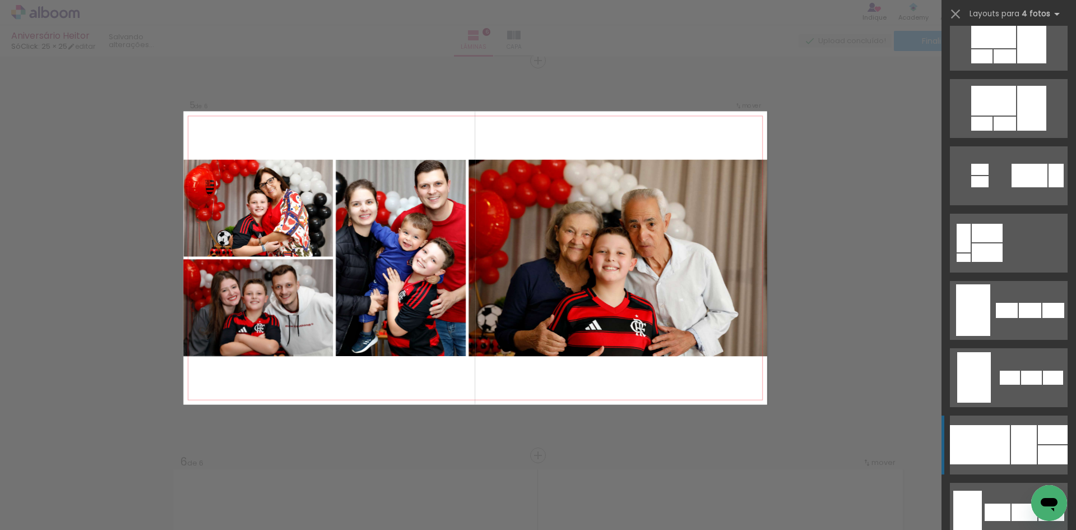
scroll to position [942, 0]
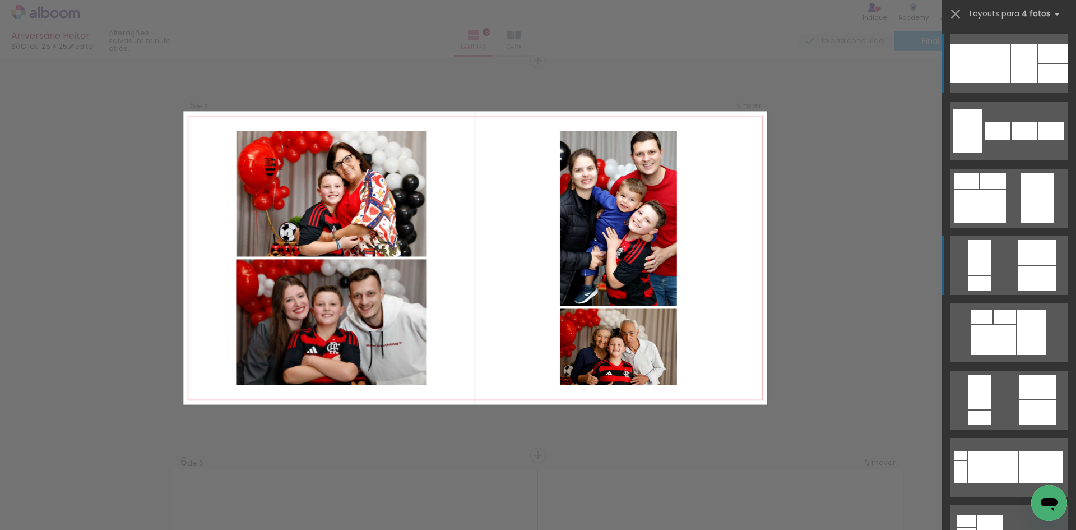
click at [980, 281] on div at bounding box center [979, 283] width 23 height 15
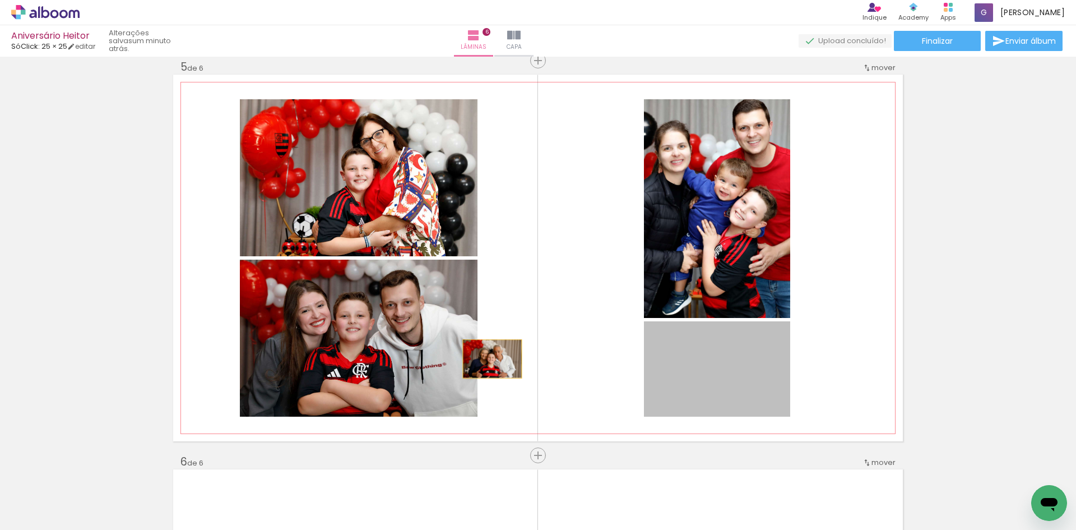
drag, startPoint x: 684, startPoint y: 389, endPoint x: 421, endPoint y: 354, distance: 264.6
click at [0, 0] on slot at bounding box center [0, 0] width 0 height 0
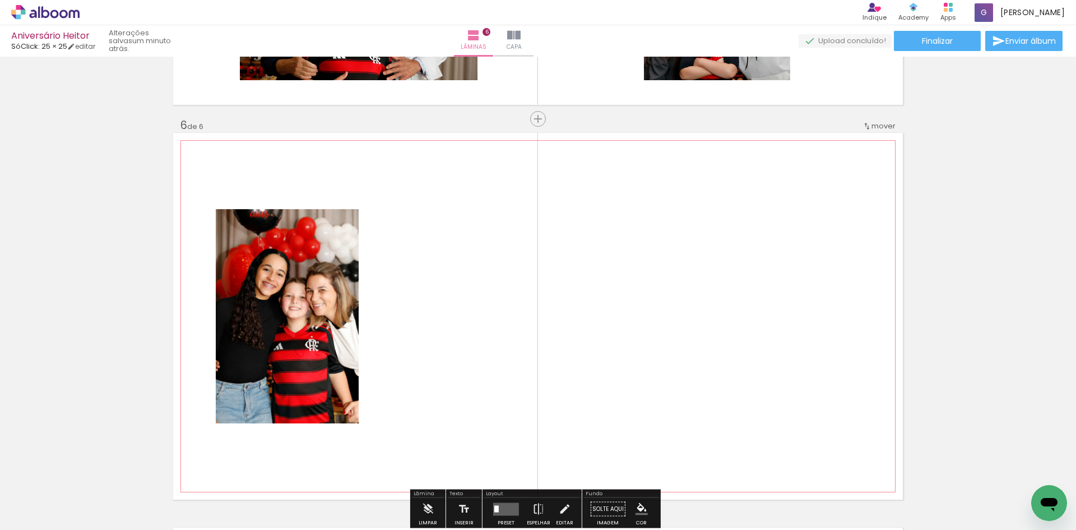
scroll to position [1985, 0]
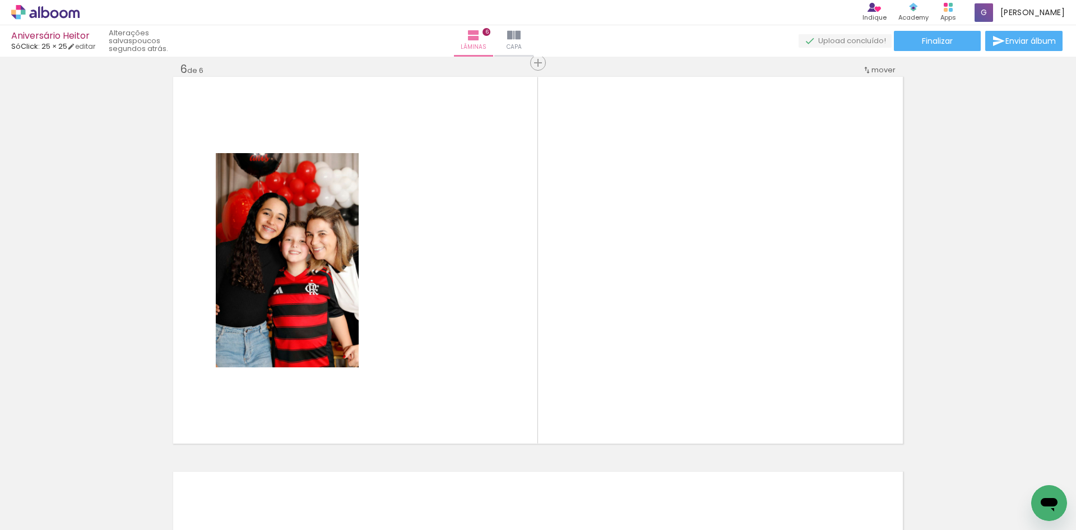
scroll to position [0, 463]
drag, startPoint x: 1021, startPoint y: 496, endPoint x: 694, endPoint y: 345, distance: 360.3
click at [694, 345] on quentale-workspace at bounding box center [538, 265] width 1076 height 530
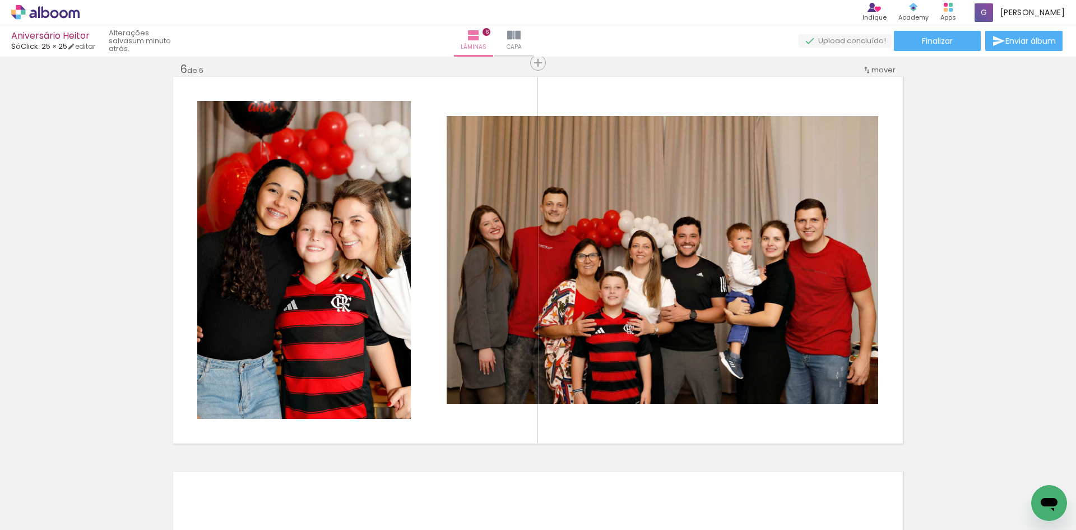
scroll to position [0, 304]
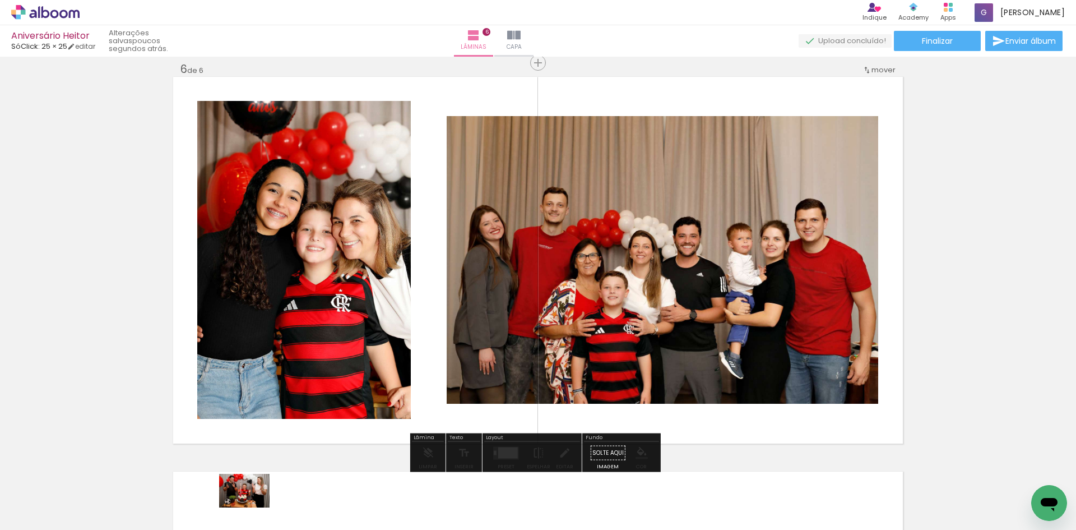
drag, startPoint x: 393, startPoint y: 518, endPoint x: 247, endPoint y: 506, distance: 146.8
click at [0, 0] on slot at bounding box center [0, 0] width 0 height 0
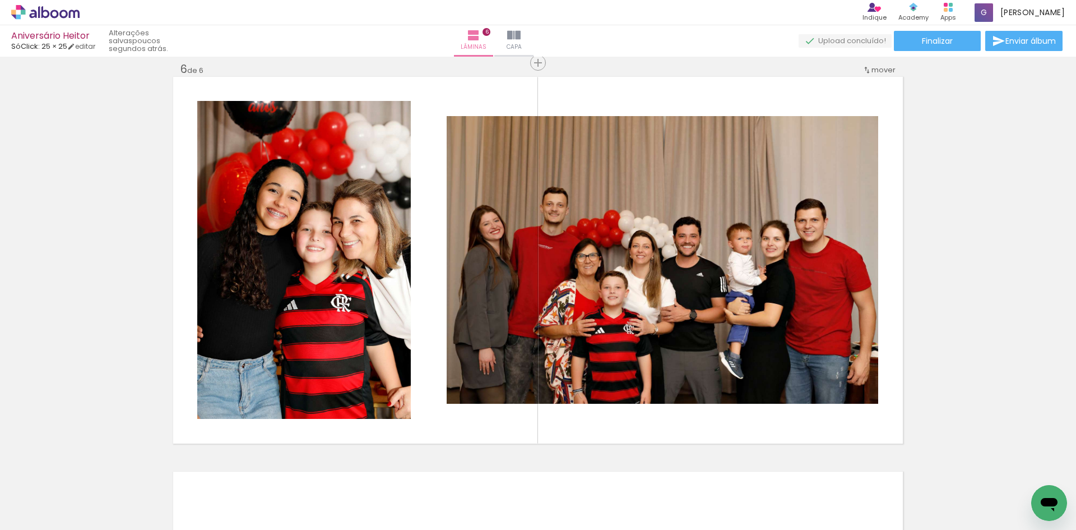
scroll to position [0, 400]
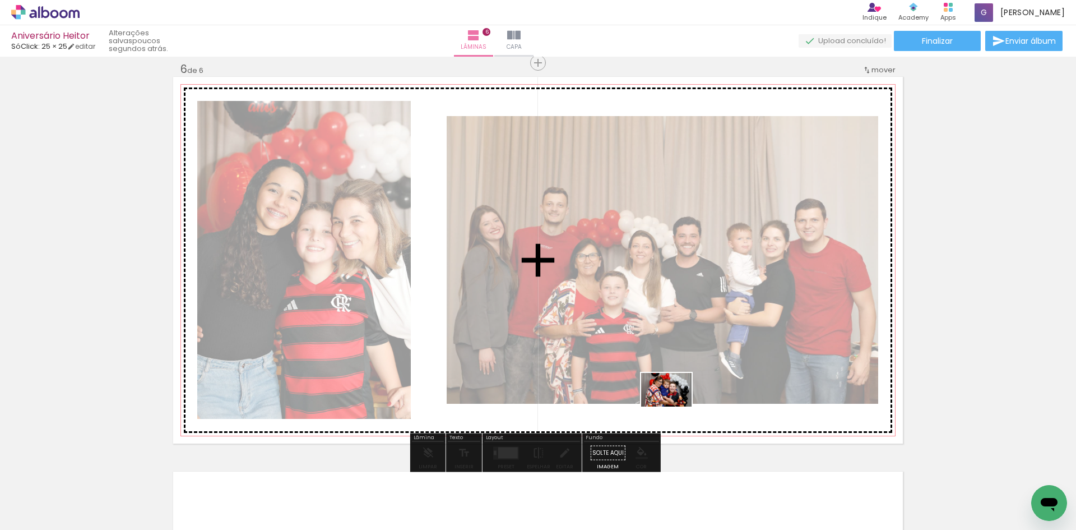
drag, startPoint x: 846, startPoint y: 498, endPoint x: 661, endPoint y: 401, distance: 209.1
click at [661, 401] on quentale-workspace at bounding box center [538, 265] width 1076 height 530
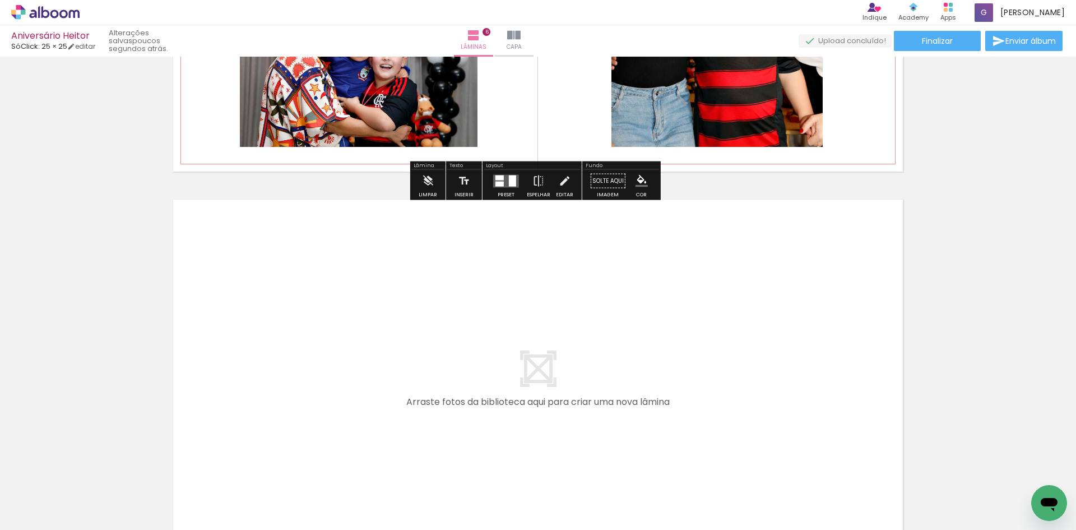
scroll to position [2265, 0]
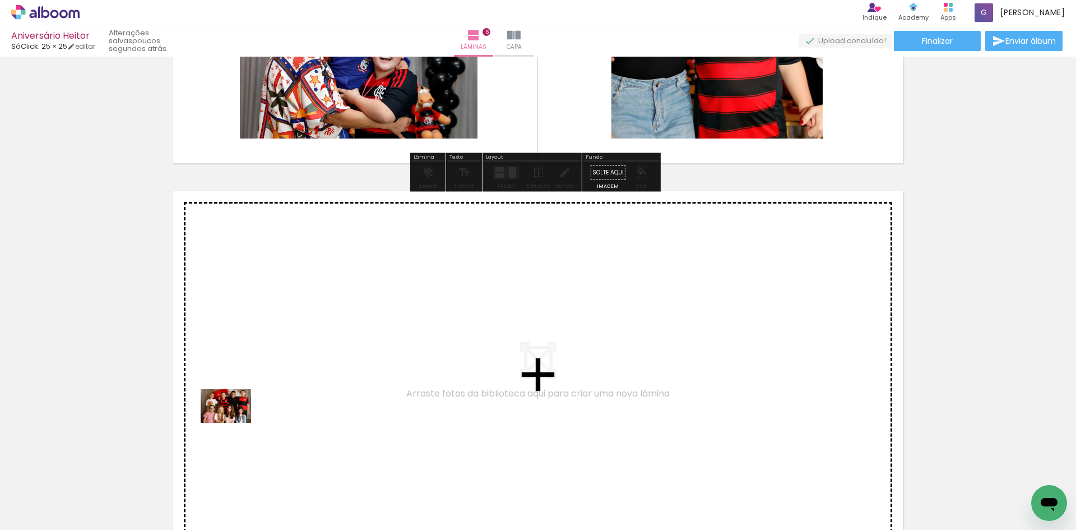
drag, startPoint x: 151, startPoint y: 496, endPoint x: 268, endPoint y: 392, distance: 156.4
click at [268, 392] on quentale-workspace at bounding box center [538, 265] width 1076 height 530
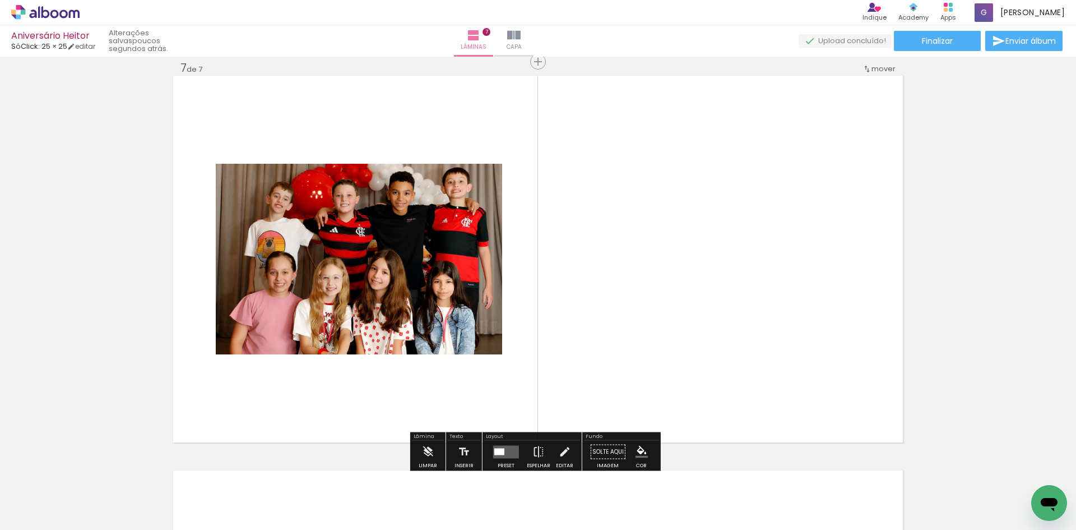
scroll to position [2382, 0]
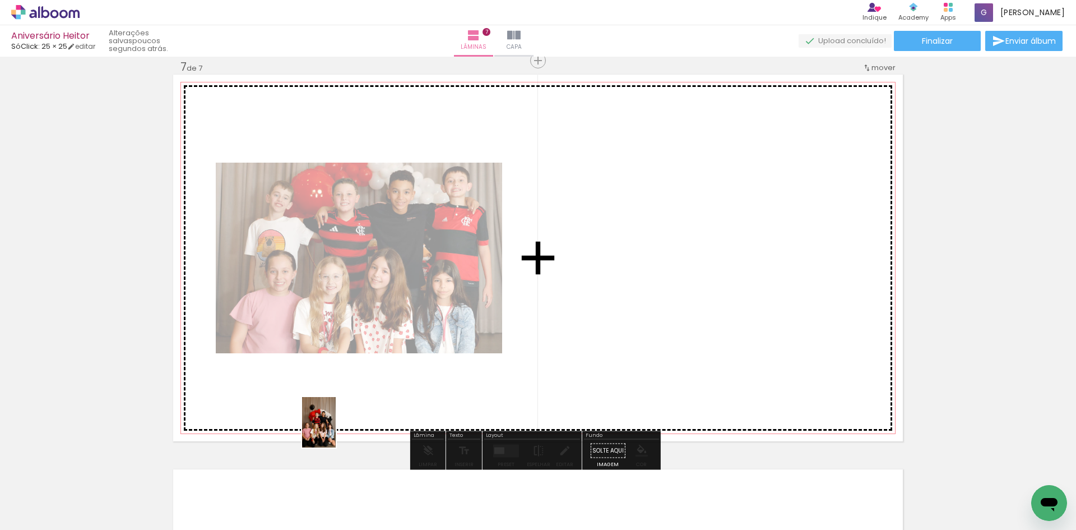
drag, startPoint x: 220, startPoint y: 502, endPoint x: 337, endPoint y: 429, distance: 137.9
click at [337, 430] on quentale-workspace at bounding box center [538, 265] width 1076 height 530
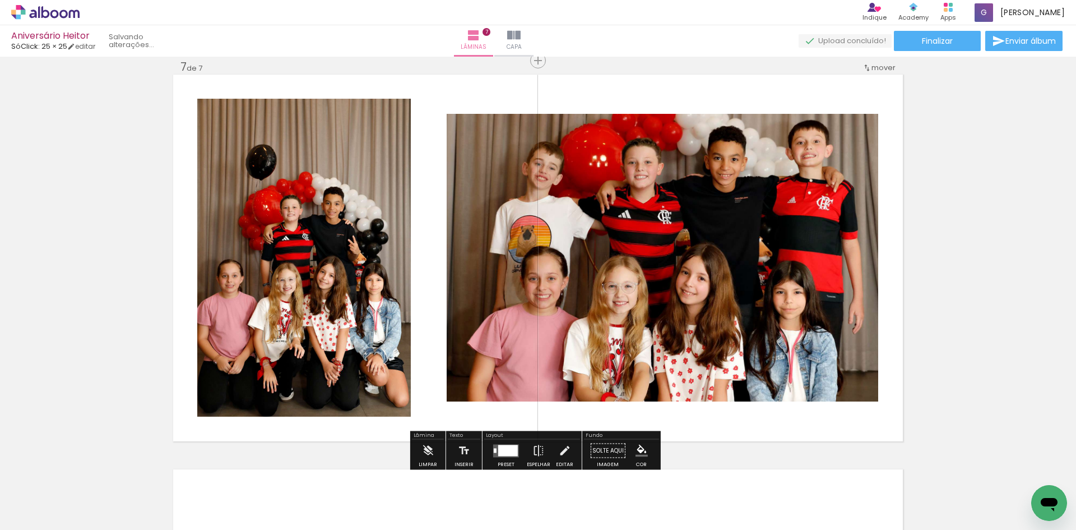
scroll to position [0, 212]
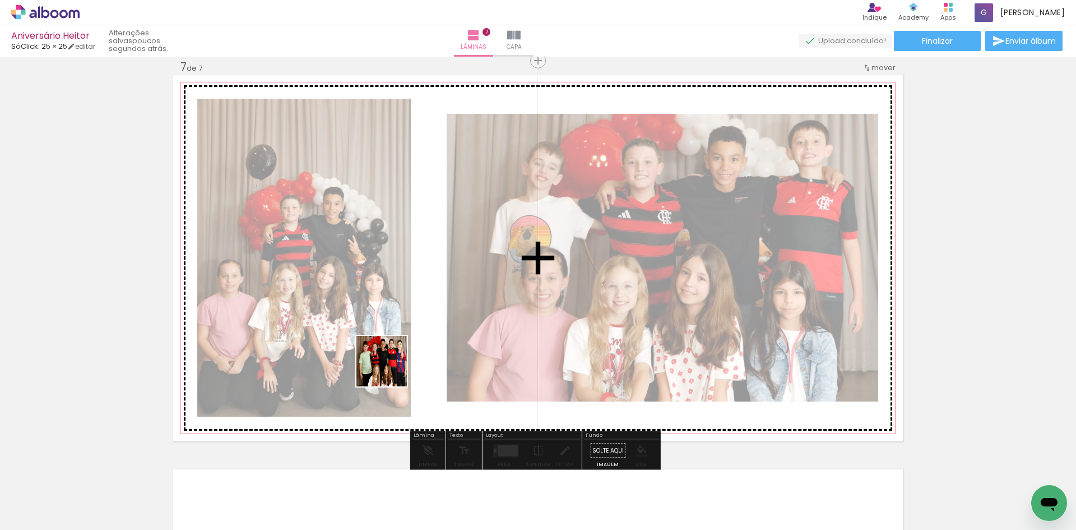
drag, startPoint x: 293, startPoint y: 495, endPoint x: 393, endPoint y: 380, distance: 152.5
click at [396, 355] on quentale-workspace at bounding box center [538, 265] width 1076 height 530
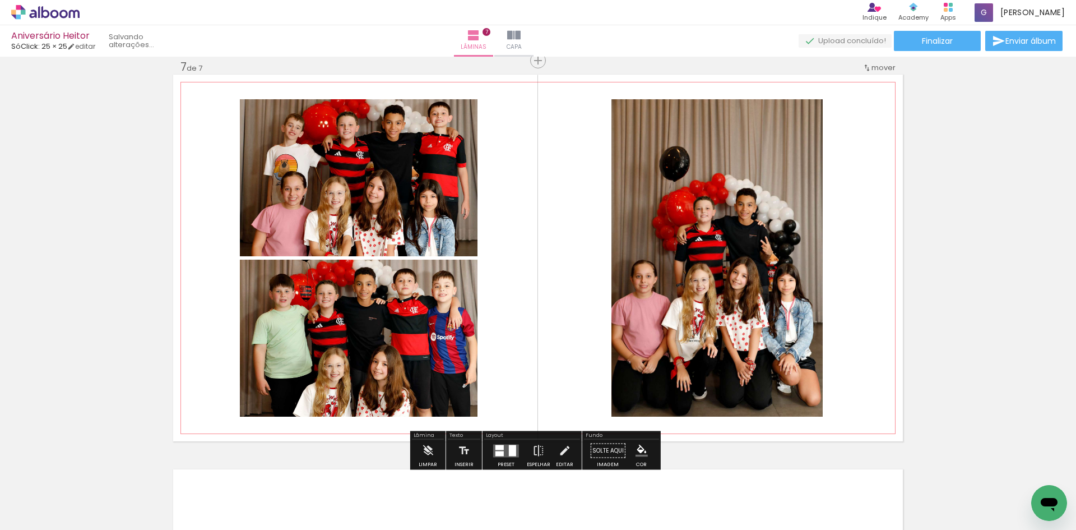
scroll to position [0, 149]
drag, startPoint x: 349, startPoint y: 489, endPoint x: 487, endPoint y: 374, distance: 179.5
click at [487, 374] on quentale-workspace at bounding box center [538, 265] width 1076 height 530
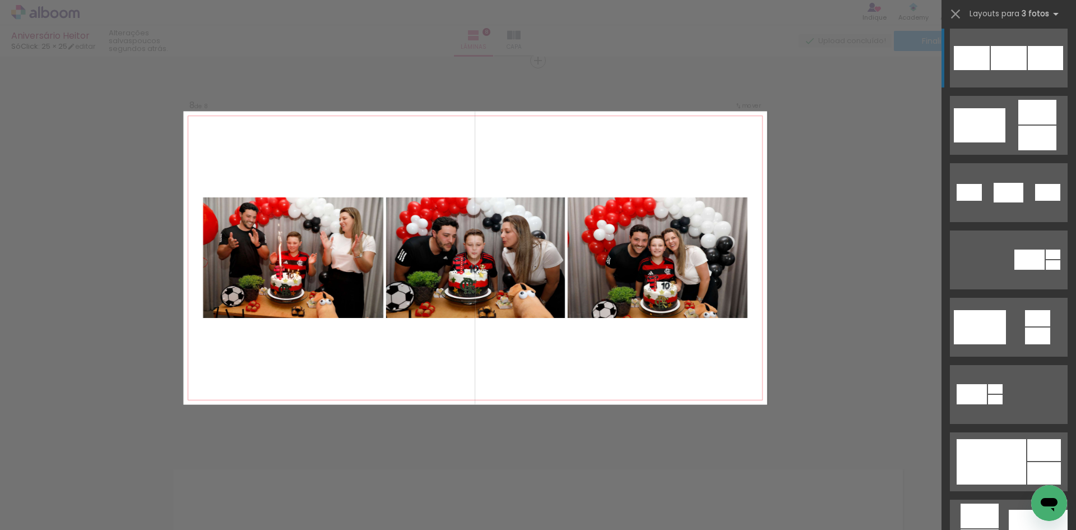
scroll to position [336, 0]
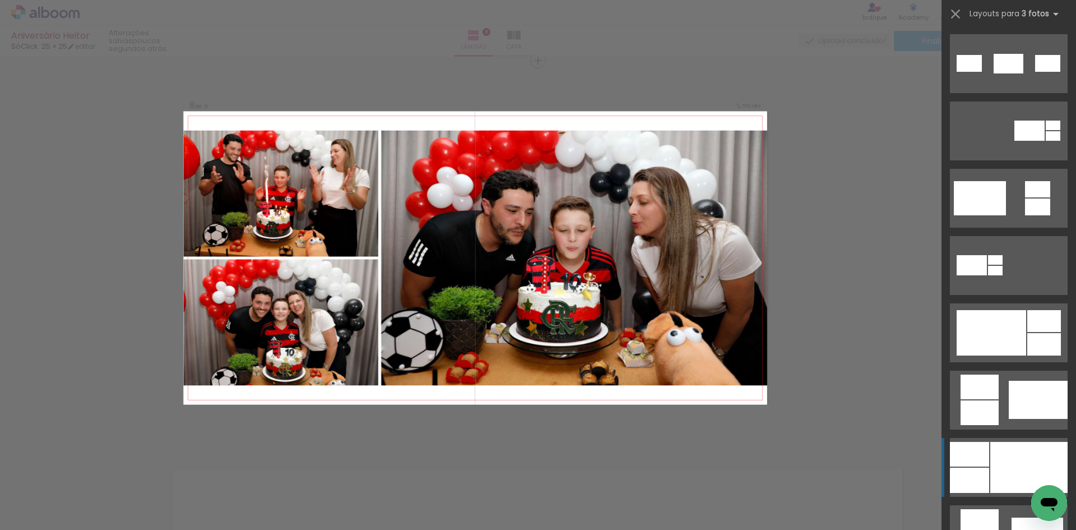
click at [971, 473] on div at bounding box center [969, 479] width 39 height 25
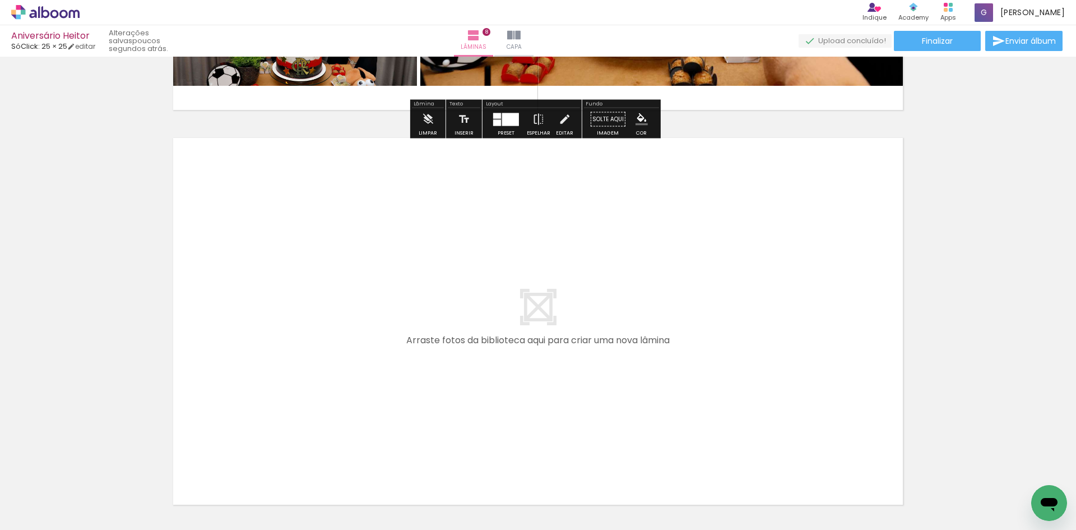
scroll to position [3113, 0]
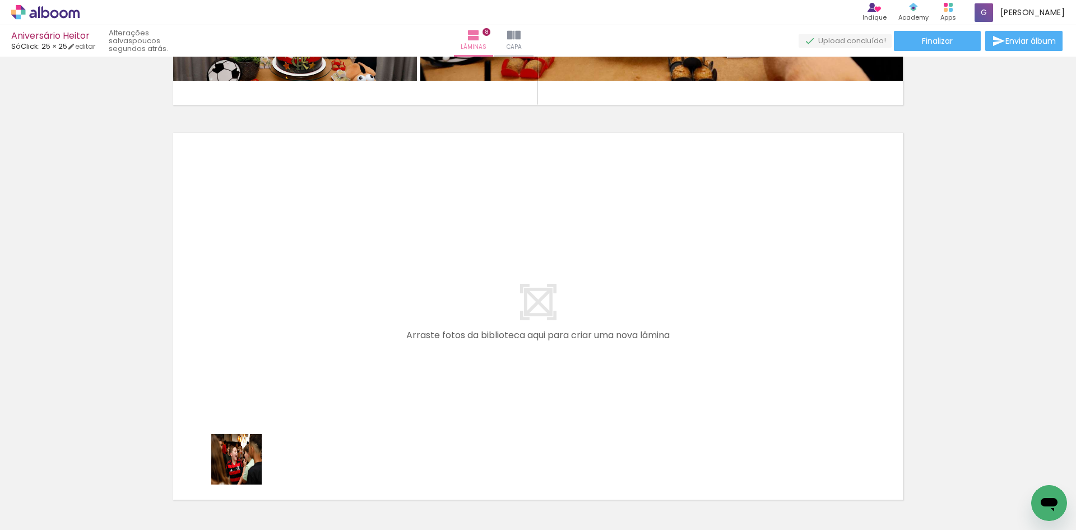
drag, startPoint x: 237, startPoint y: 486, endPoint x: 277, endPoint y: 367, distance: 126.5
click at [277, 367] on quentale-workspace at bounding box center [538, 265] width 1076 height 530
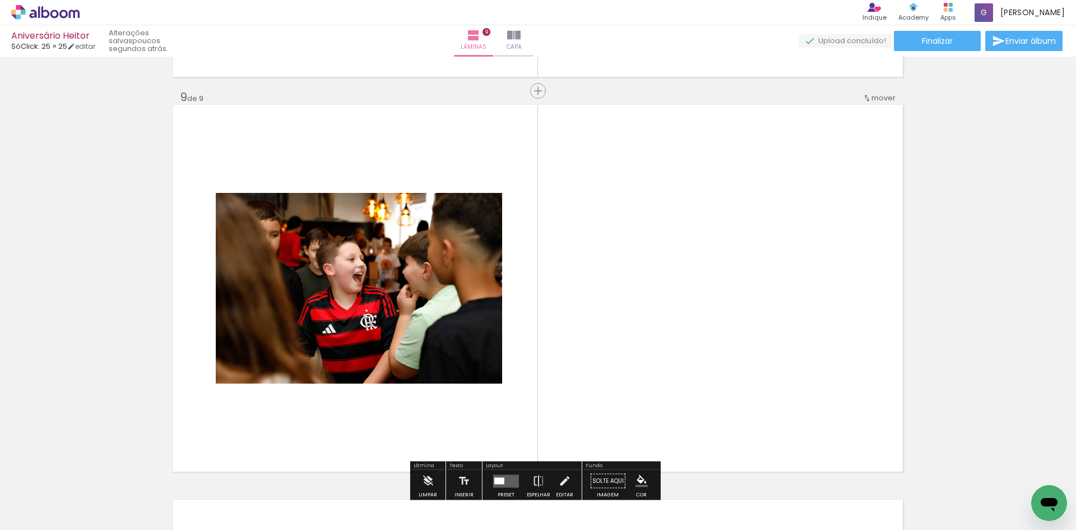
scroll to position [3171, 0]
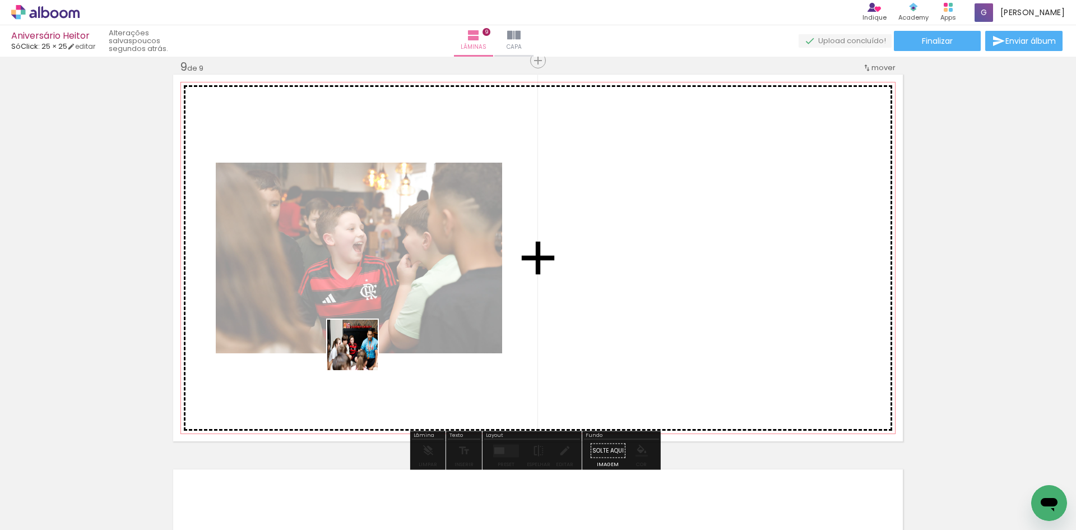
drag, startPoint x: 308, startPoint y: 491, endPoint x: 365, endPoint y: 411, distance: 98.4
click at [361, 352] on quentale-workspace at bounding box center [538, 265] width 1076 height 530
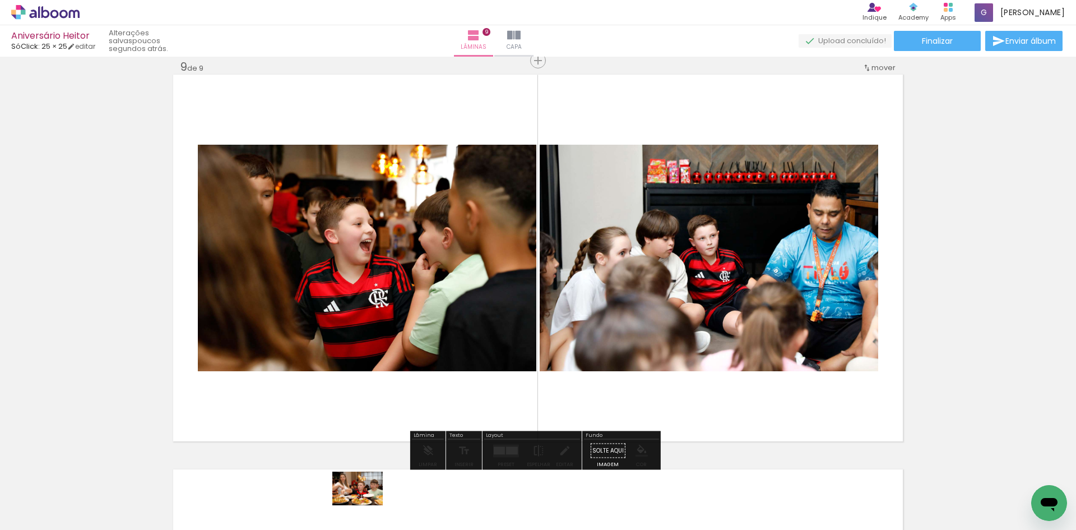
click at [366, 505] on div at bounding box center [363, 492] width 55 height 37
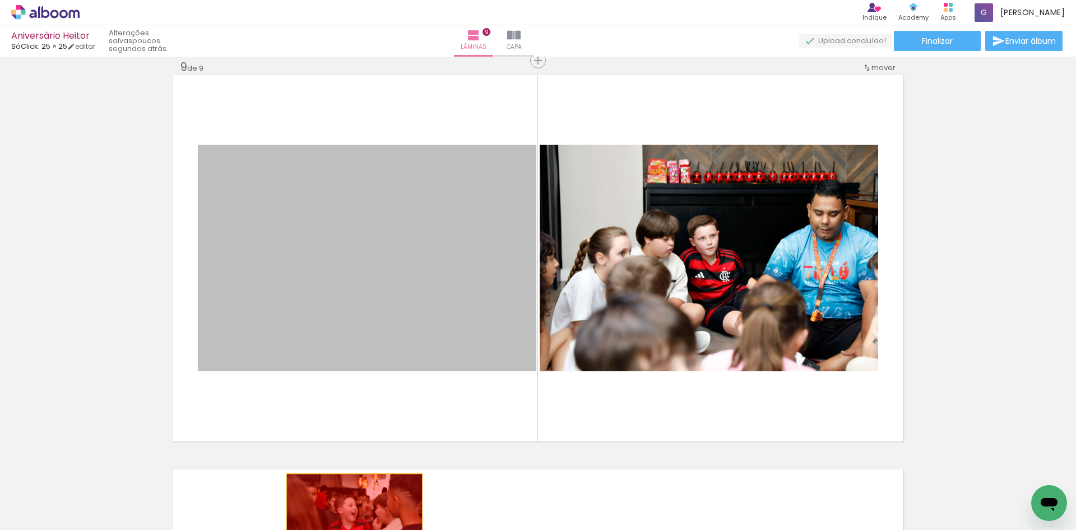
drag, startPoint x: 355, startPoint y: 483, endPoint x: 351, endPoint y: 532, distance: 49.0
click at [351, 529] on html "link( href="../../bower_components/polymer/polymer.html" rel="import" ) picture…" at bounding box center [538, 265] width 1076 height 530
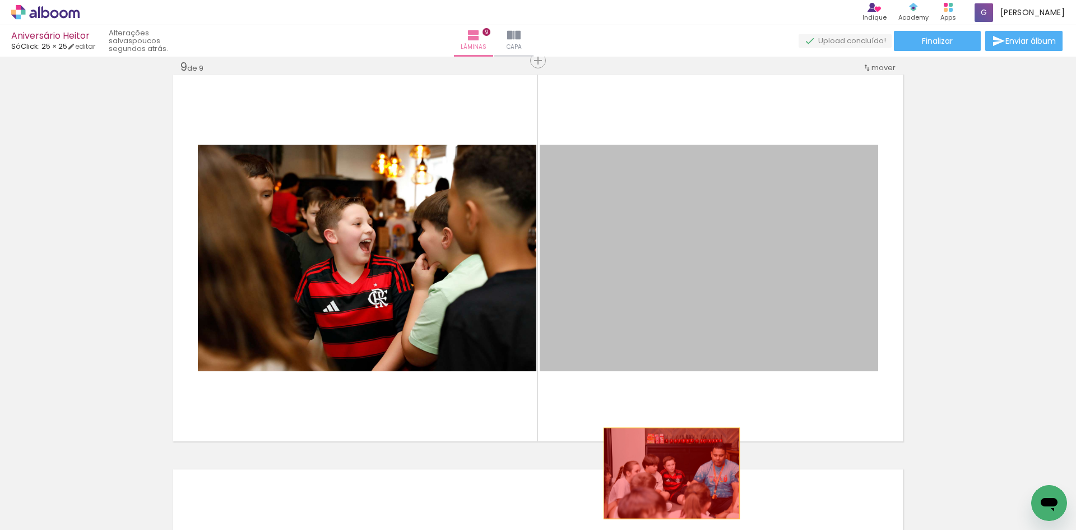
drag, startPoint x: 722, startPoint y: 307, endPoint x: 650, endPoint y: 493, distance: 199.4
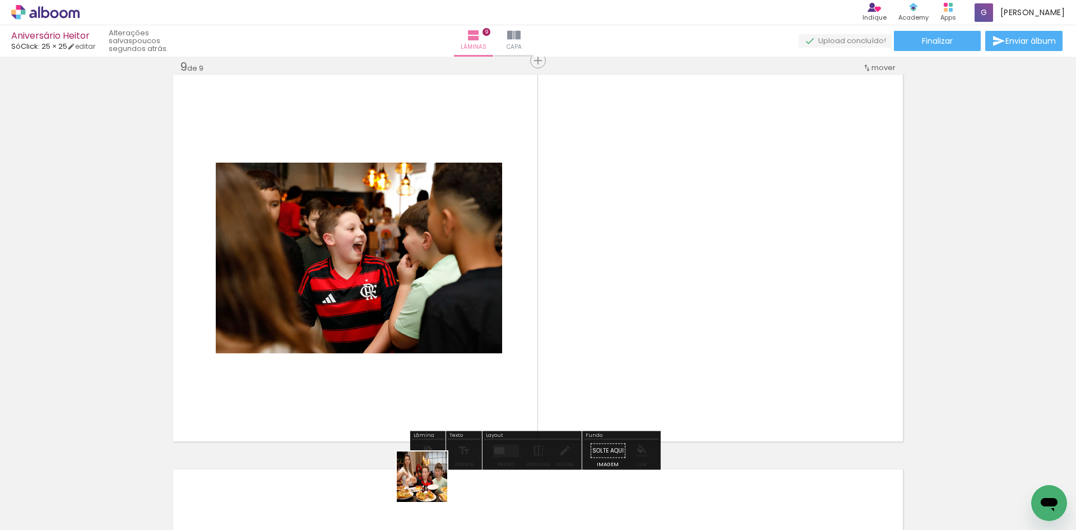
drag, startPoint x: 427, startPoint y: 499, endPoint x: 439, endPoint y: 339, distance: 160.7
click at [441, 350] on quentale-workspace at bounding box center [538, 265] width 1076 height 530
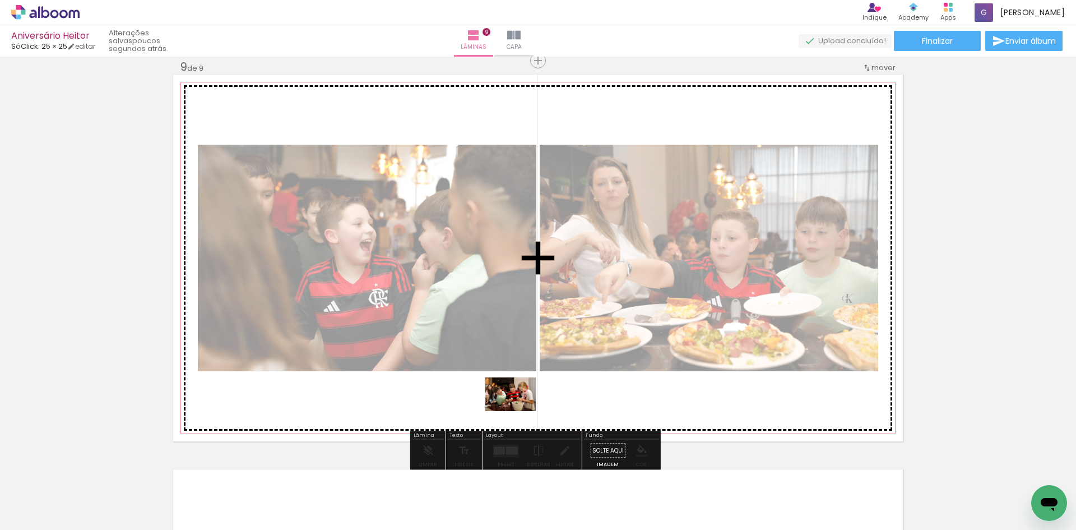
drag, startPoint x: 491, startPoint y: 502, endPoint x: 517, endPoint y: 366, distance: 138.7
click at [518, 367] on quentale-workspace at bounding box center [538, 265] width 1076 height 530
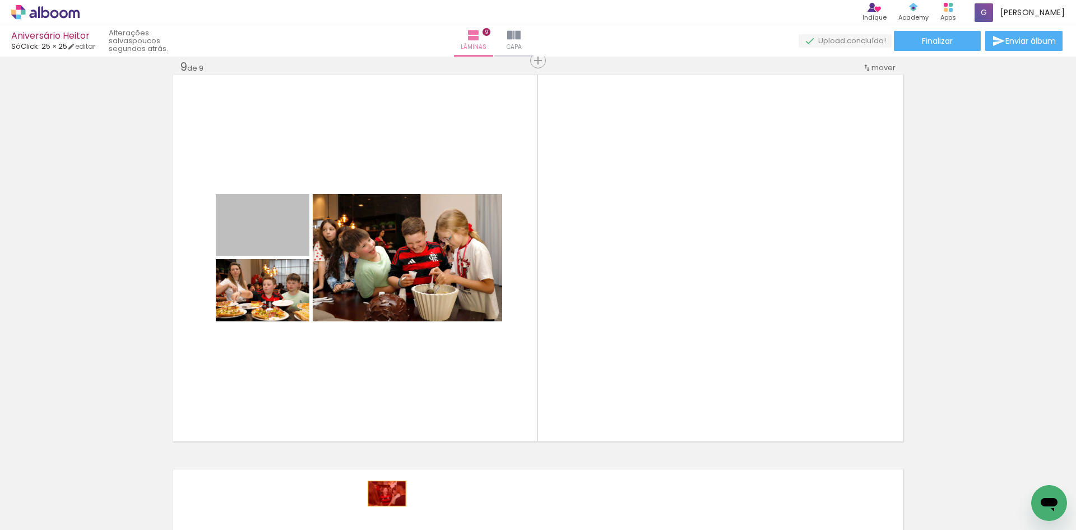
drag, startPoint x: 259, startPoint y: 222, endPoint x: 391, endPoint y: 506, distance: 312.9
click at [391, 506] on quentale-workspace at bounding box center [538, 265] width 1076 height 530
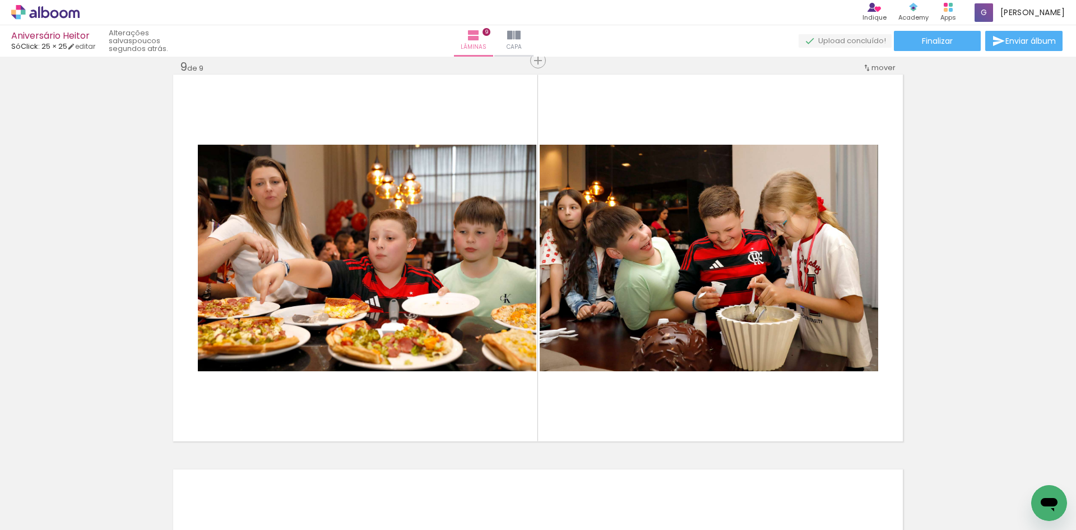
drag, startPoint x: 498, startPoint y: 495, endPoint x: 520, endPoint y: 377, distance: 119.8
click at [520, 398] on quentale-workspace at bounding box center [538, 265] width 1076 height 530
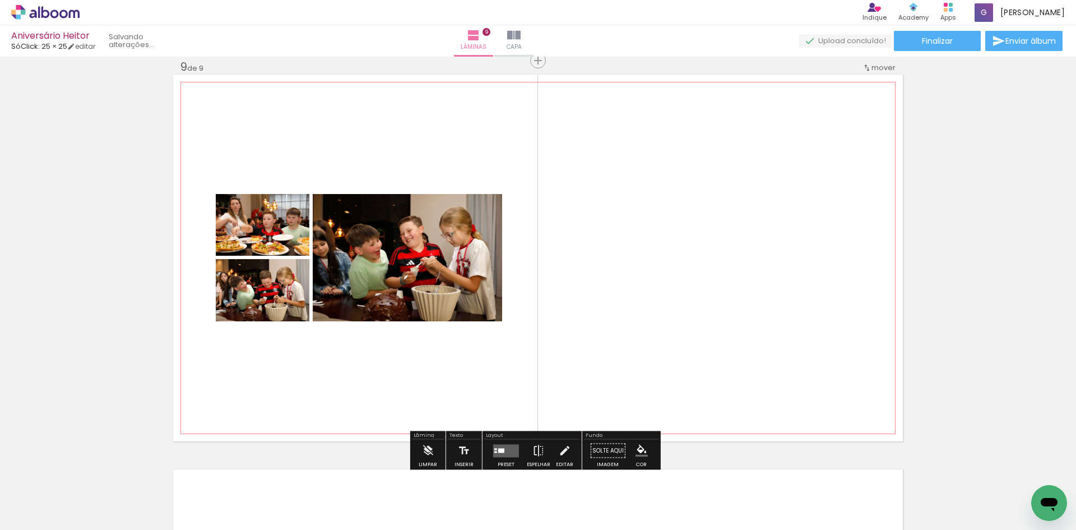
click at [520, 374] on quentale-layouter at bounding box center [538, 258] width 730 height 367
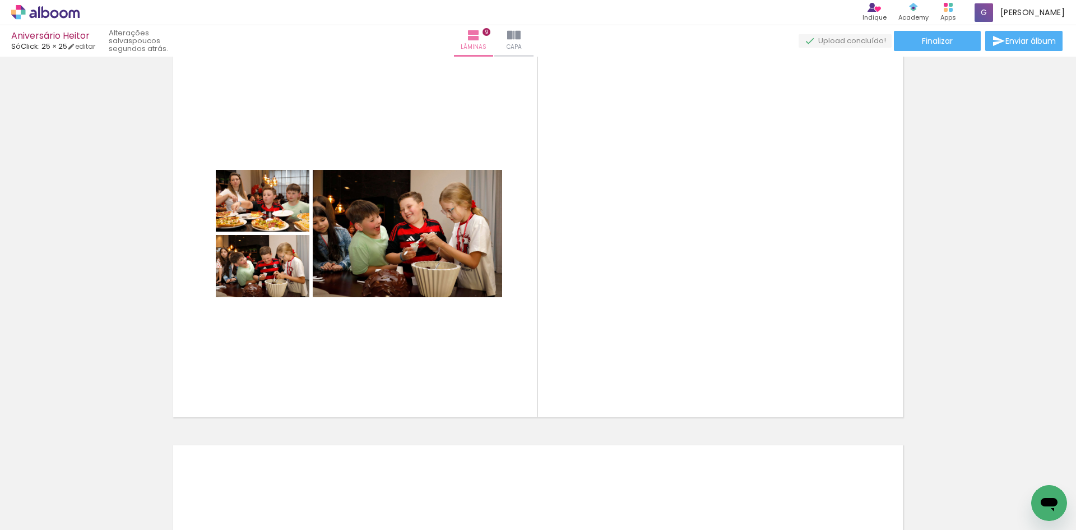
scroll to position [3171, 0]
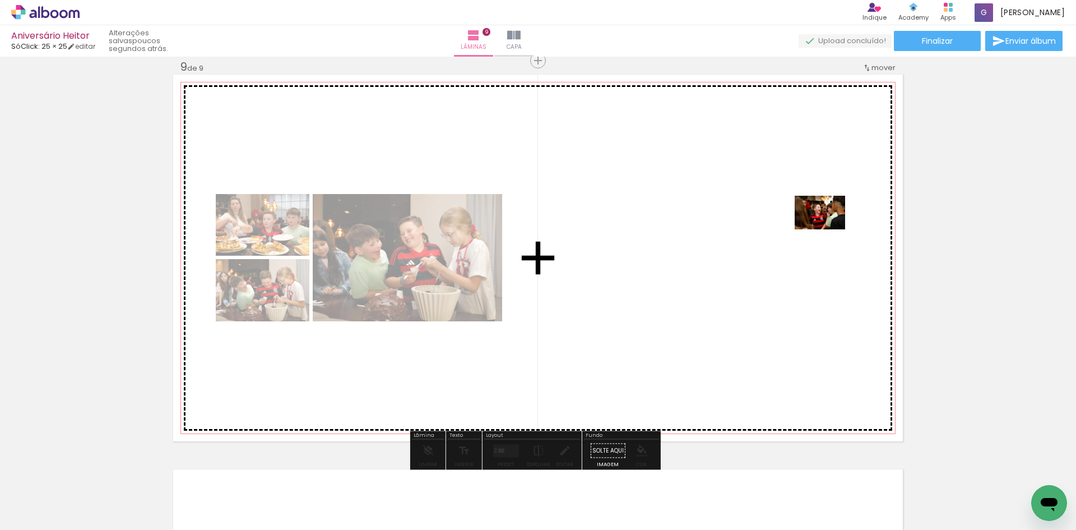
drag, startPoint x: 233, startPoint y: 485, endPoint x: 791, endPoint y: 235, distance: 611.4
click at [791, 235] on quentale-workspace at bounding box center [538, 265] width 1076 height 530
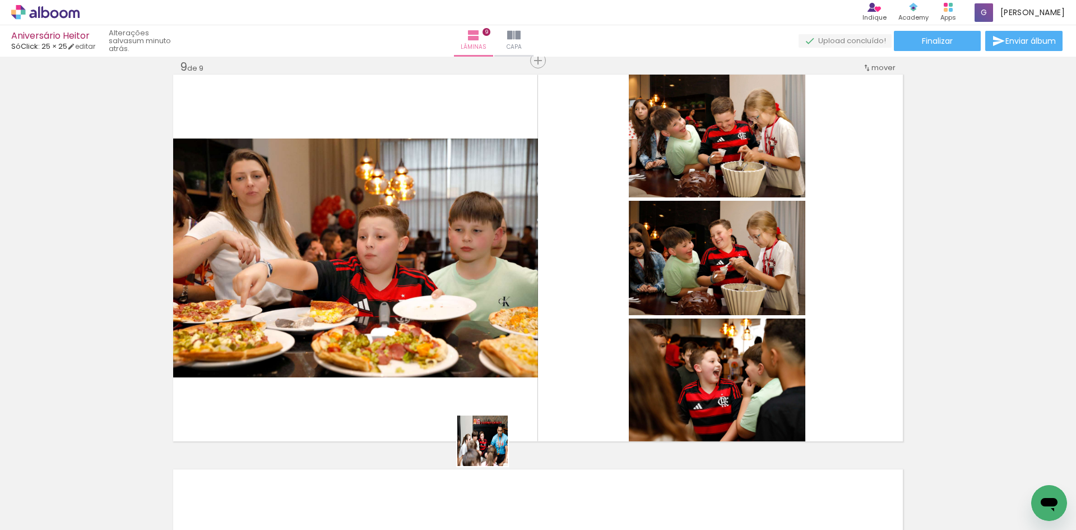
drag, startPoint x: 311, startPoint y: 502, endPoint x: 686, endPoint y: 400, distance: 388.4
click at [686, 400] on quentale-workspace at bounding box center [538, 265] width 1076 height 530
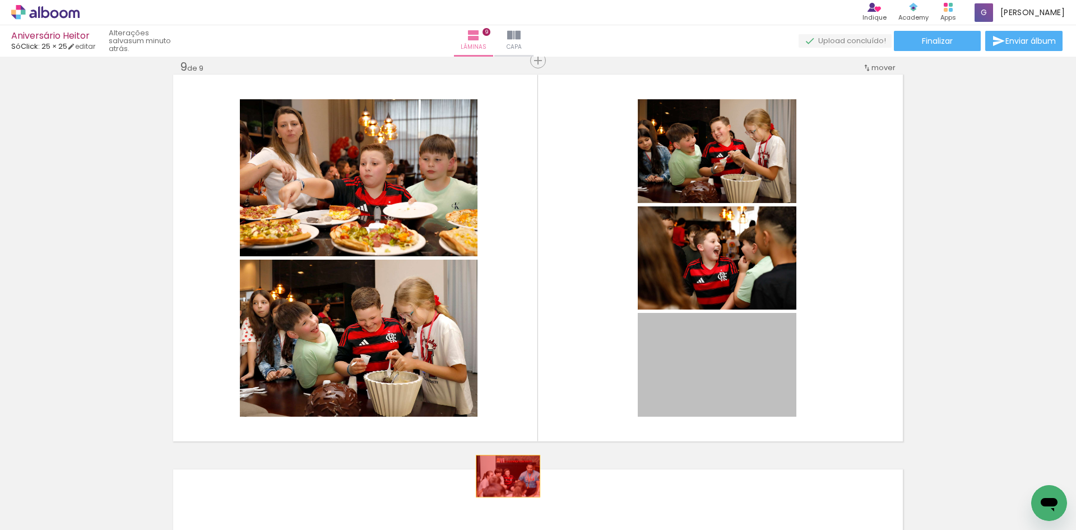
drag, startPoint x: 705, startPoint y: 387, endPoint x: 504, endPoint y: 476, distance: 219.8
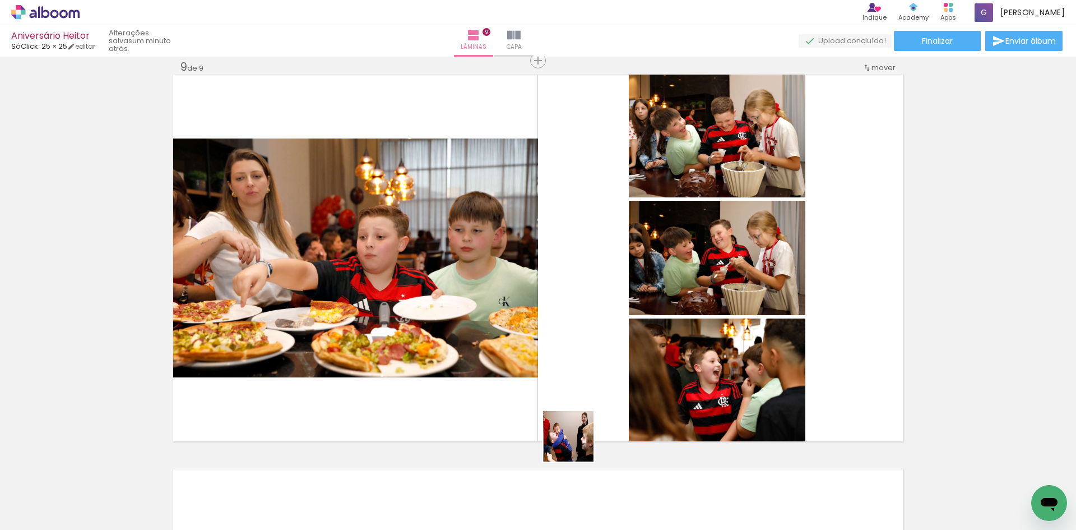
drag, startPoint x: 495, startPoint y: 493, endPoint x: 602, endPoint y: 426, distance: 126.9
click at [602, 426] on quentale-workspace at bounding box center [538, 265] width 1076 height 530
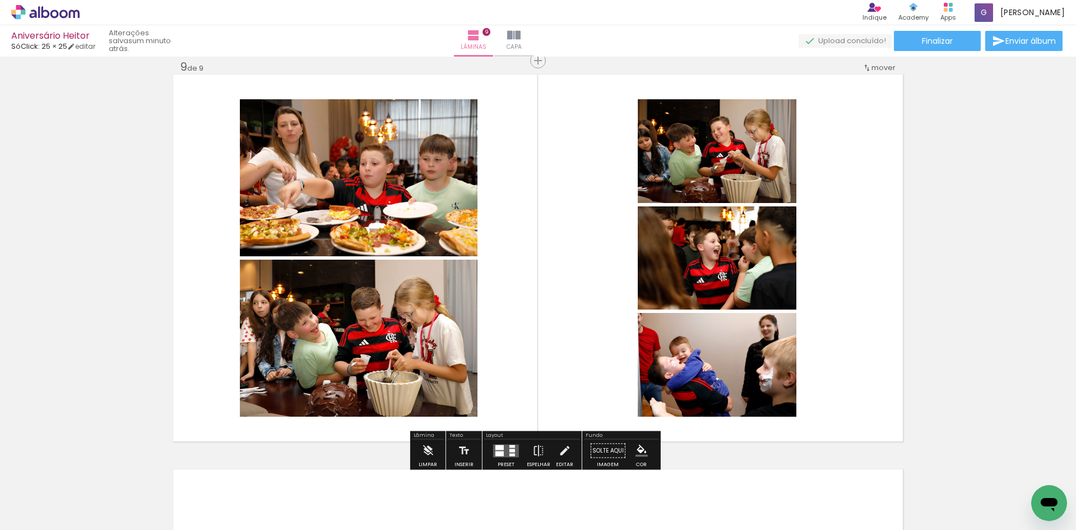
drag, startPoint x: 602, startPoint y: 426, endPoint x: 582, endPoint y: 440, distance: 25.0
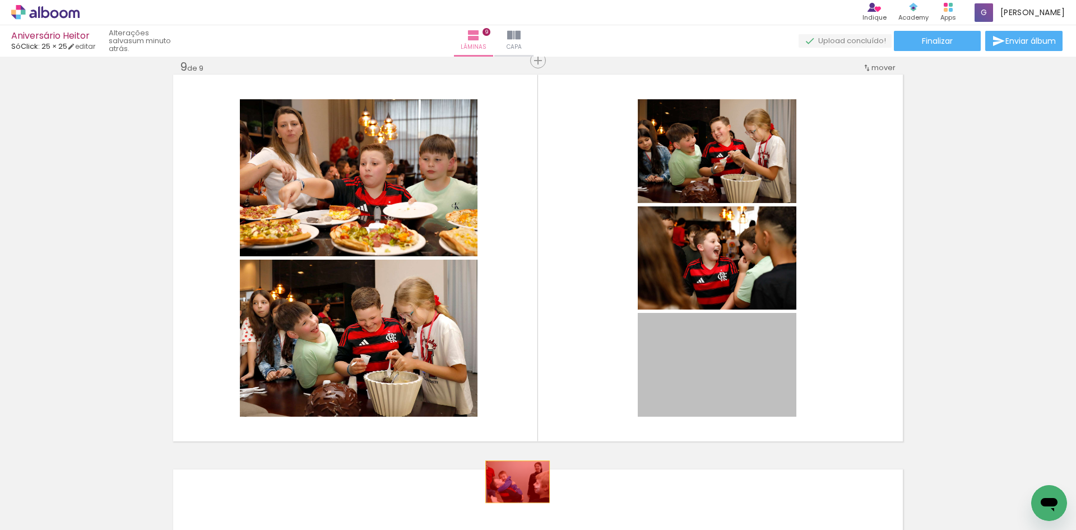
drag, startPoint x: 690, startPoint y: 368, endPoint x: 507, endPoint y: 493, distance: 222.3
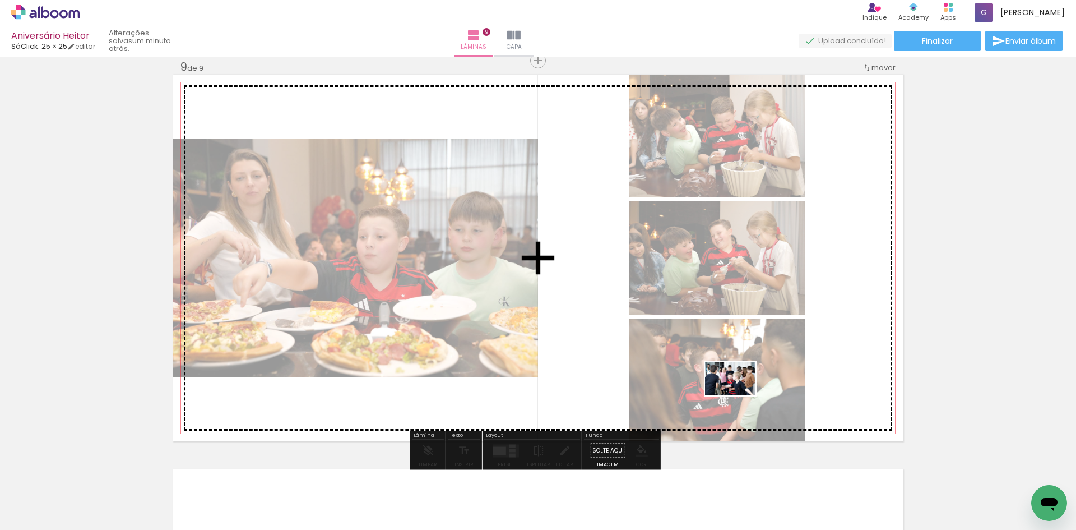
drag, startPoint x: 245, startPoint y: 504, endPoint x: 739, endPoint y: 395, distance: 505.6
click at [739, 395] on quentale-workspace at bounding box center [538, 265] width 1076 height 530
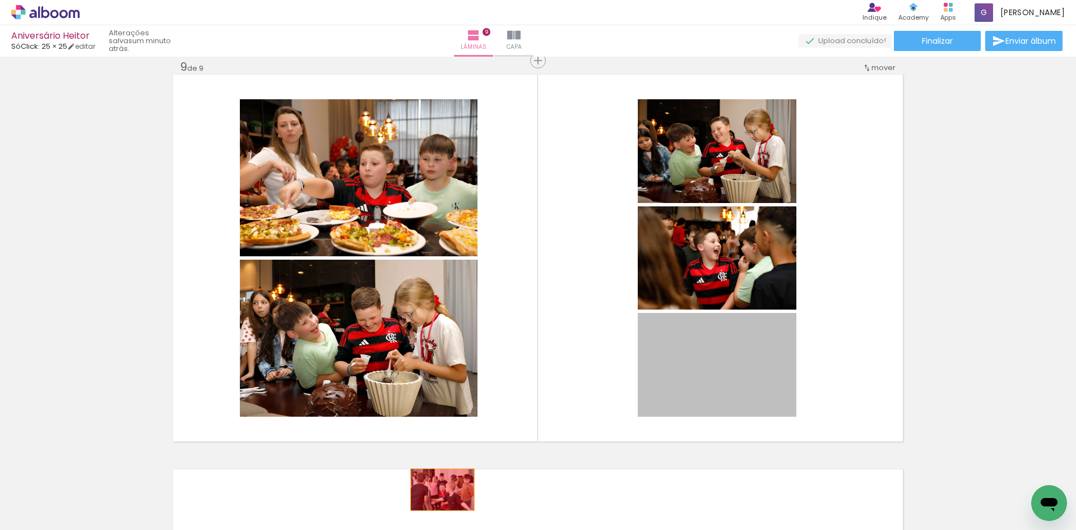
drag, startPoint x: 692, startPoint y: 381, endPoint x: 442, endPoint y: 491, distance: 273.0
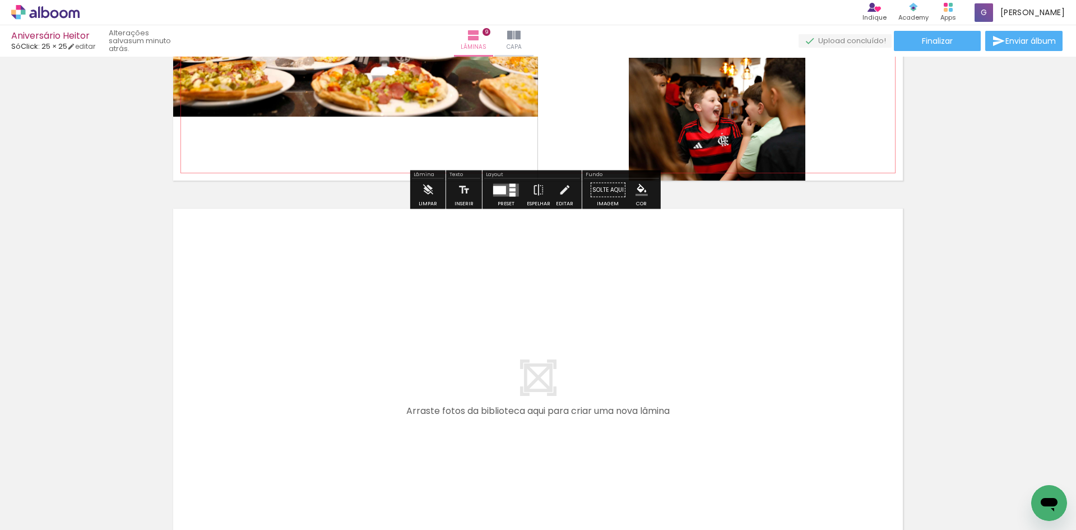
scroll to position [3451, 0]
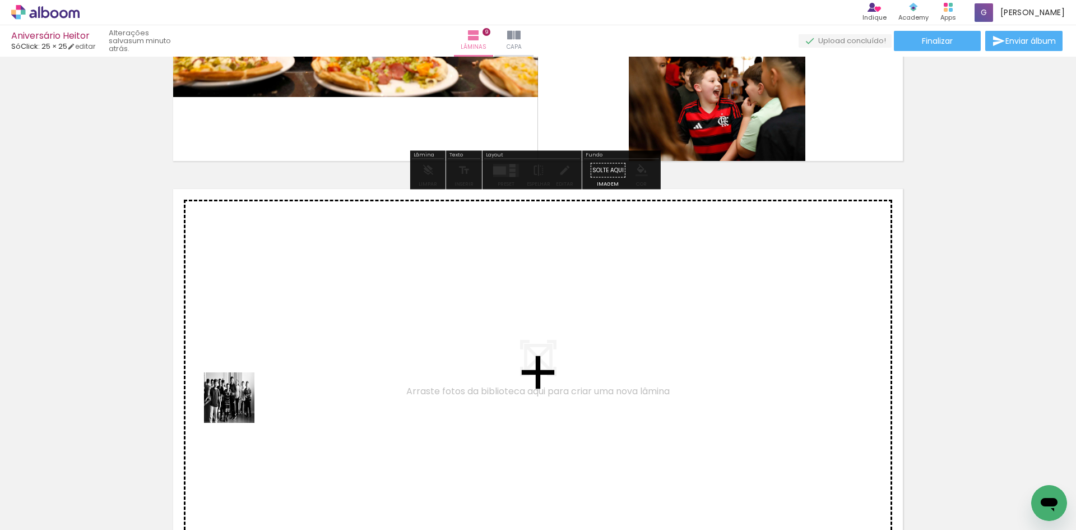
drag, startPoint x: 112, startPoint y: 497, endPoint x: 254, endPoint y: 386, distance: 180.9
click at [254, 386] on quentale-workspace at bounding box center [538, 265] width 1076 height 530
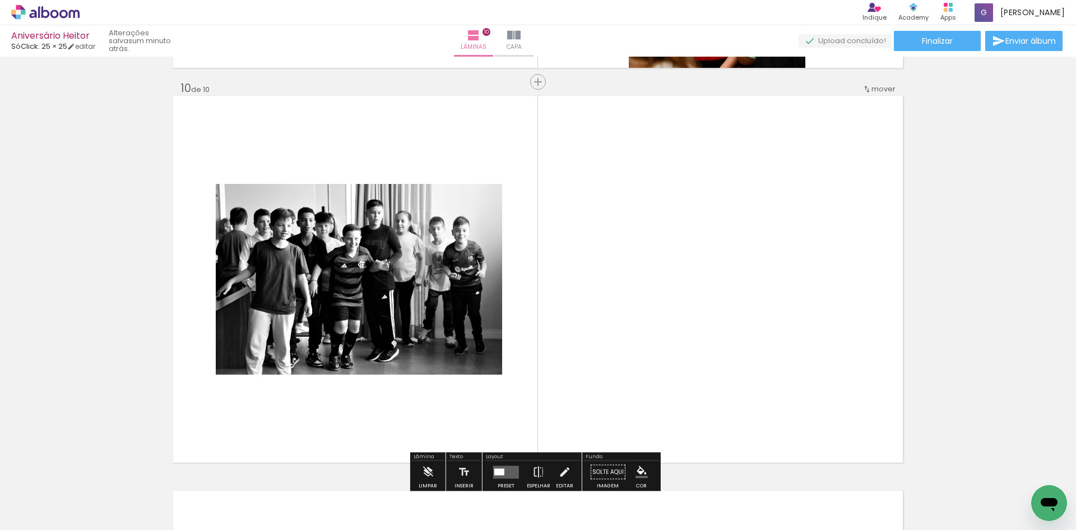
scroll to position [3565, 0]
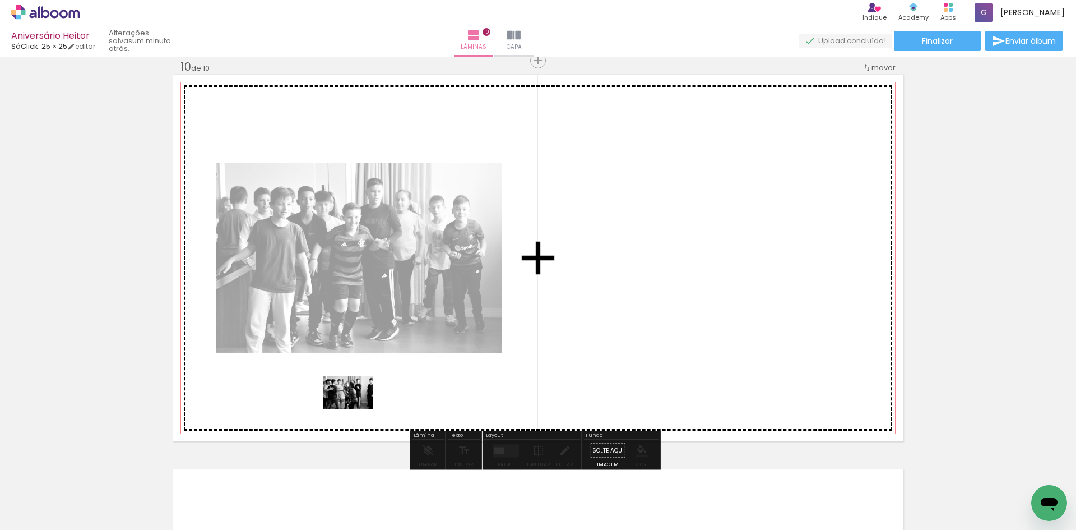
drag, startPoint x: 114, startPoint y: 496, endPoint x: 356, endPoint y: 409, distance: 257.7
click at [356, 409] on quentale-workspace at bounding box center [538, 265] width 1076 height 530
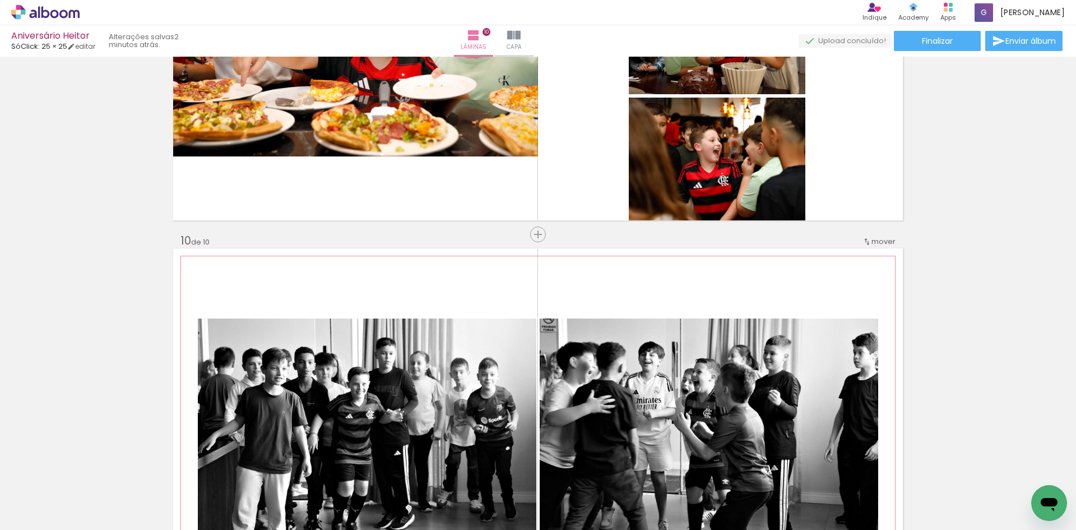
scroll to position [3453, 0]
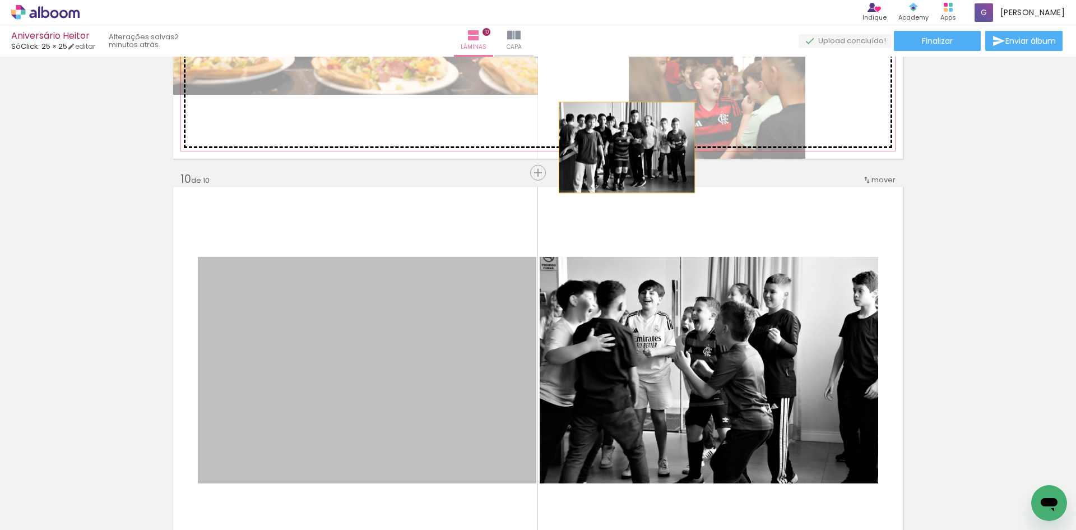
drag, startPoint x: 340, startPoint y: 410, endPoint x: 671, endPoint y: 102, distance: 452.9
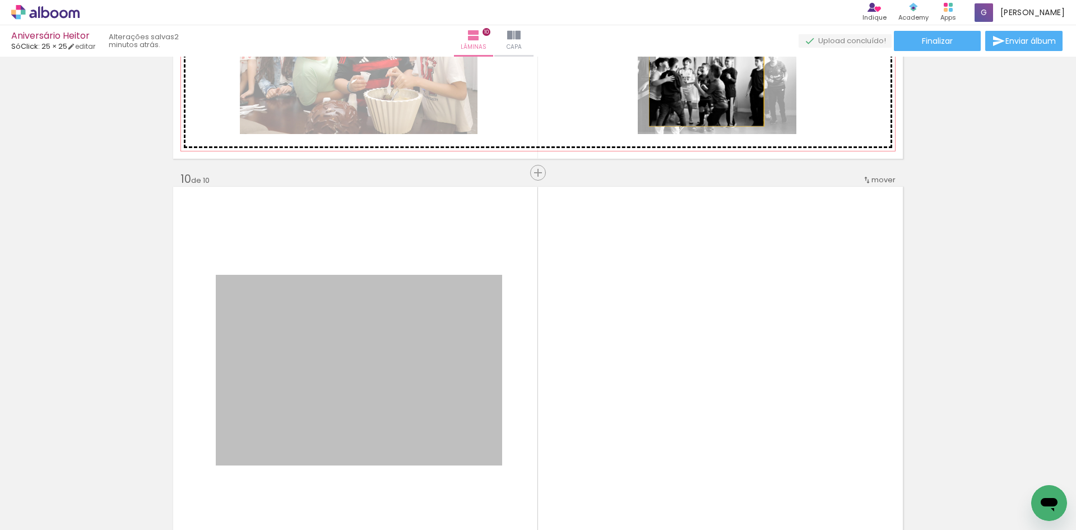
drag, startPoint x: 550, startPoint y: 288, endPoint x: 702, endPoint y: 88, distance: 251.1
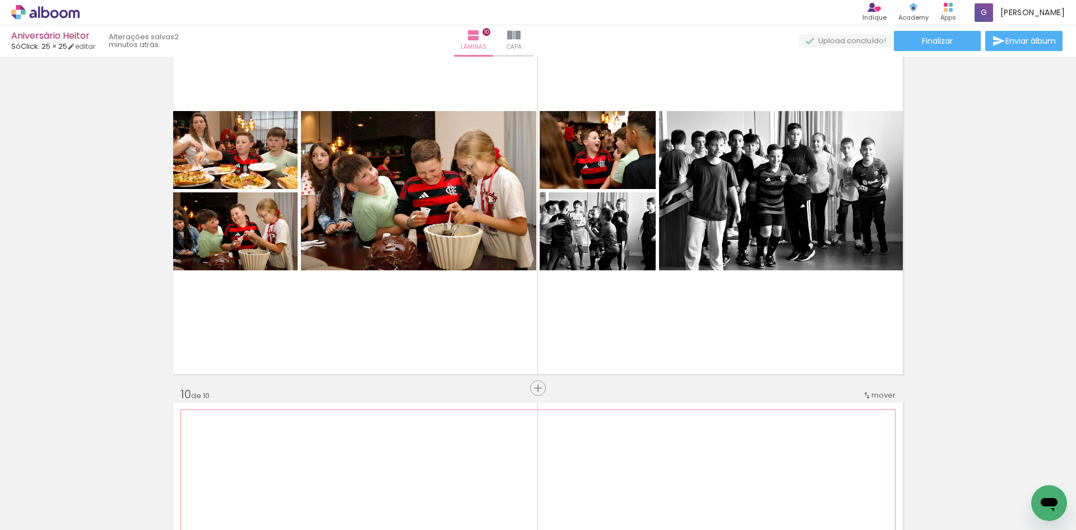
scroll to position [3229, 0]
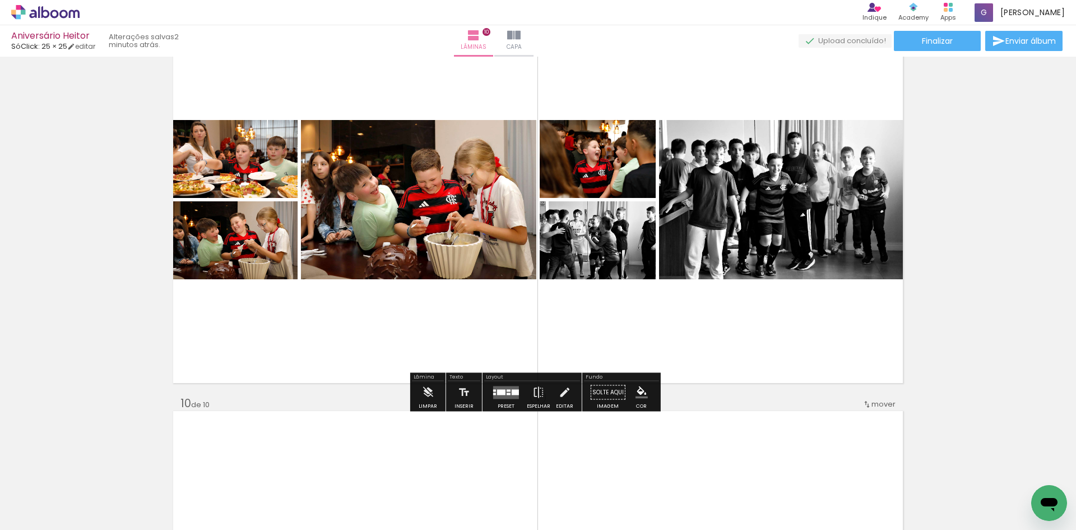
click at [500, 392] on div at bounding box center [501, 392] width 8 height 6
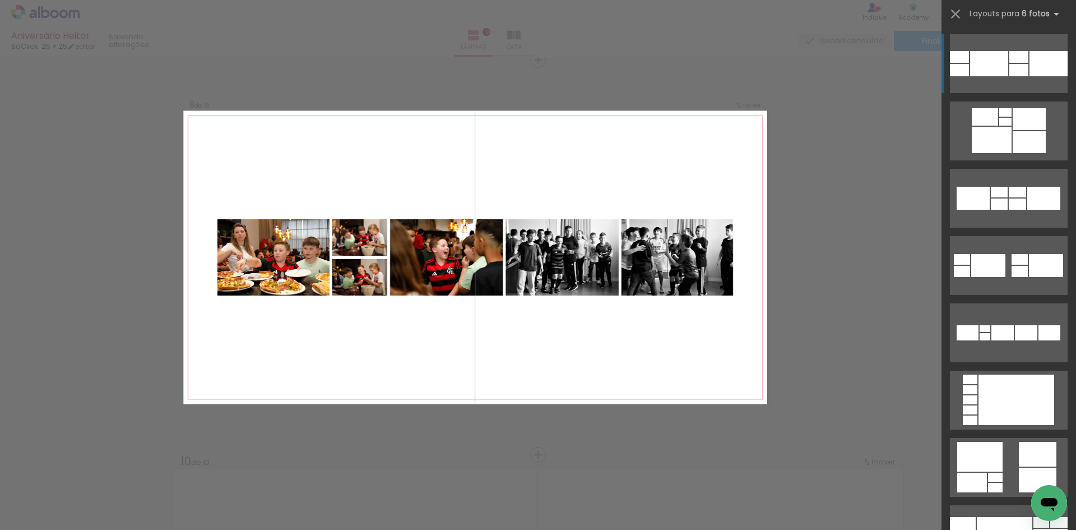
scroll to position [3171, 0]
